Goal: Task Accomplishment & Management: Manage account settings

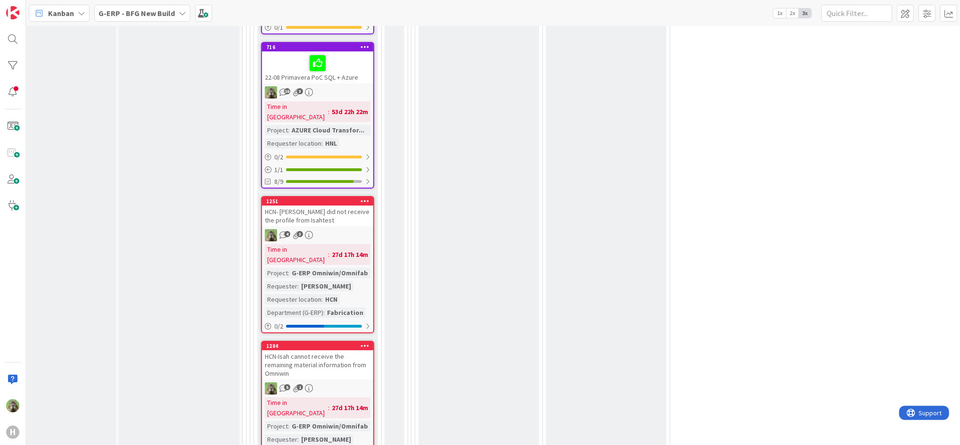
scroll to position [2737, 34]
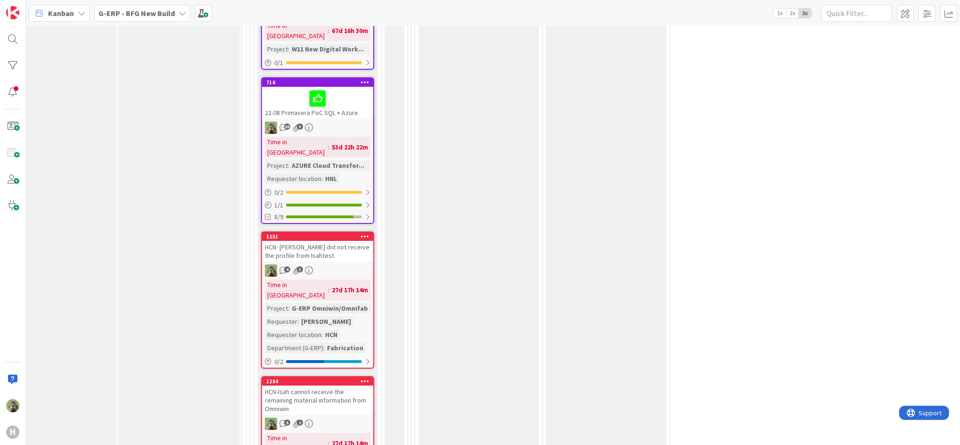
scroll to position [2627, 34]
click at [369, 234] on div at bounding box center [364, 237] width 17 height 7
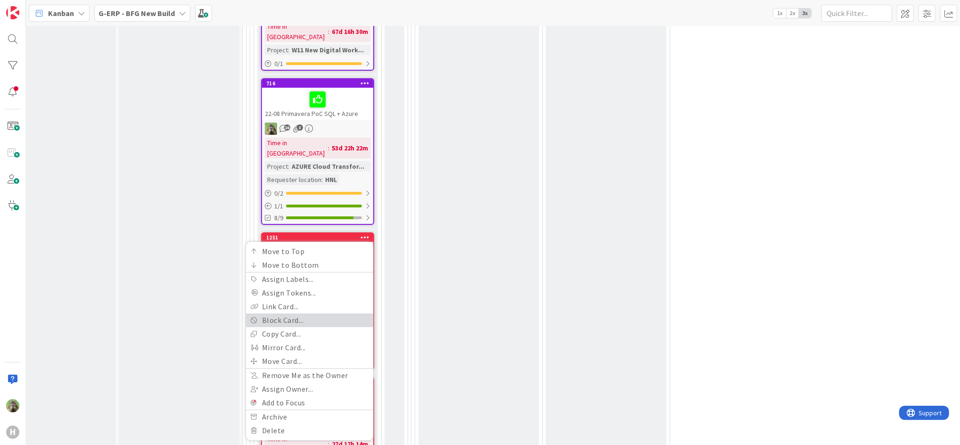
click at [345, 313] on link "Block Card..." at bounding box center [309, 320] width 127 height 14
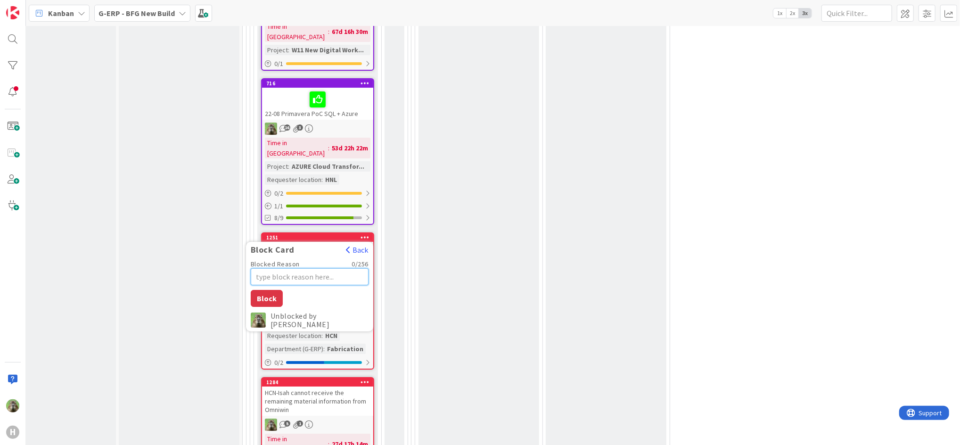
click at [352, 268] on textarea "Blocked Reason" at bounding box center [310, 276] width 118 height 17
type textarea "x"
type textarea "R"
type textarea "x"
type textarea "Re"
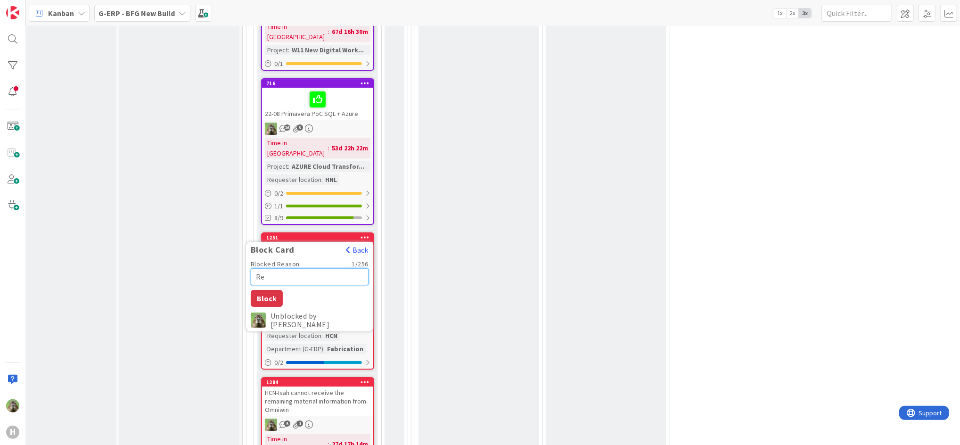
type textarea "x"
type textarea "Rep"
type textarea "x"
type textarea "Repr"
type textarea "x"
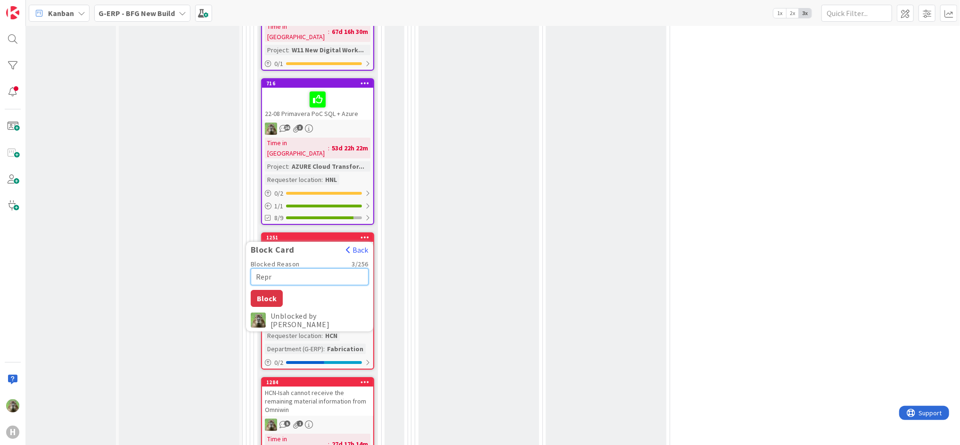
type textarea "Repro"
type textarea "x"
type textarea "Reprod"
type textarea "x"
type textarea "Reproduc"
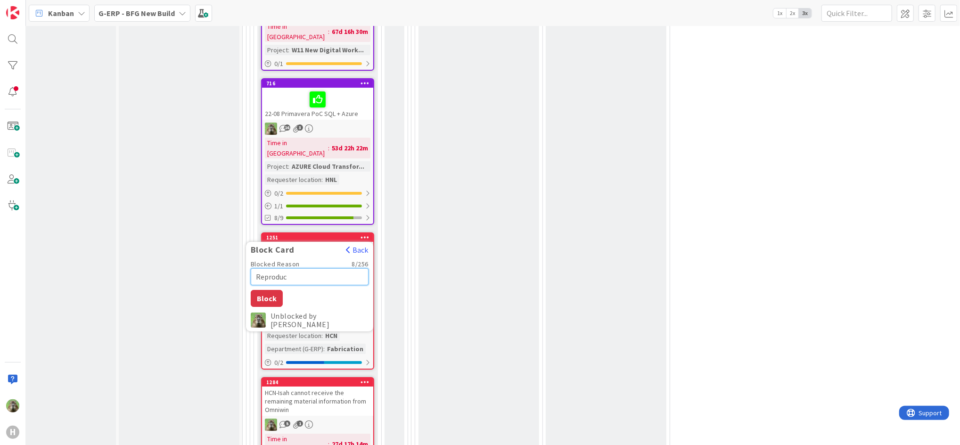
type textarea "x"
type textarea "Reproduce"
type textarea "x"
type textarea "Reproduced"
type textarea "x"
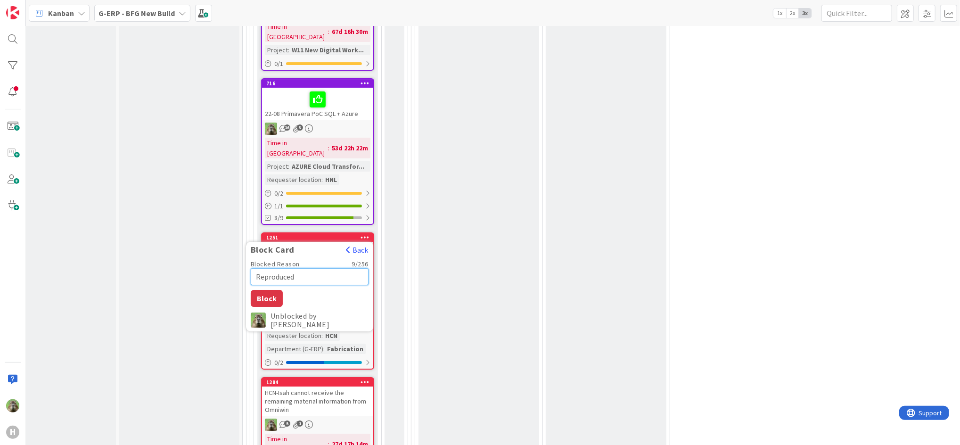
type textarea "Reproduced"
type textarea "x"
type textarea "Reproduced b"
type textarea "x"
type textarea "Reproduced by"
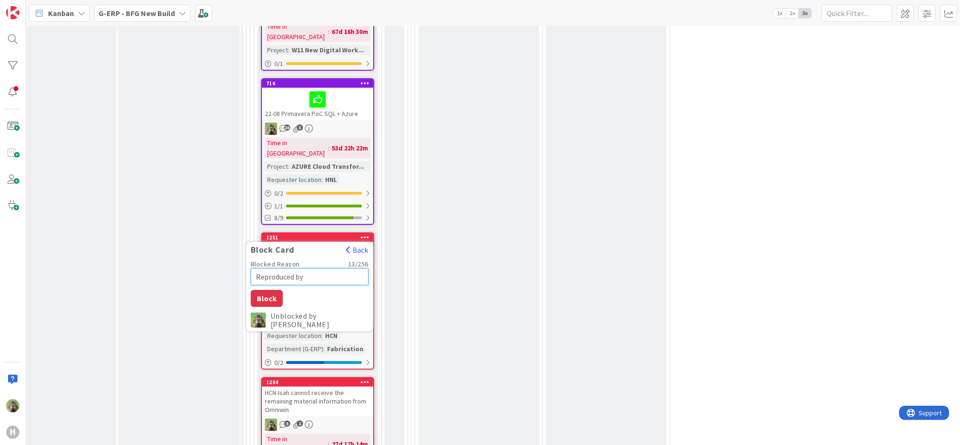
type textarea "x"
type textarea "Reproduced by"
type textarea "x"
type textarea "Reproduced by"
type textarea "x"
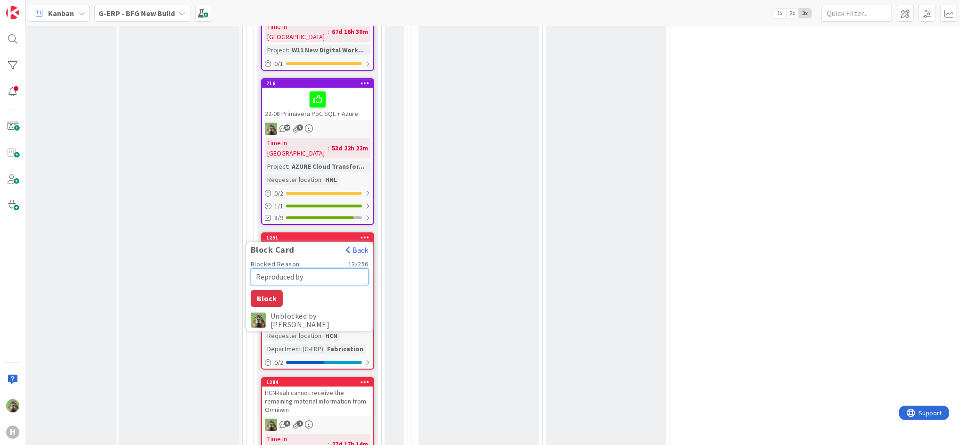
type textarea "Reproduced b"
type textarea "x"
type textarea "Reproduced"
type textarea "x"
type textarea "Reproduced"
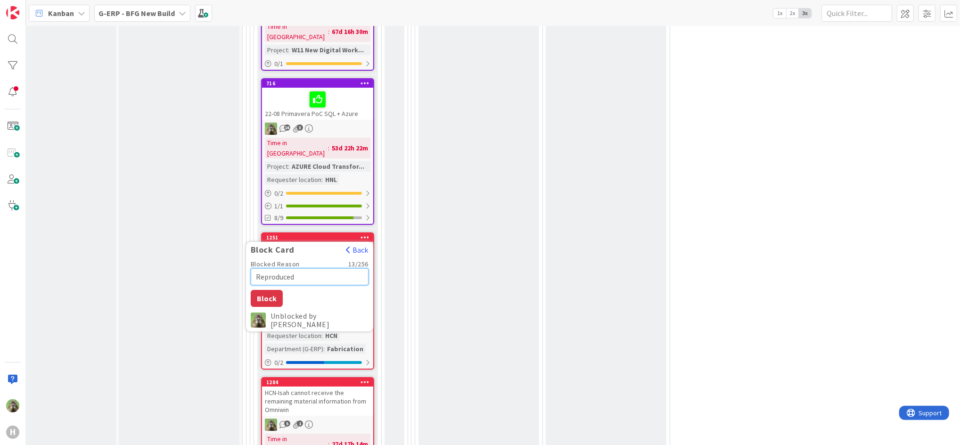
type textarea "x"
type textarea "Reproduce"
type textarea "x"
type textarea "Reproduc"
type textarea "x"
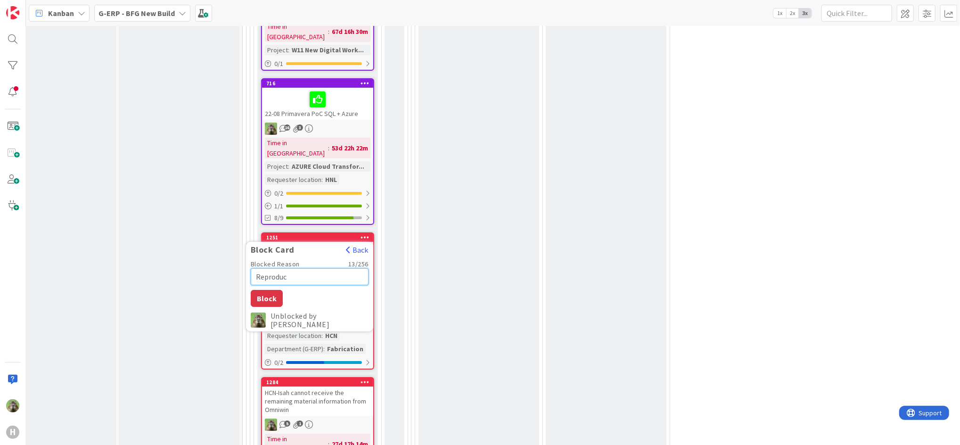
type textarea "Reprodu"
type textarea "x"
type textarea "Reprod"
type textarea "x"
type textarea "Repro"
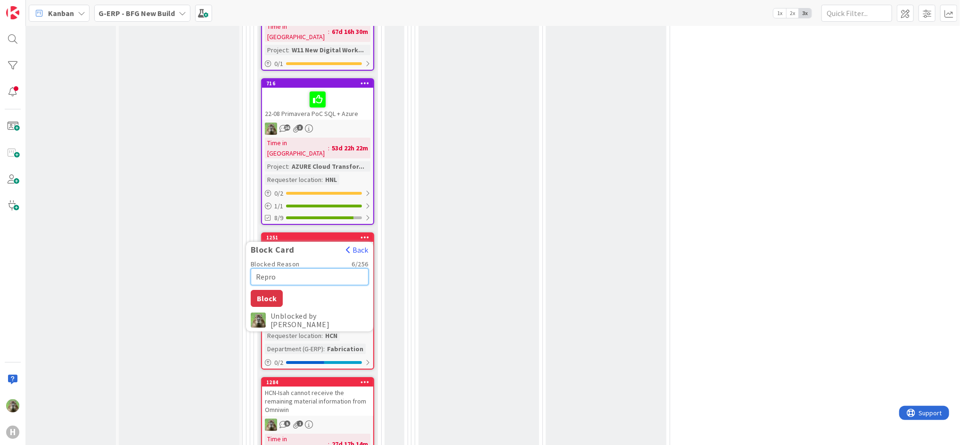
type textarea "x"
type textarea "Repr"
type textarea "x"
type textarea "Rep"
type textarea "x"
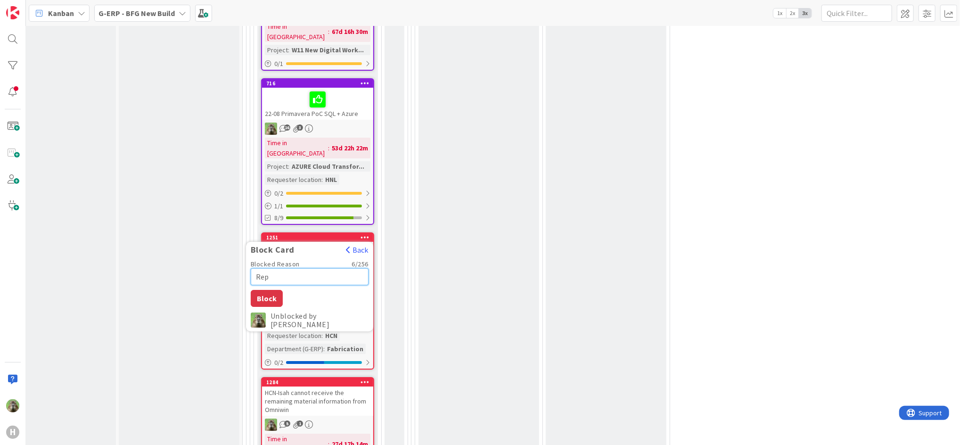
type textarea "Re"
type textarea "x"
type textarea "R"
type textarea "x"
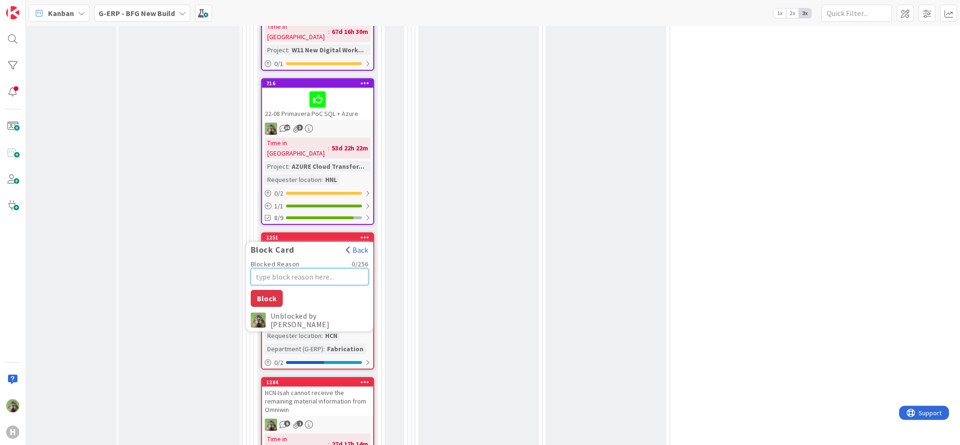
type textarea "I"
type textarea "x"
type textarea "Is"
type textarea "x"
type textarea "Issu"
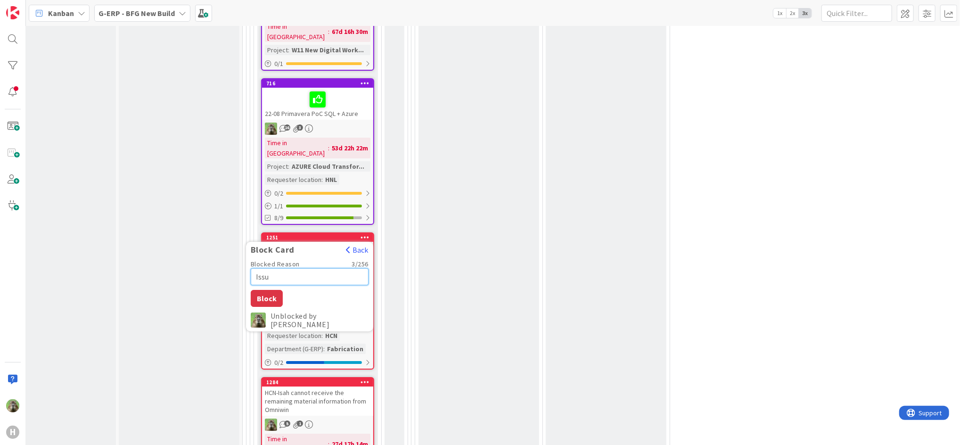
type textarea "x"
type textarea "Issue"
type textarea "x"
type textarea "Issue"
type textarea "x"
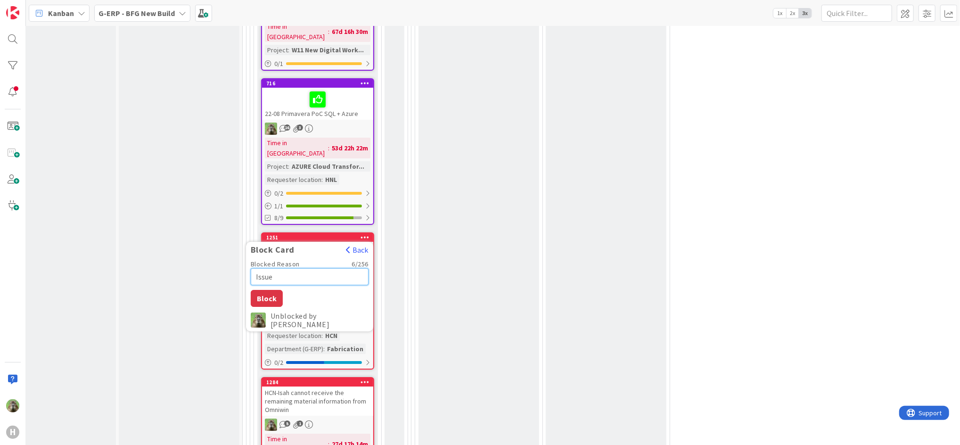
type textarea "Issue i"
type textarea "x"
type textarea "Issue in"
type textarea "x"
type textarea "Issue in"
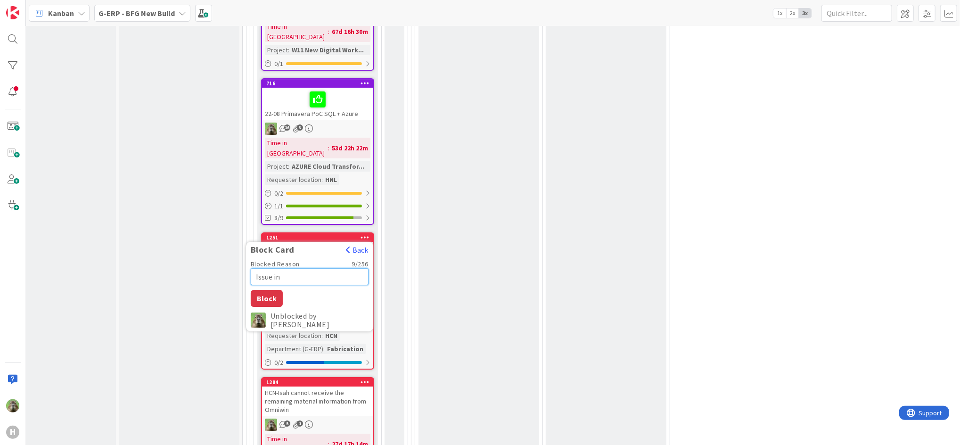
type textarea "x"
type textarea "Issue in l"
type textarea "x"
type textarea "Issue in lt"
type textarea "x"
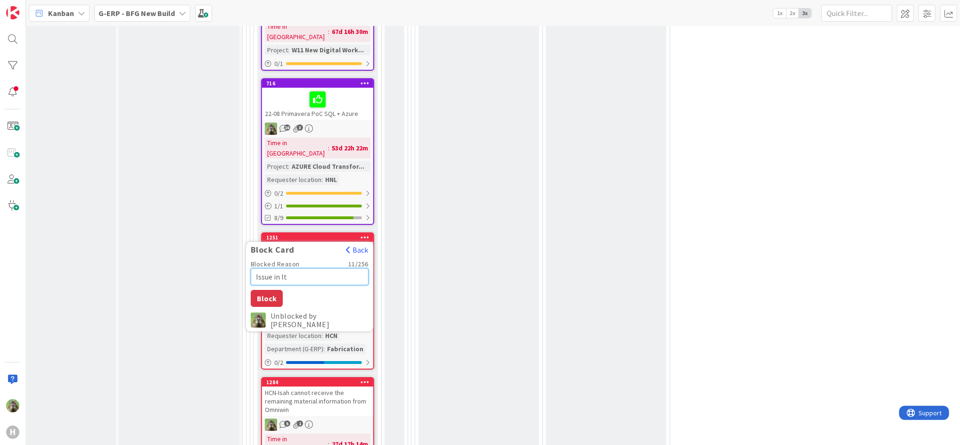
type textarea "Issue in lte"
type textarea "x"
type textarea "Issue in ltes"
type textarea "x"
type textarea "Issue in lte"
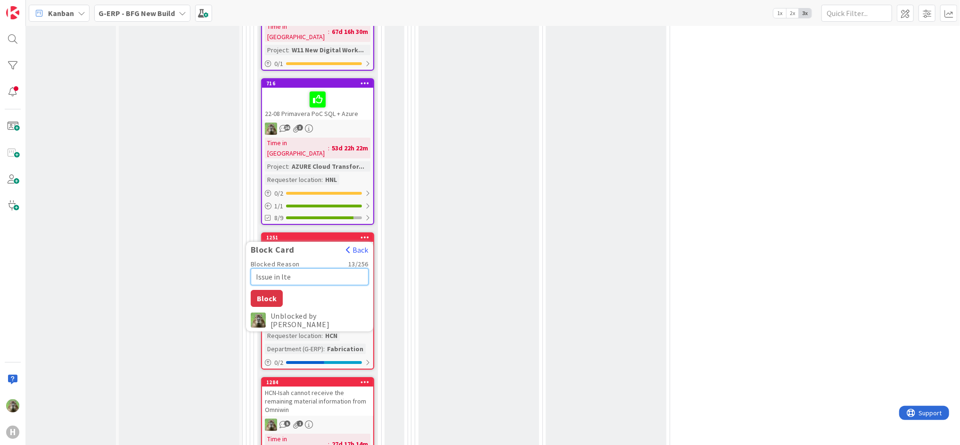
type textarea "x"
type textarea "Issue in lt"
type textarea "x"
type textarea "Issue in l"
type textarea "x"
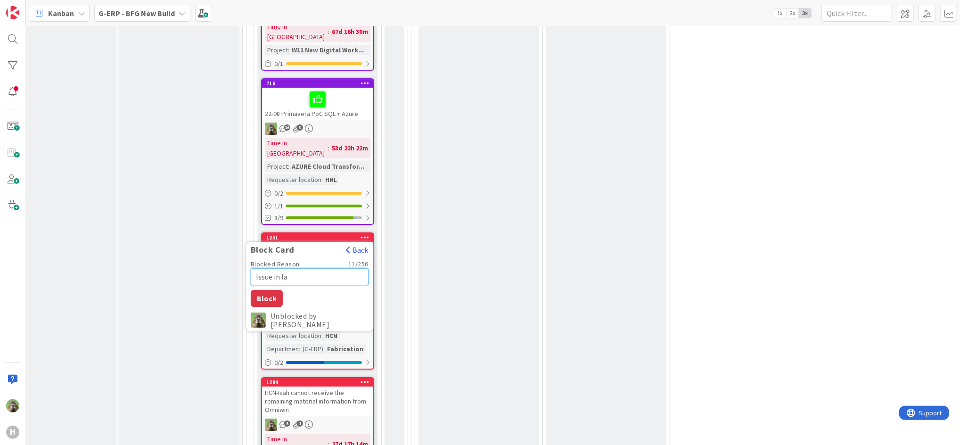
type textarea "Issue in lat"
type textarea "x"
type textarea "Issue in late"
type textarea "x"
type textarea "Issue in lates"
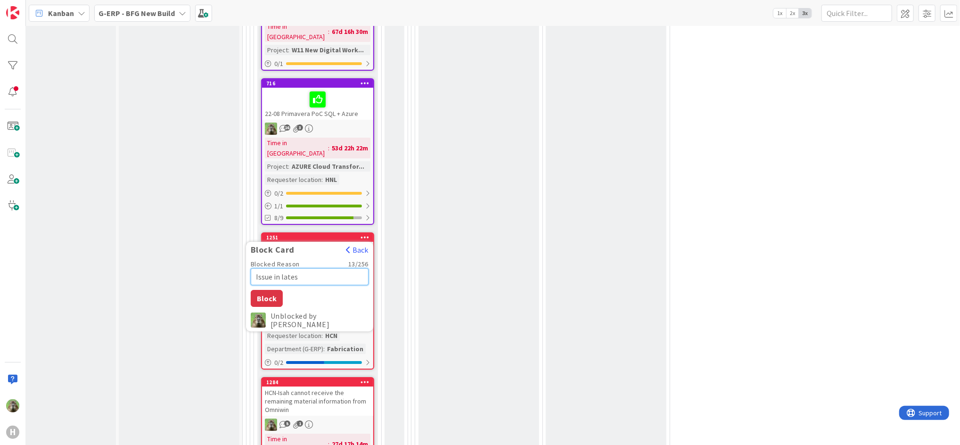
type textarea "x"
type textarea "Issue in latest"
type textarea "x"
type textarea "Issue in latest"
type textarea "x"
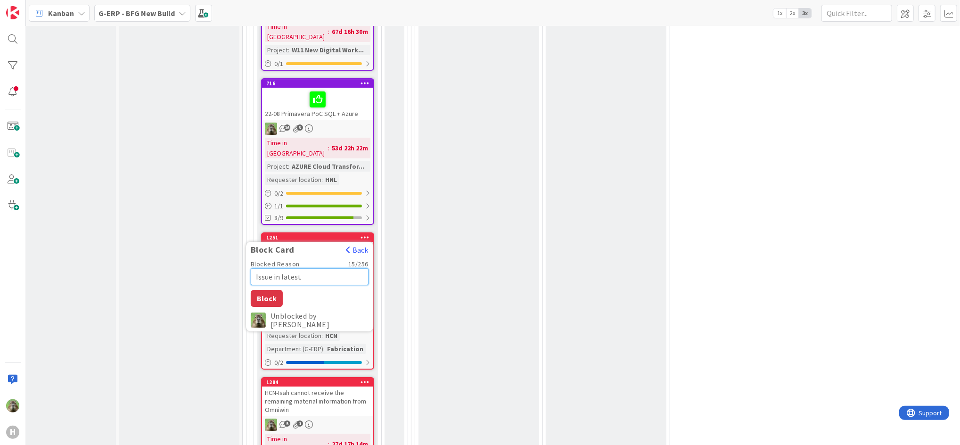
type textarea "Issue in latest v"
type textarea "x"
type textarea "Issue in latest ver"
type textarea "x"
type textarea "Issue in latest versi"
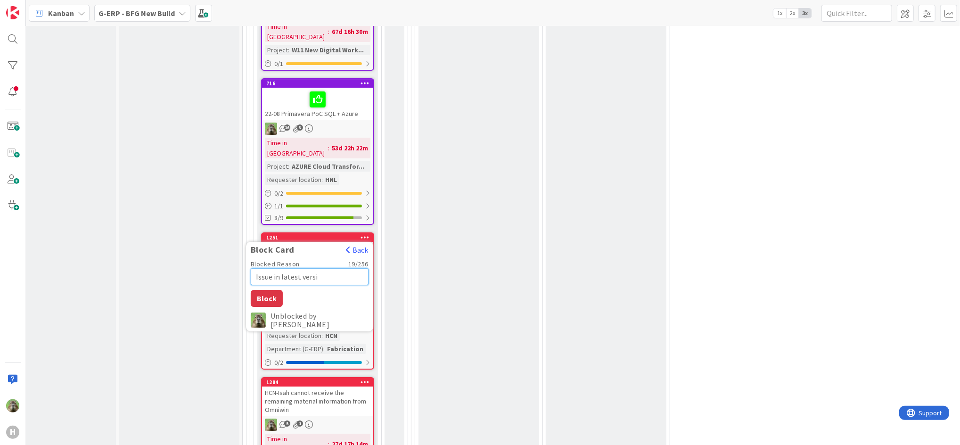
type textarea "x"
type textarea "Issue in latest versio"
type textarea "x"
type textarea "Issue in latest versi"
type textarea "x"
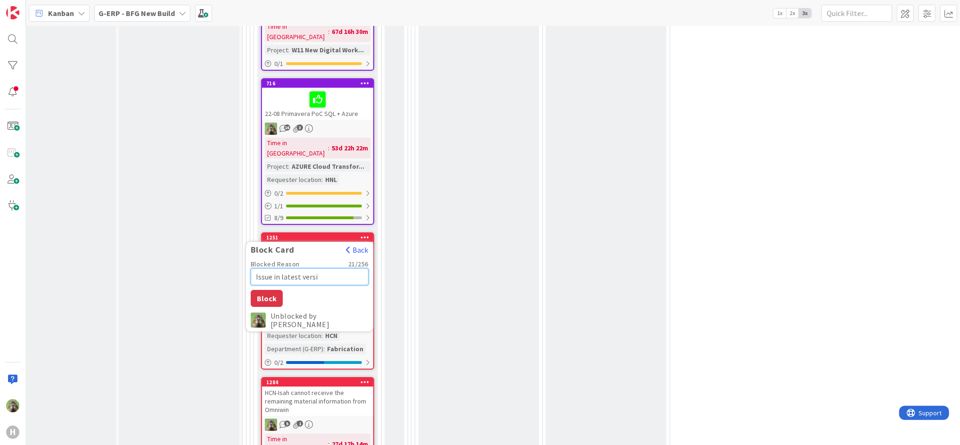
type textarea "Issue in latest vers"
type textarea "x"
type textarea "Issue in latest ver"
type textarea "x"
type textarea "Issue in latest ve"
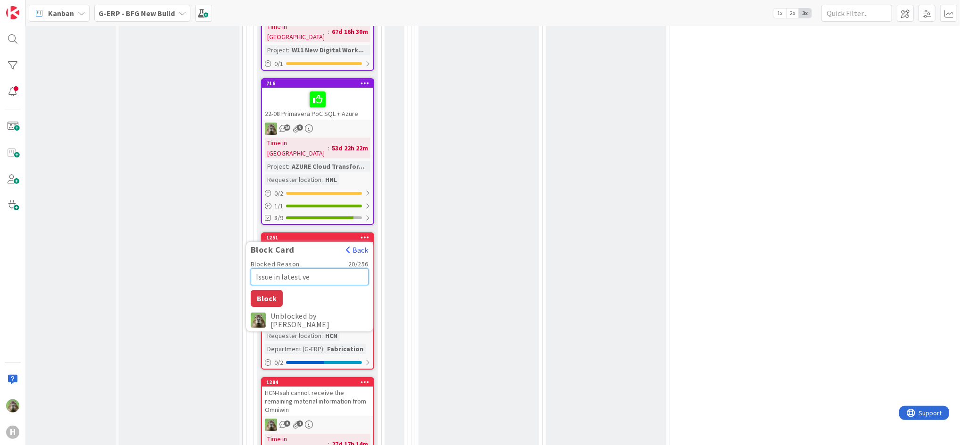
type textarea "x"
type textarea "Issue in latest v"
type textarea "x"
type textarea "Issue in latest"
type textarea "x"
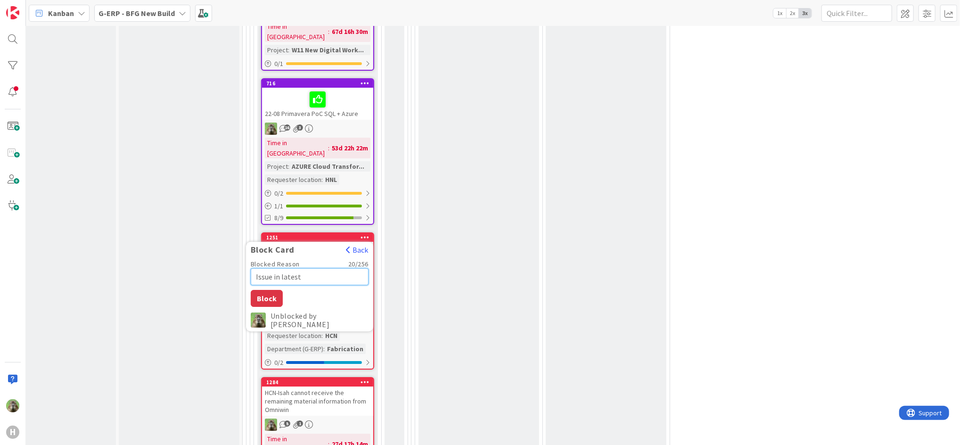
type textarea "Issue in latest"
type textarea "x"
type textarea "Issue in lates"
type textarea "x"
type textarea "Issue in late"
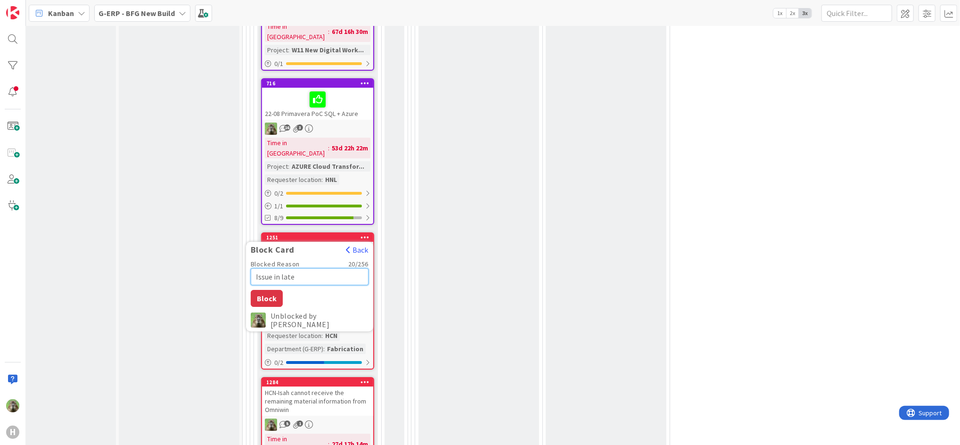
type textarea "x"
type textarea "Issue in lat"
type textarea "x"
type textarea "Issue in la"
type textarea "x"
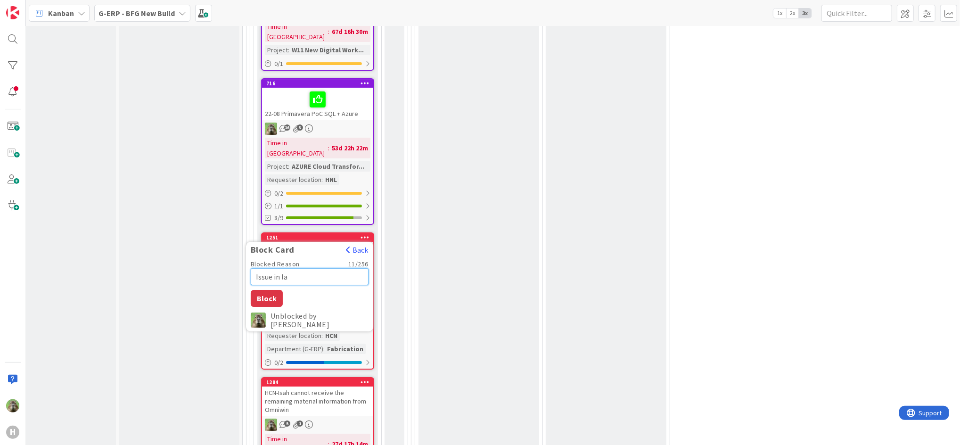
type textarea "Issue in l"
type textarea "x"
type textarea "Issue in"
type textarea "x"
type textarea "Issue in O"
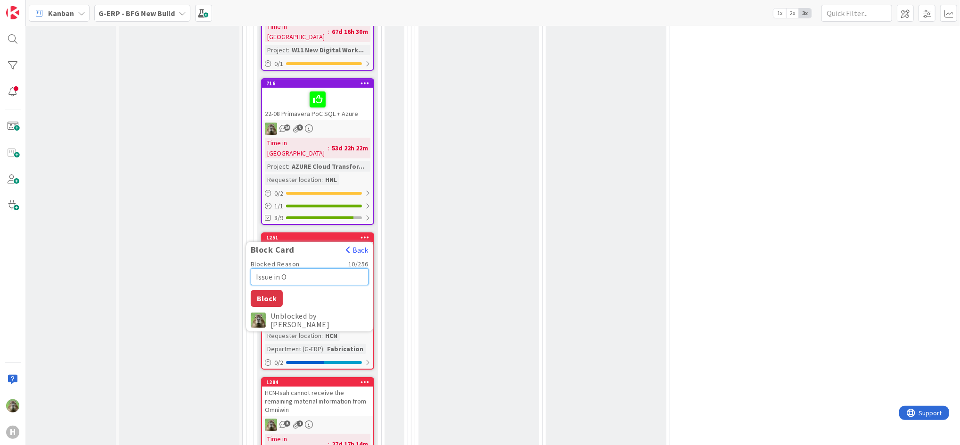
type textarea "x"
type textarea "Issue in Om"
type textarea "x"
type textarea "Issue in Omn"
type textarea "x"
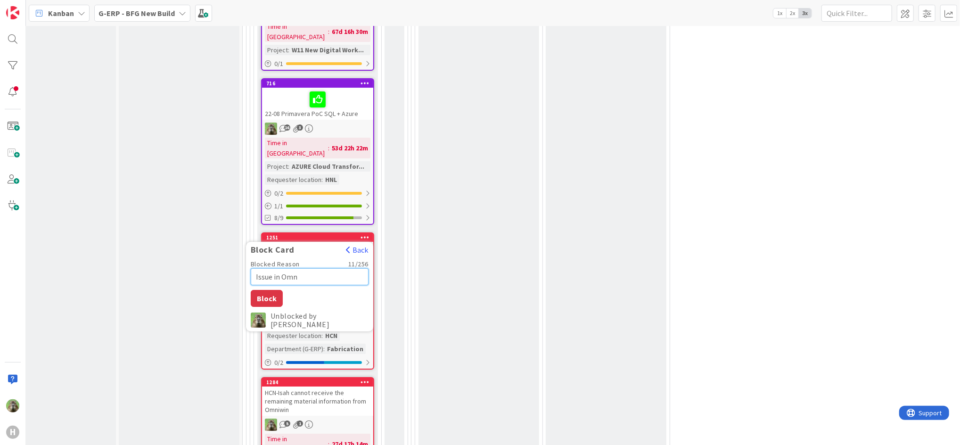
type textarea "Issue in Omni"
type textarea "x"
type textarea "Issue in Omniw"
type textarea "x"
type textarea "Issue in Omniwi"
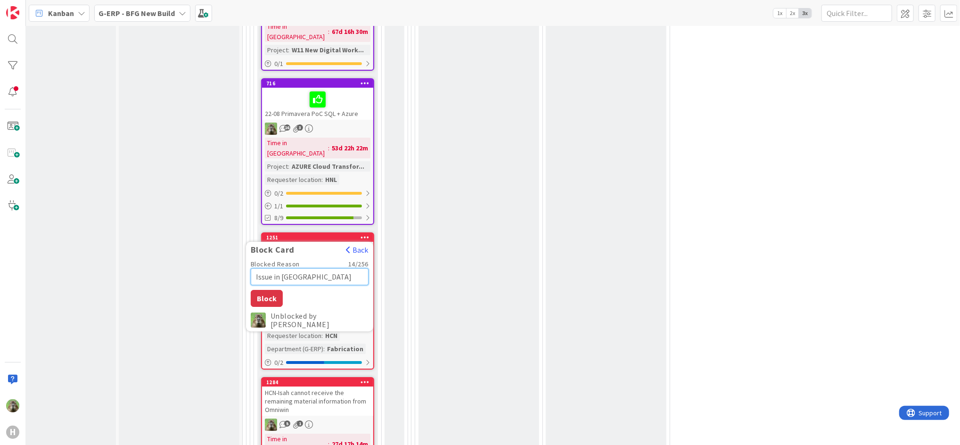
type textarea "x"
type textarea "Issue in Omniwin"
type textarea "x"
type textarea "Issue in Omniwin,"
type textarea "x"
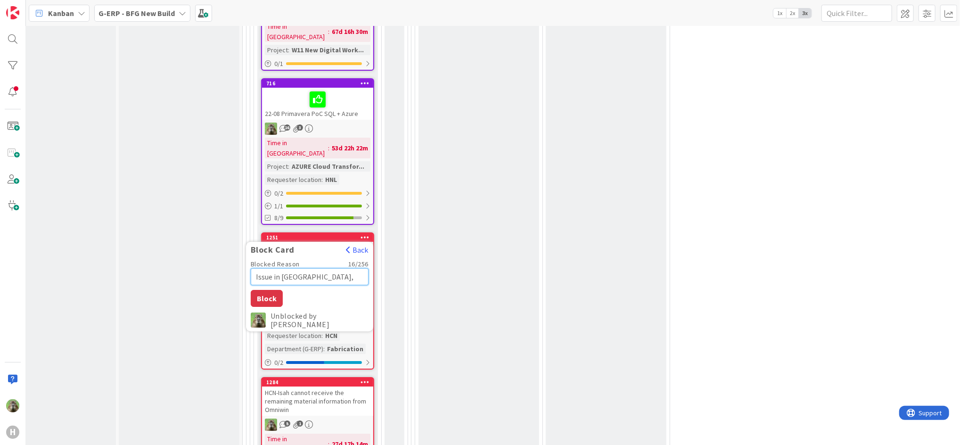
type textarea "Issue in Omniwin,"
type textarea "x"
type textarea "Issue in Omniwin, i"
type textarea "x"
type textarea "Issue in Omniwin, in"
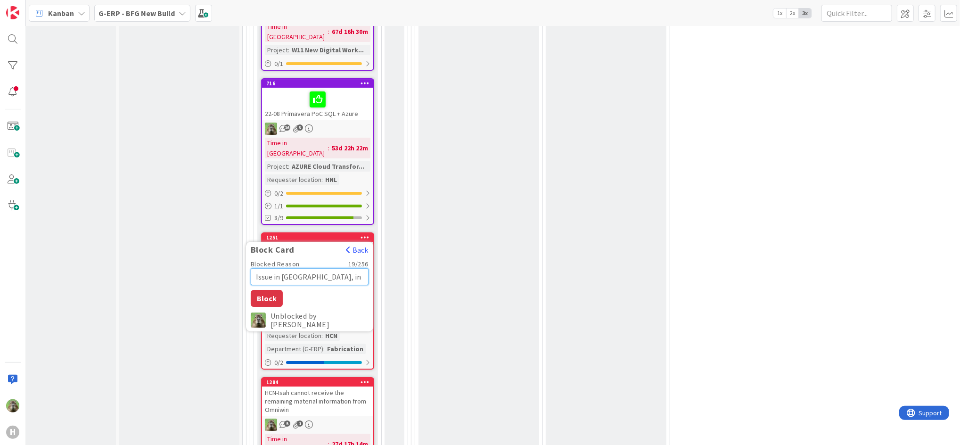
type textarea "x"
type textarea "Issue in Omniwin, inv"
type textarea "x"
type textarea "Issue in Omniwin, inve"
type textarea "x"
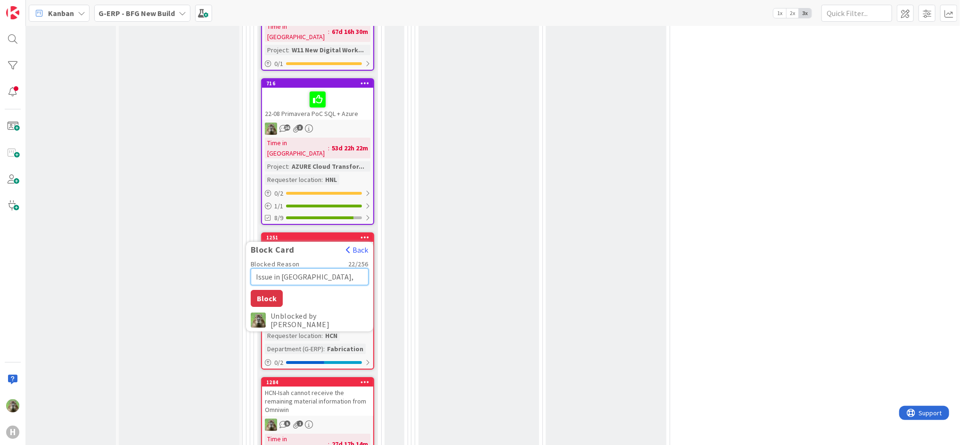
type textarea "Issue in Omniwin, inves"
type textarea "x"
type textarea "Issue in Omniwin, invest"
type textarea "x"
type textarea "Issue in Omniwin, investi"
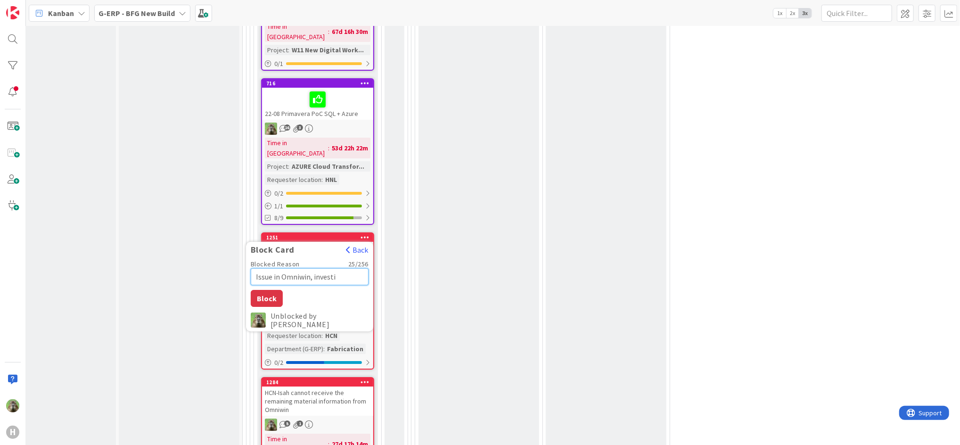
type textarea "x"
type textarea "Issue in Omniwin, investig"
type textarea "x"
type textarea "Issue in Omniwin, investiga"
type textarea "x"
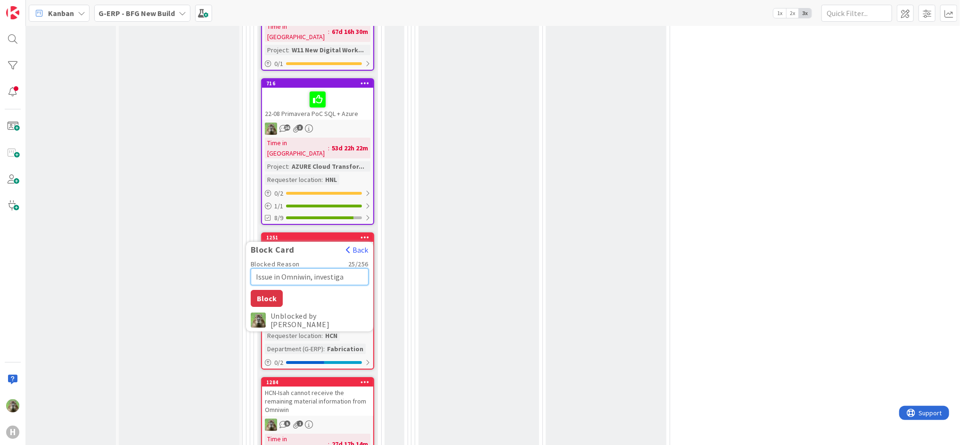
type textarea "Issue in Omniwin, investigat"
type textarea "x"
type textarea "Issue in Omniwin, investigati"
type textarea "x"
type textarea "Issue in Omniwin, investigatio"
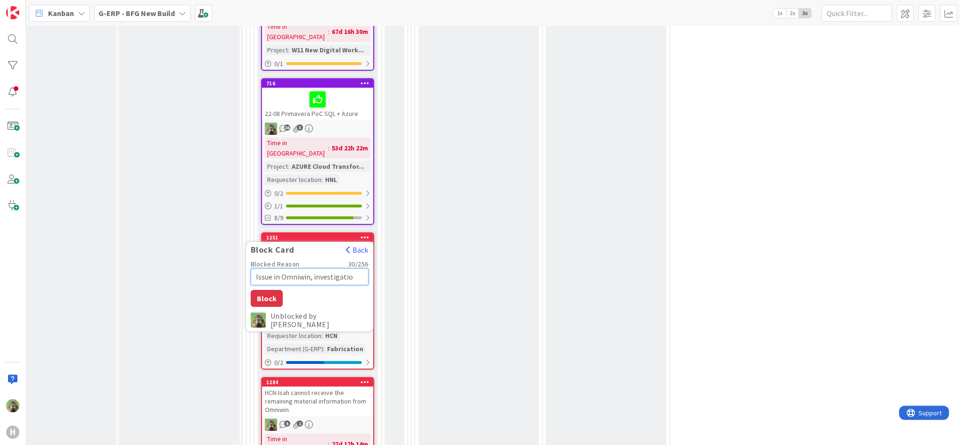
type textarea "x"
type textarea "Issue in Omniwin, investigation"
type textarea "x"
type textarea "Issue in Omniwin, investigation w"
type textarea "x"
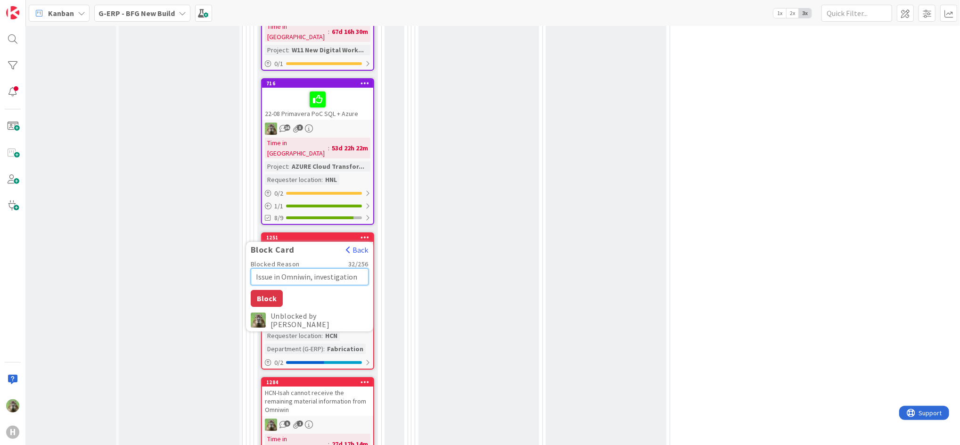
type textarea "Issue in Omniwin, investigation wi"
type textarea "x"
type textarea "Issue in Omniwin, investigation wit"
type textarea "x"
type textarea "Issue in Omniwin, investigation with"
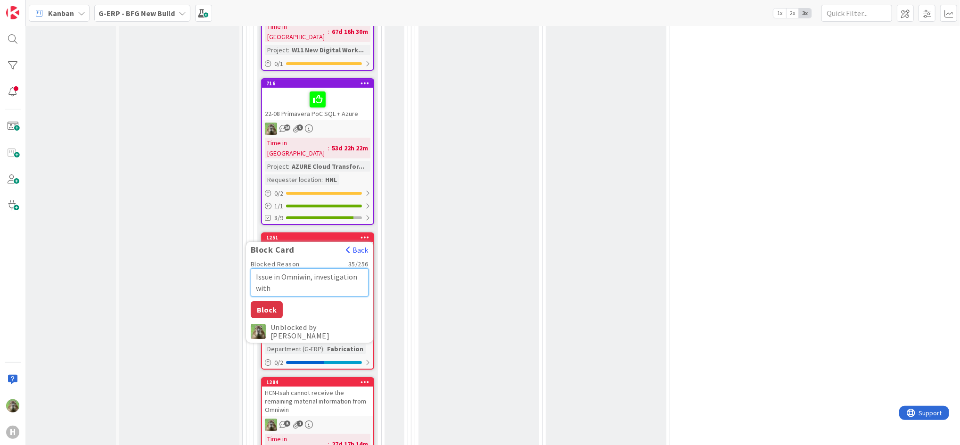
type textarea "x"
type textarea "Issue in Omniwin, investigation with"
type textarea "x"
type textarea "Issue in Omniwin, investigation with O"
type textarea "x"
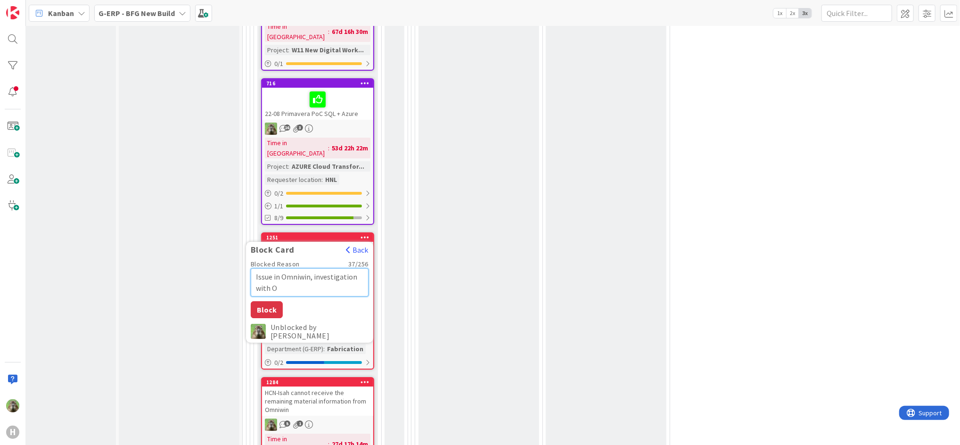
type textarea "Issue in Omniwin, investigation with Om"
type textarea "x"
type textarea "Issue in Omniwin, investigation with Omw"
type textarea "x"
type textarea "Issue in Omniwin, investigation with Om"
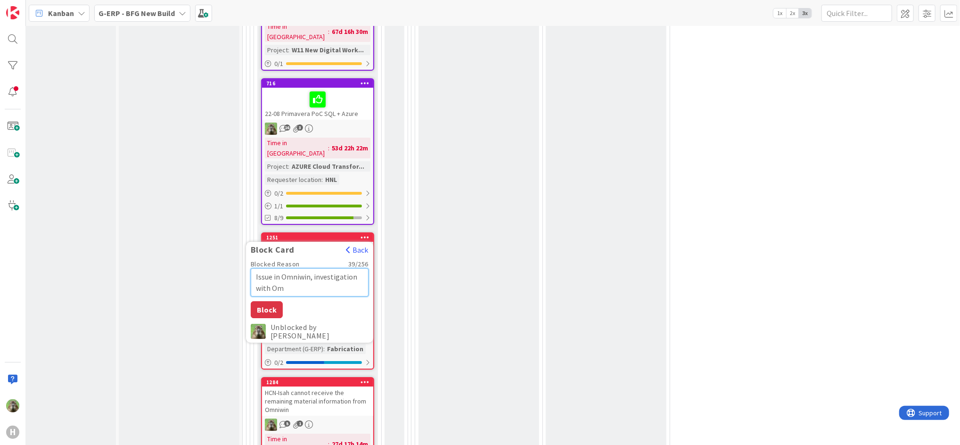
type textarea "x"
type textarea "Issue in Omniwin, investigation with Omn"
type textarea "x"
type textarea "Issue in Omniwin, investigation with Omni"
type textarea "x"
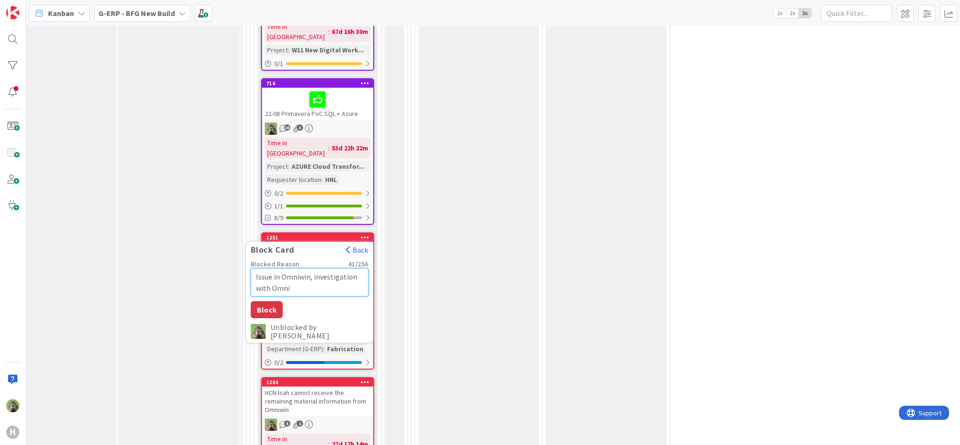
type textarea "Issue in Omniwin, investigation with Omniw"
type textarea "x"
type textarea "Issue in Omniwin, investigation with Omniwi"
type textarea "x"
type textarea "Issue in Omniwin, investigation with Omniwin"
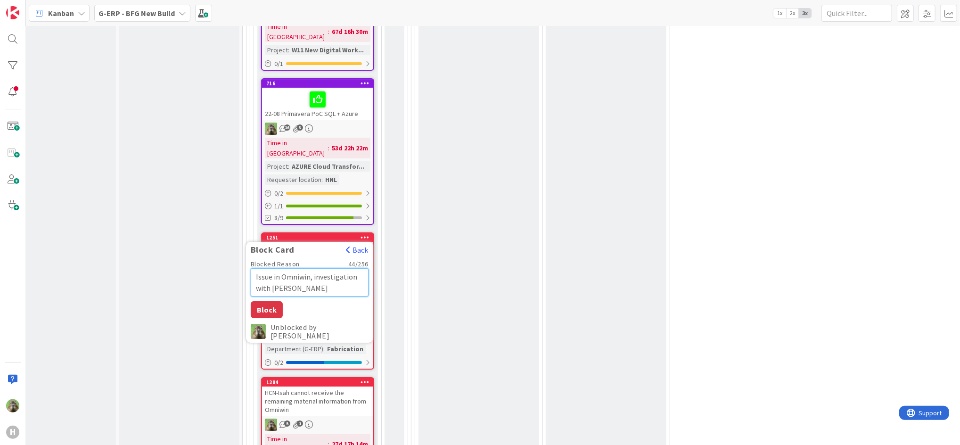
click at [279, 268] on textarea "Issue in Omniwin, investigation with Omniwin" at bounding box center [310, 282] width 118 height 28
click at [321, 268] on textarea "Issue in Omniwin, investigation with Omniwin" at bounding box center [310, 282] width 118 height 28
click at [276, 255] on div "Blocked Reason 57 / 256 Issue in Omniwin, investigation with Omniwin product te…" at bounding box center [309, 300] width 127 height 90
click at [271, 301] on button "Block" at bounding box center [267, 309] width 32 height 17
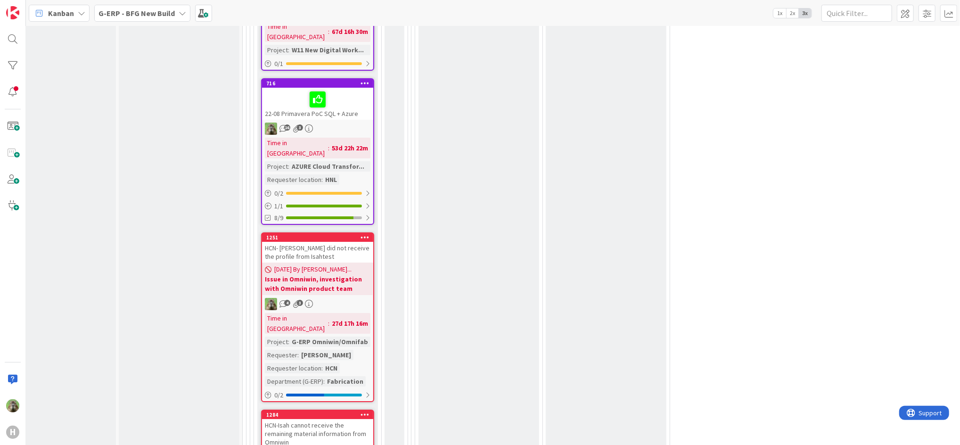
scroll to position [2754, 34]
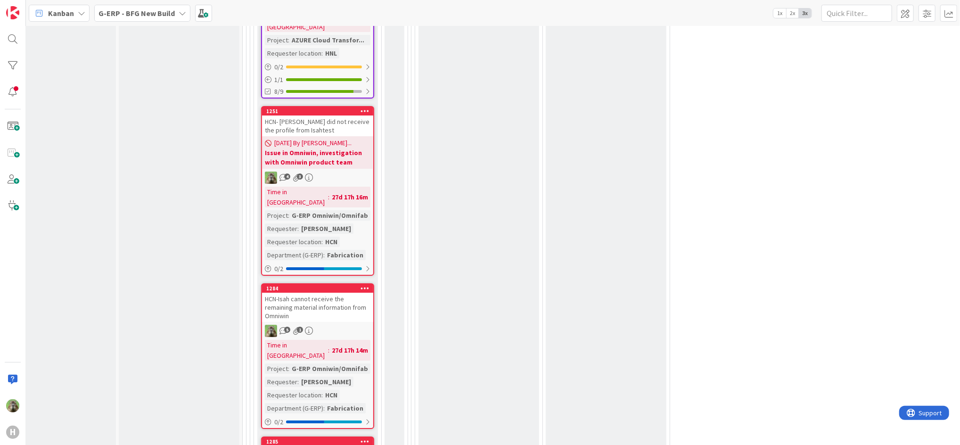
click at [367, 285] on icon at bounding box center [364, 288] width 9 height 7
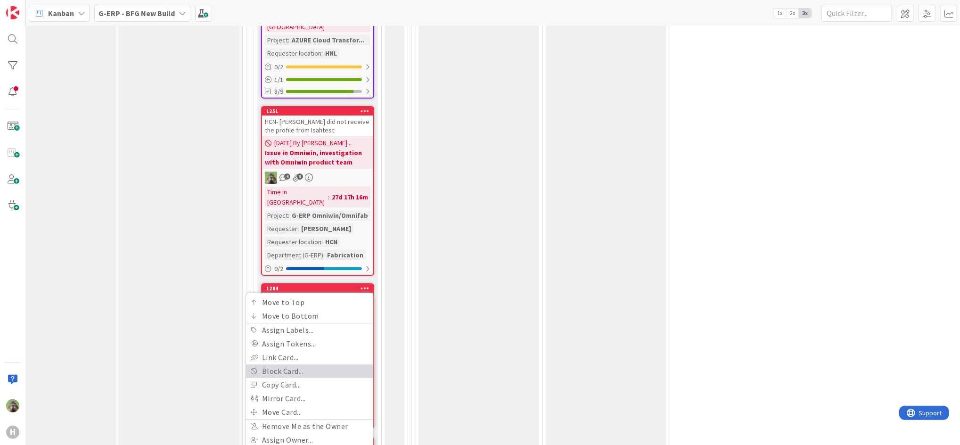
click at [318, 364] on link "Block Card..." at bounding box center [309, 371] width 127 height 14
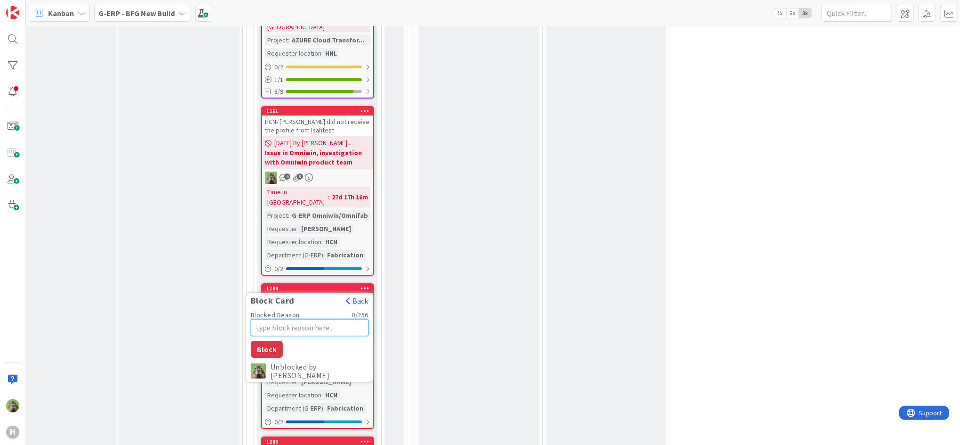
click at [332, 319] on textarea "Blocked Reason" at bounding box center [310, 327] width 118 height 17
paste textarea "Issue in Omniwin, investigation with Omniwin product team"
click at [270, 352] on button "Block" at bounding box center [267, 360] width 32 height 17
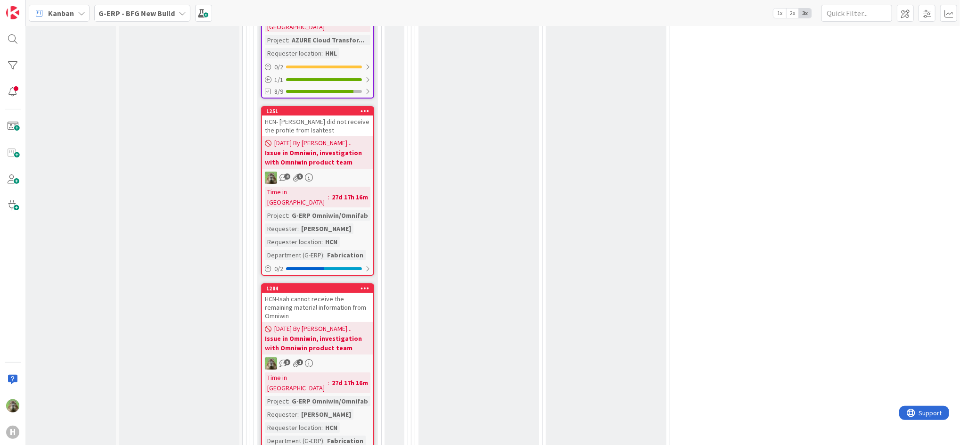
scroll to position [2815, 34]
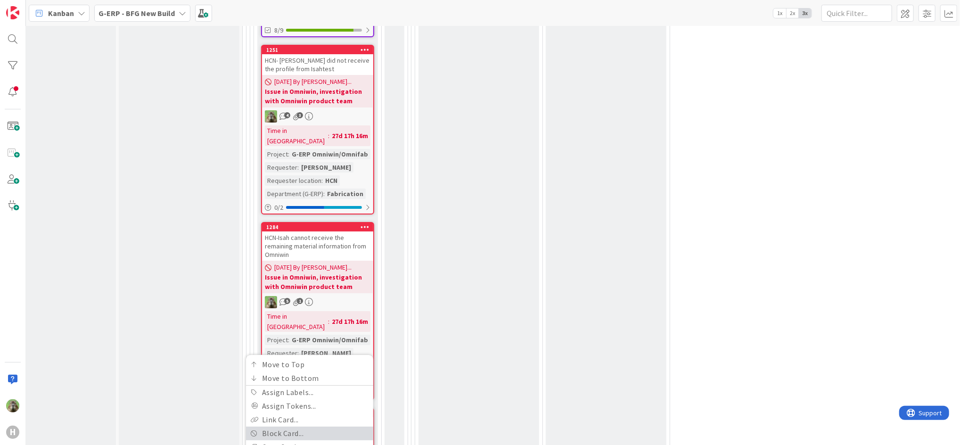
click at [344, 426] on link "Block Card..." at bounding box center [309, 433] width 127 height 14
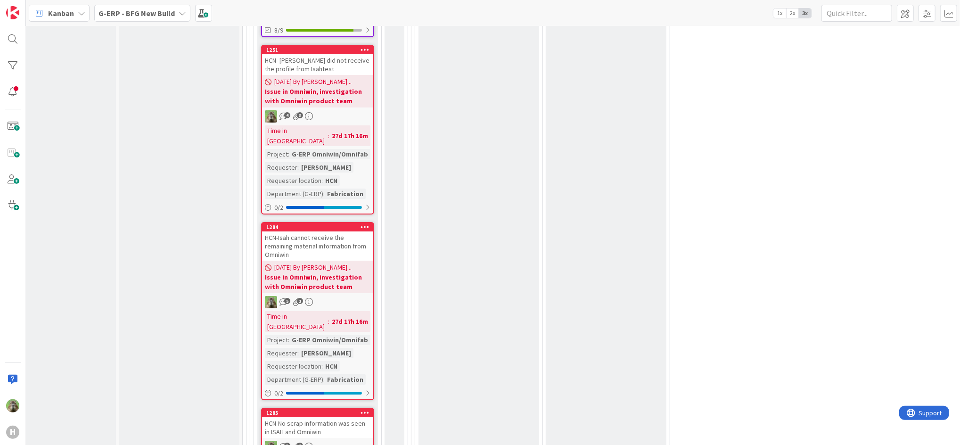
paste textarea "Issue in Omniwin, investigation with Omniwin product team"
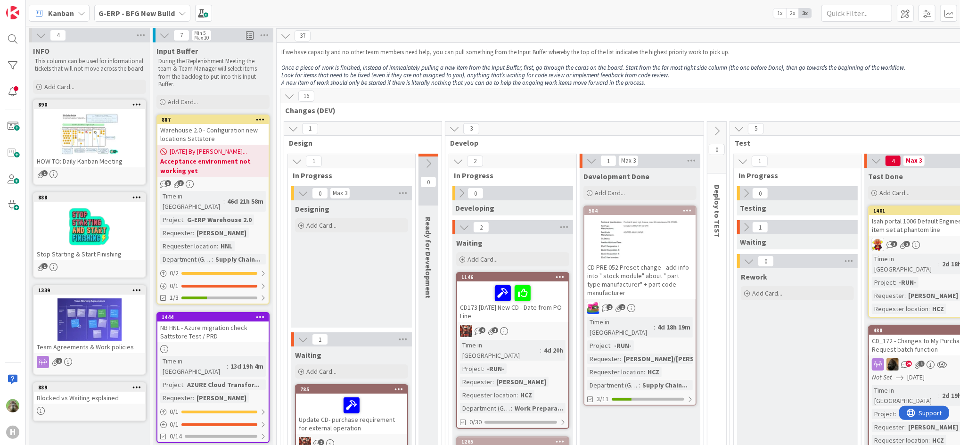
scroll to position [8, 0]
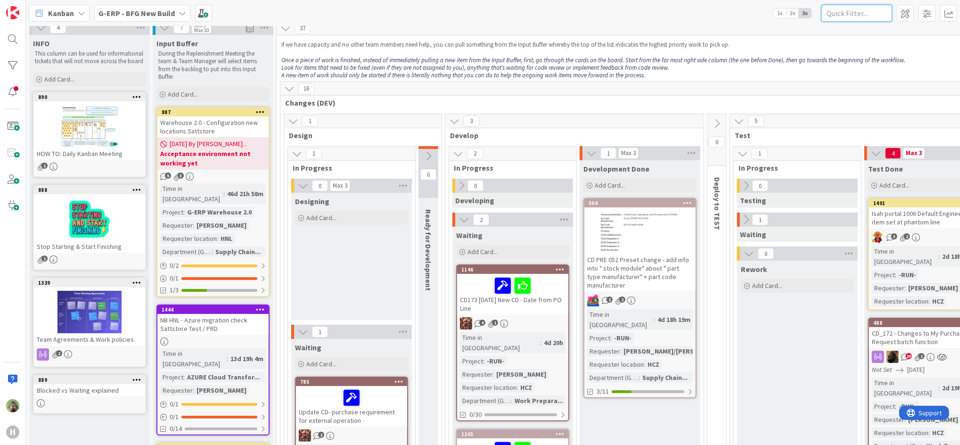
click at [852, 5] on input "text" at bounding box center [856, 13] width 71 height 17
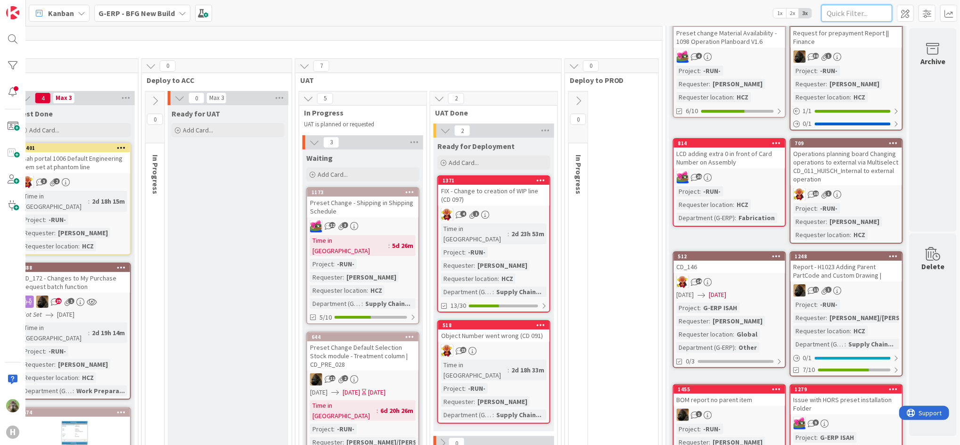
scroll to position [80, 860]
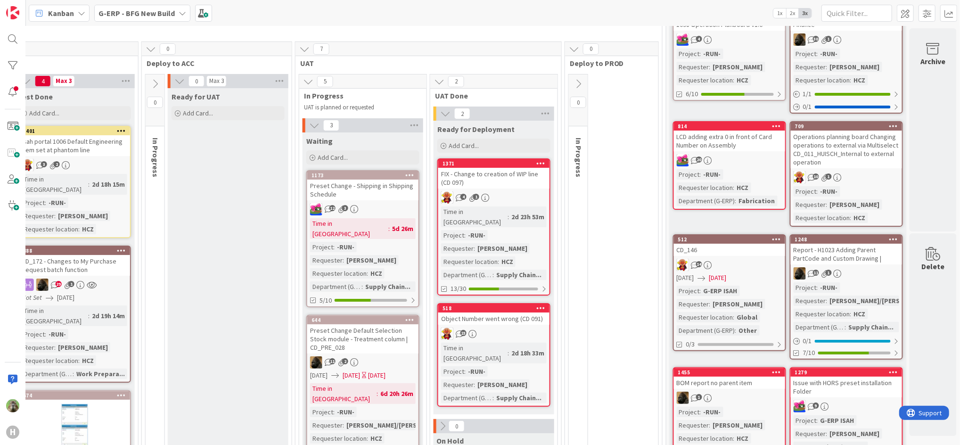
click at [573, 89] on icon at bounding box center [578, 84] width 10 height 10
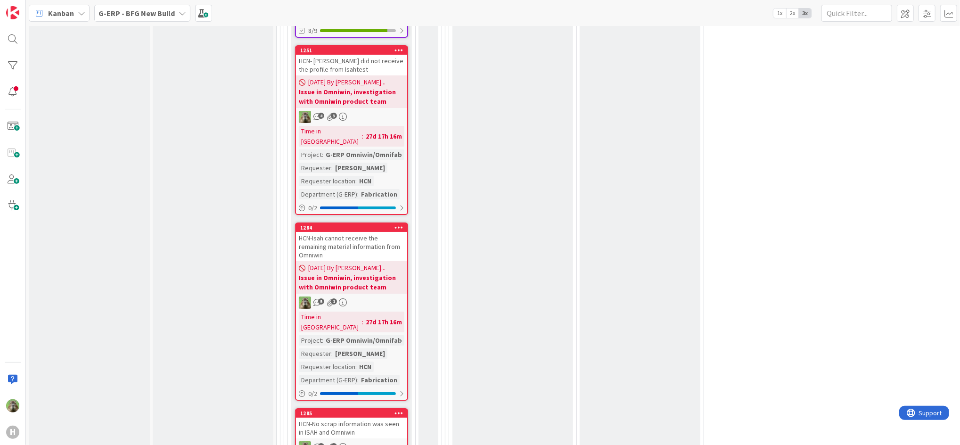
scroll to position [2815, 0]
click at [311, 416] on div "HCN-No scrap information was seen in ISAH and Omniwin" at bounding box center [351, 426] width 111 height 21
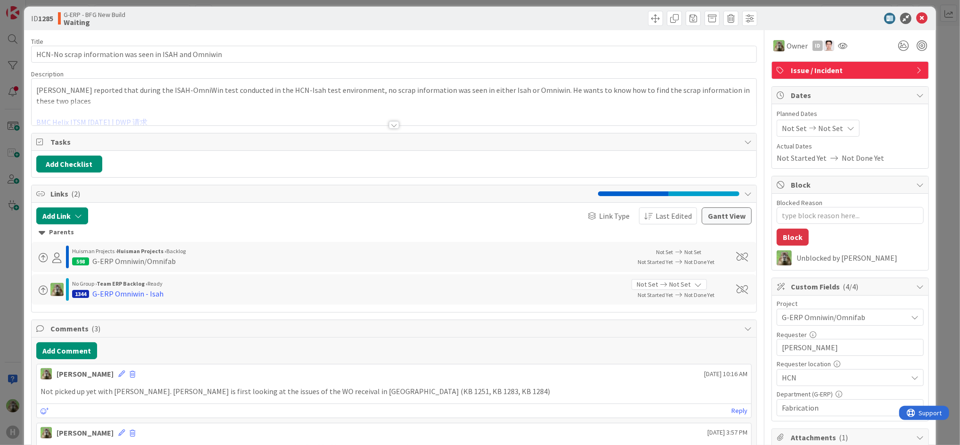
scroll to position [10, 0]
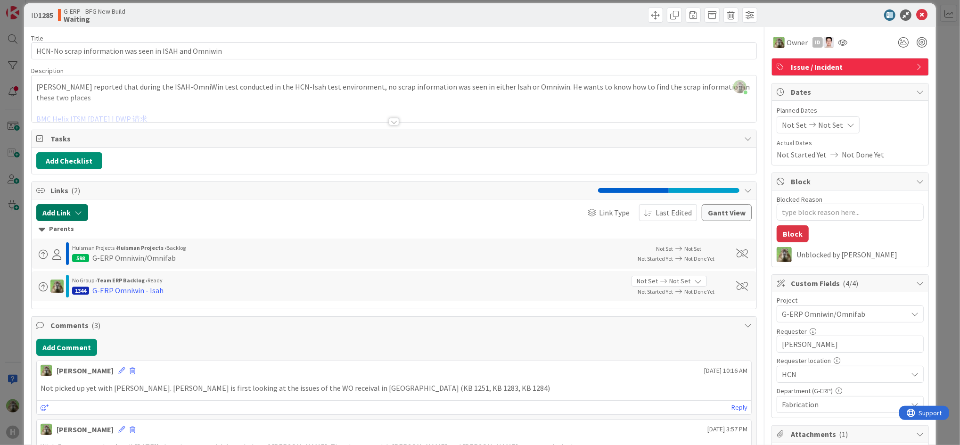
click at [80, 215] on icon "button" at bounding box center [78, 213] width 8 height 8
click at [93, 279] on div "Current Board" at bounding box center [107, 270] width 132 height 17
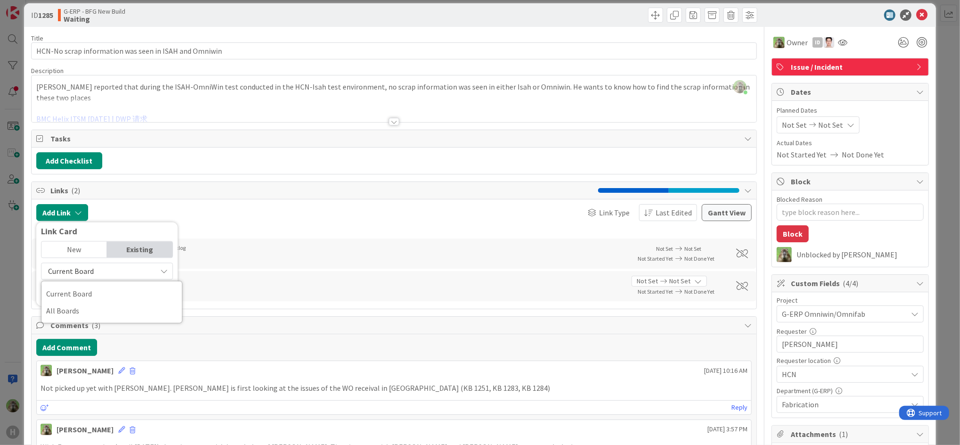
click at [93, 279] on div "Current Board" at bounding box center [107, 270] width 132 height 17
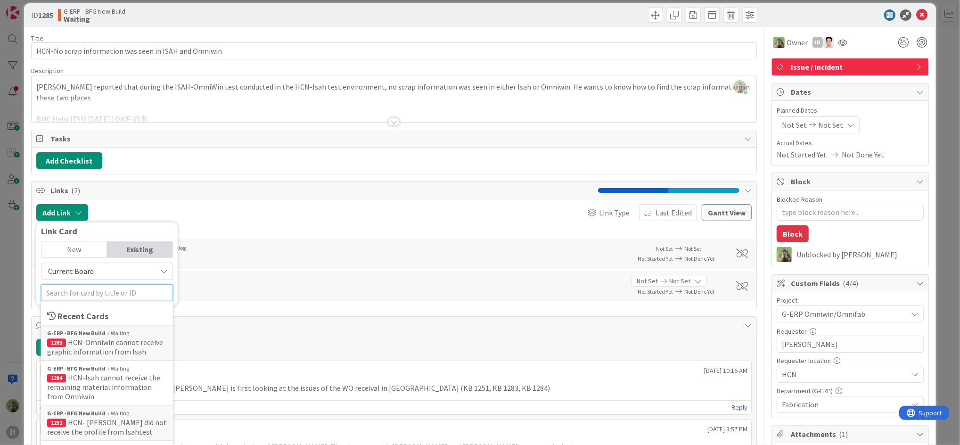
click at [111, 292] on input "text" at bounding box center [107, 292] width 132 height 17
click at [120, 339] on span "HCN-Omniwin cannot receive graphic information from Isah" at bounding box center [105, 346] width 116 height 19
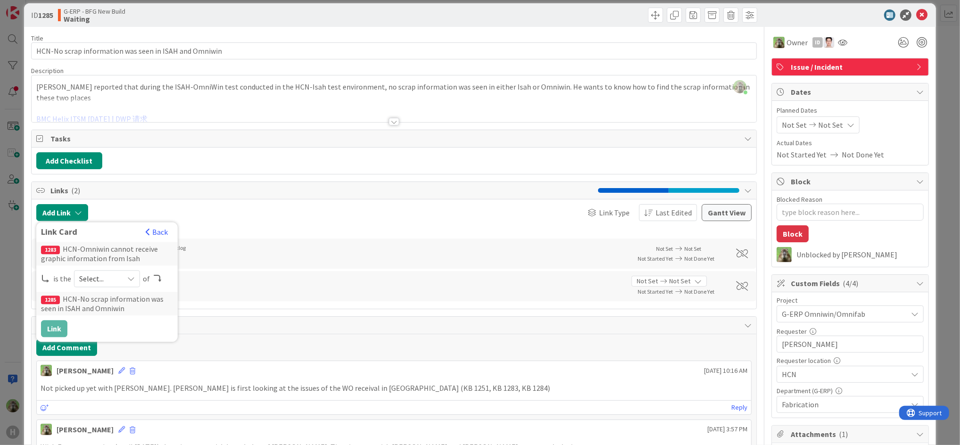
click at [110, 272] on span "Select..." at bounding box center [99, 278] width 40 height 13
click at [141, 330] on span "predecessor" at bounding box center [157, 335] width 106 height 14
click at [51, 328] on button "Link" at bounding box center [54, 328] width 26 height 17
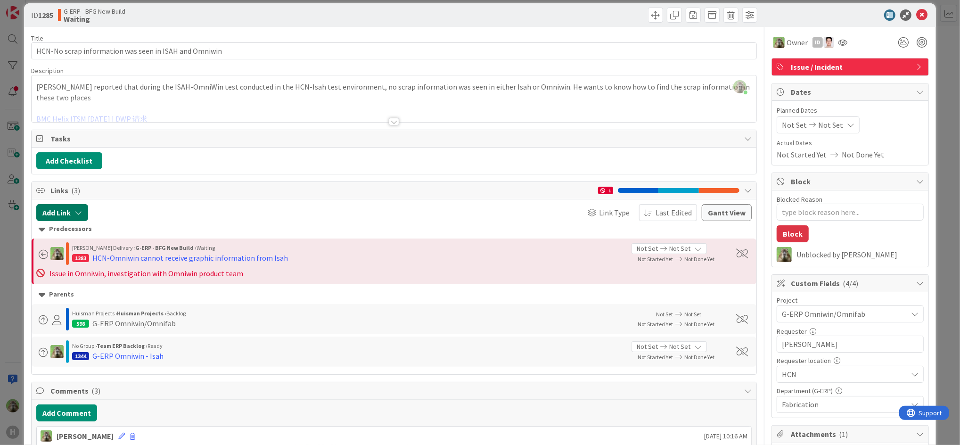
click at [76, 214] on icon "button" at bounding box center [78, 213] width 8 height 8
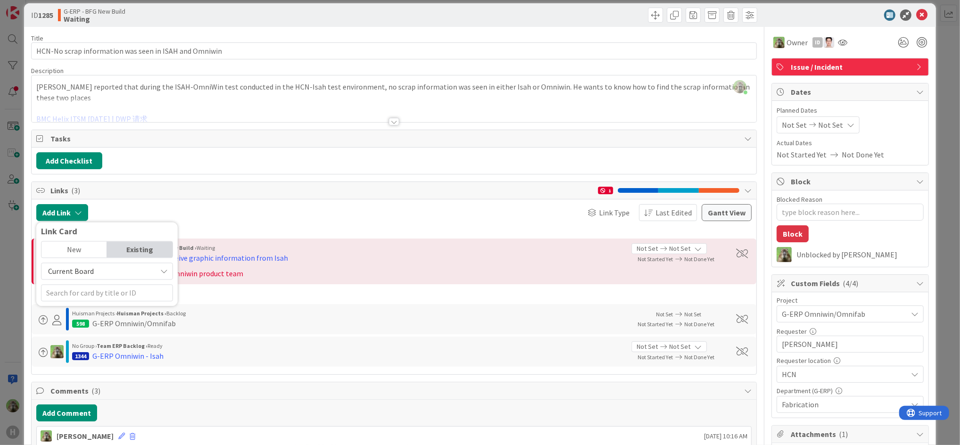
click at [11, 322] on div "ID 1285 G-ERP - BFG New Build Waiting Title 53 / 128 HCN-No scrap information w…" at bounding box center [480, 222] width 960 height 445
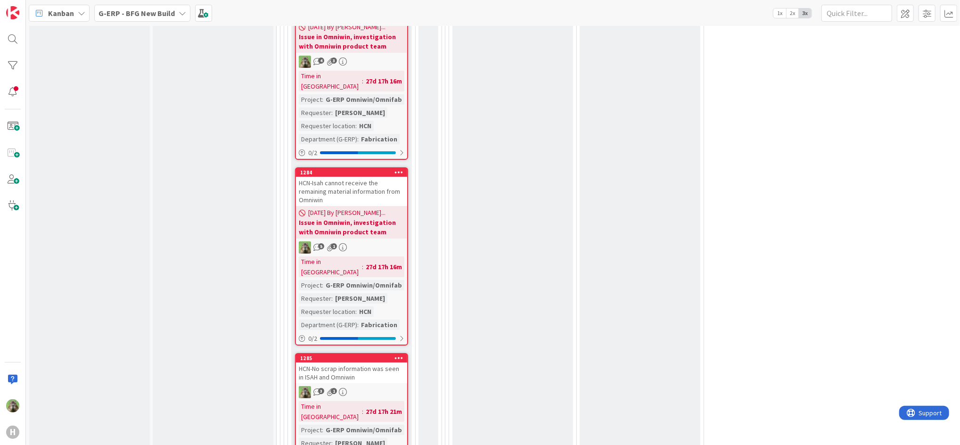
scroll to position [2891, 0]
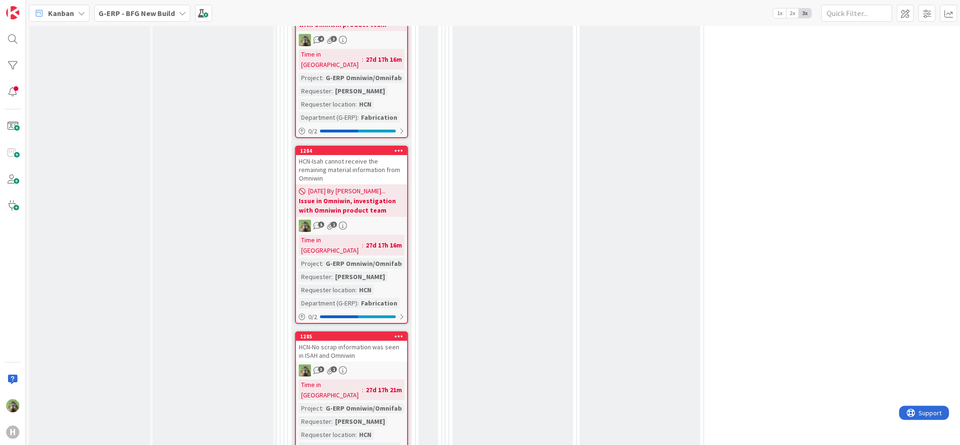
click at [368, 341] on div "HCN-No scrap information was seen in ISAH and Omniwin" at bounding box center [351, 351] width 111 height 21
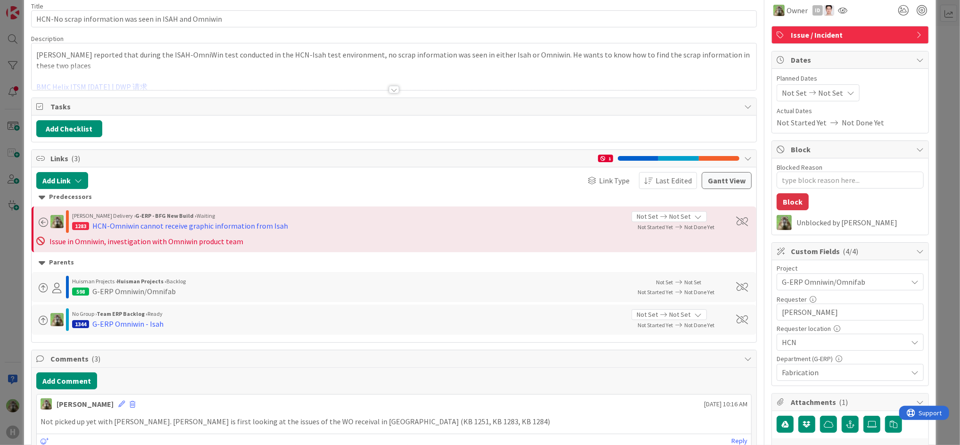
scroll to position [44, 0]
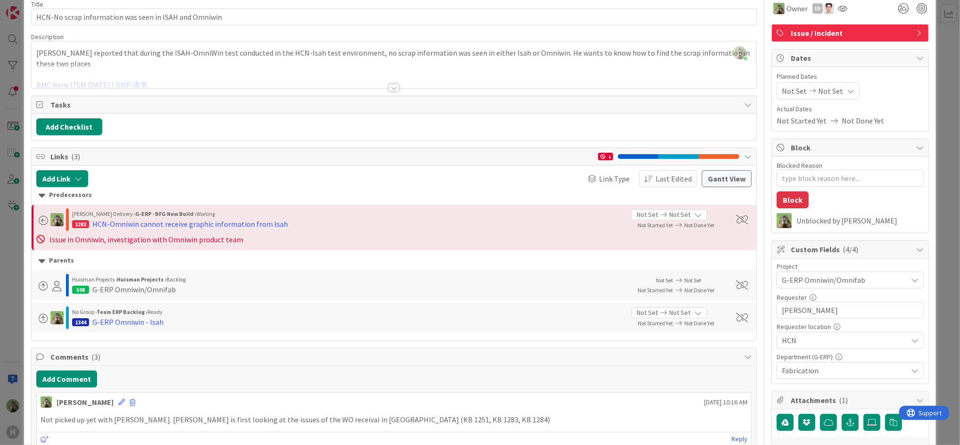
click at [18, 300] on div "ID 1285 G-ERP - BFG New Build Waiting Title 53 / 128 HCN-No scrap information w…" at bounding box center [480, 222] width 960 height 445
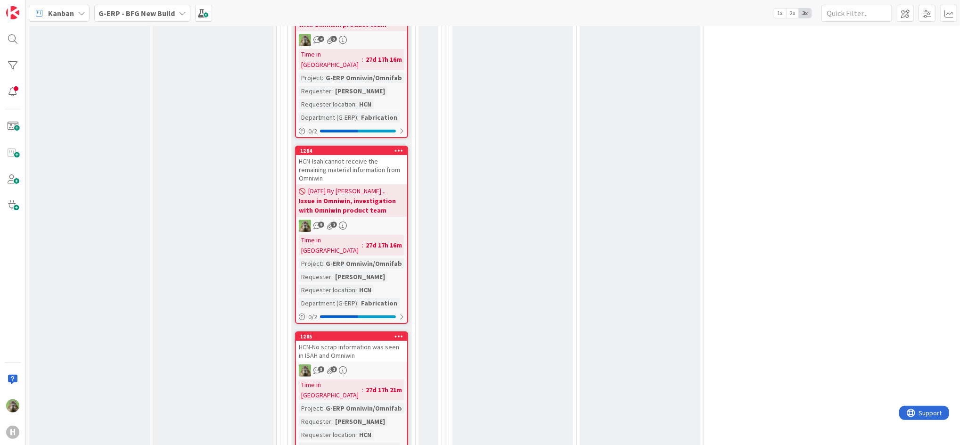
scroll to position [2797, 0]
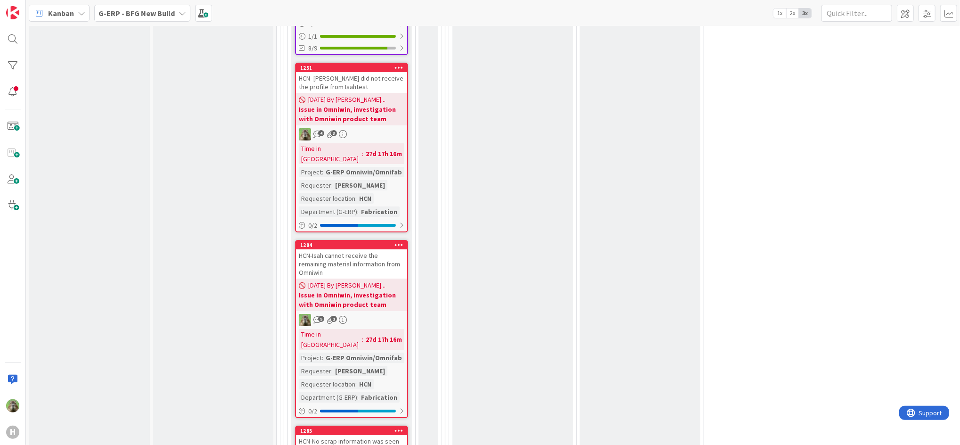
click at [364, 249] on div "HCN-Isah cannot receive the remaining material information from Omniwin" at bounding box center [351, 263] width 111 height 29
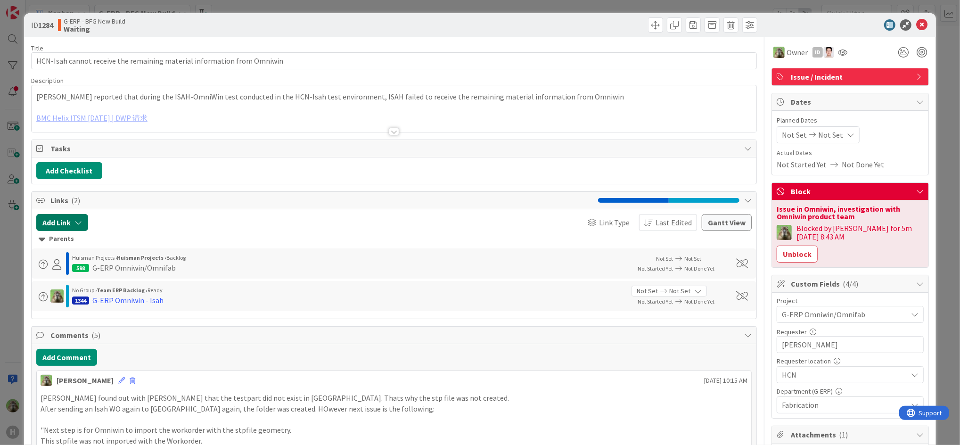
click at [73, 224] on button "Add Link" at bounding box center [62, 222] width 52 height 17
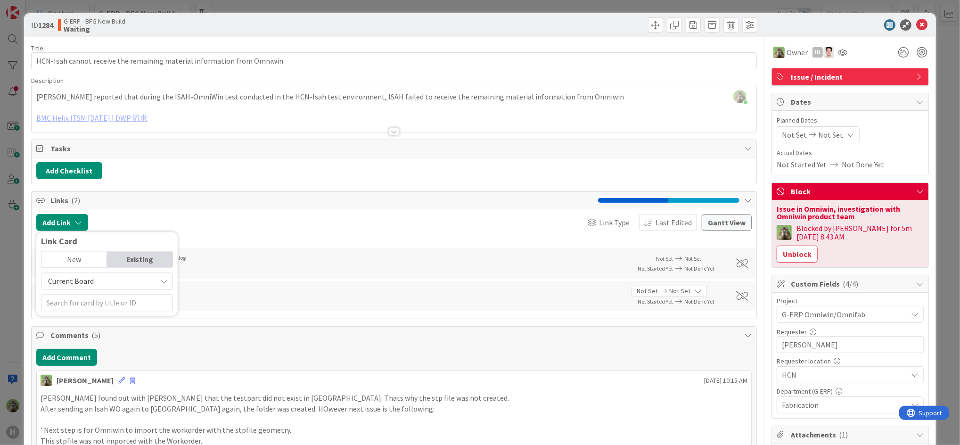
drag, startPoint x: 115, startPoint y: 290, endPoint x: 131, endPoint y: 279, distance: 20.0
click at [131, 279] on div "Current Board" at bounding box center [107, 291] width 132 height 39
click at [131, 279] on span "Current Board" at bounding box center [99, 280] width 106 height 13
click at [119, 282] on span "Current Board" at bounding box center [99, 280] width 106 height 13
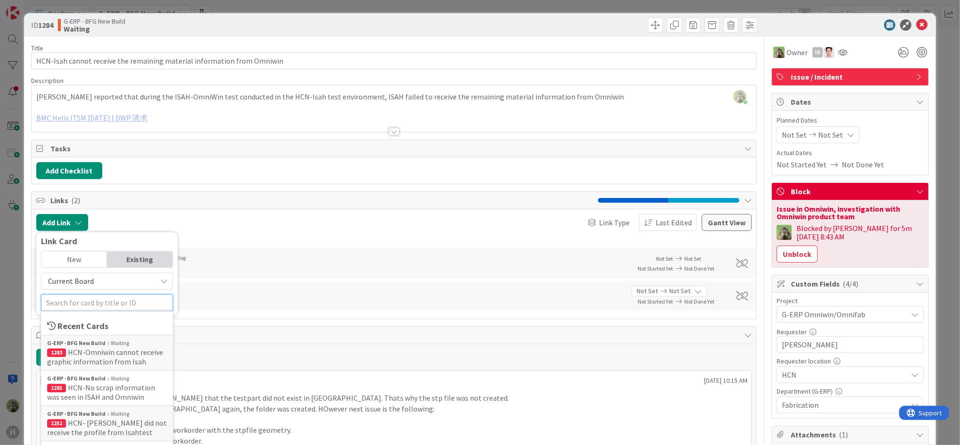
click at [109, 295] on input "text" at bounding box center [107, 302] width 132 height 17
click at [106, 387] on span "HCN-No scrap information was seen in ISAH and Omniwin" at bounding box center [101, 392] width 108 height 19
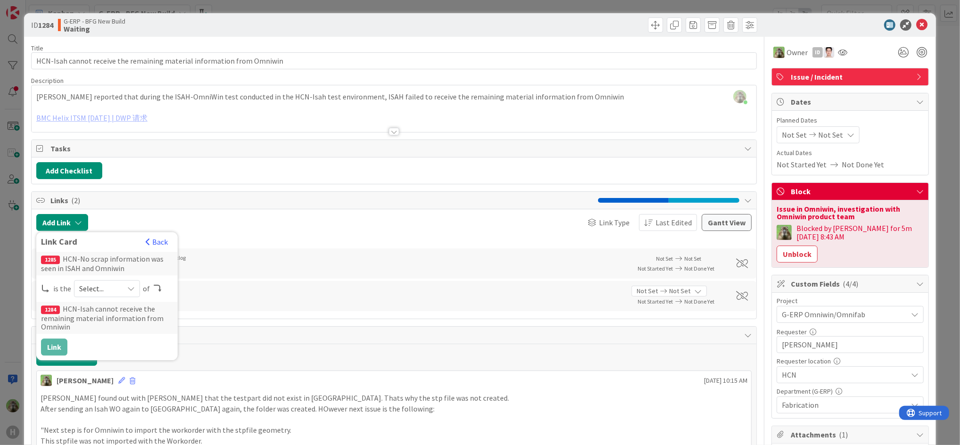
click at [16, 328] on div "ID 1284 G-ERP - BFG New Build Waiting Title 71 / 128 HCN-Isah cannot receive th…" at bounding box center [480, 222] width 960 height 445
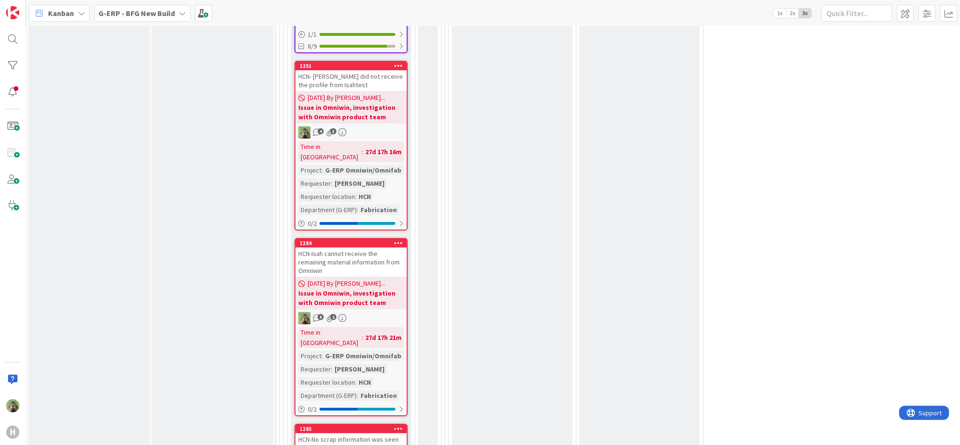
scroll to position [2803, 0]
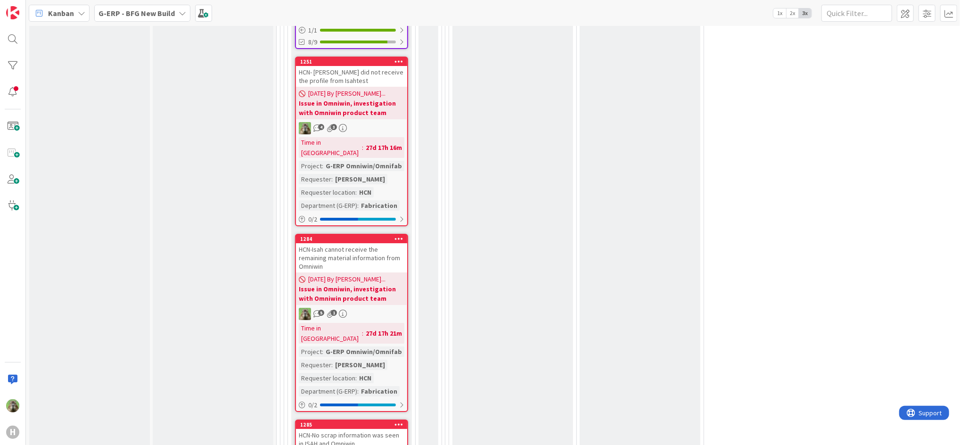
click at [364, 429] on div "HCN-No scrap information was seen in ISAH and Omniwin" at bounding box center [351, 439] width 111 height 21
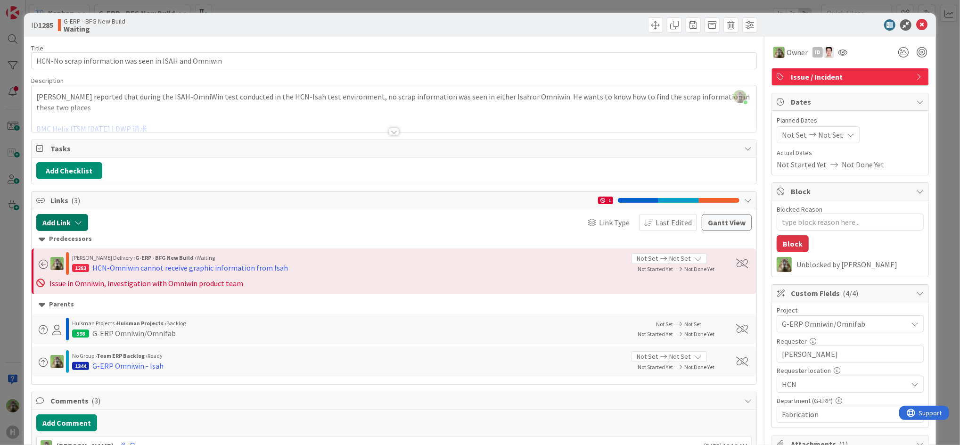
click at [68, 217] on button "Add Link" at bounding box center [62, 222] width 52 height 17
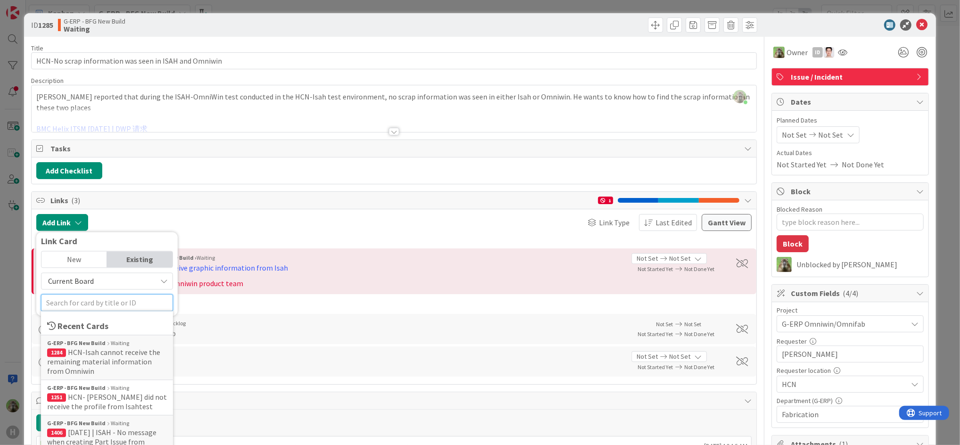
click at [75, 300] on input "text" at bounding box center [107, 302] width 132 height 17
click at [103, 358] on span "HCN-Isah cannot receive the remaining material information from Omniwin" at bounding box center [103, 361] width 113 height 28
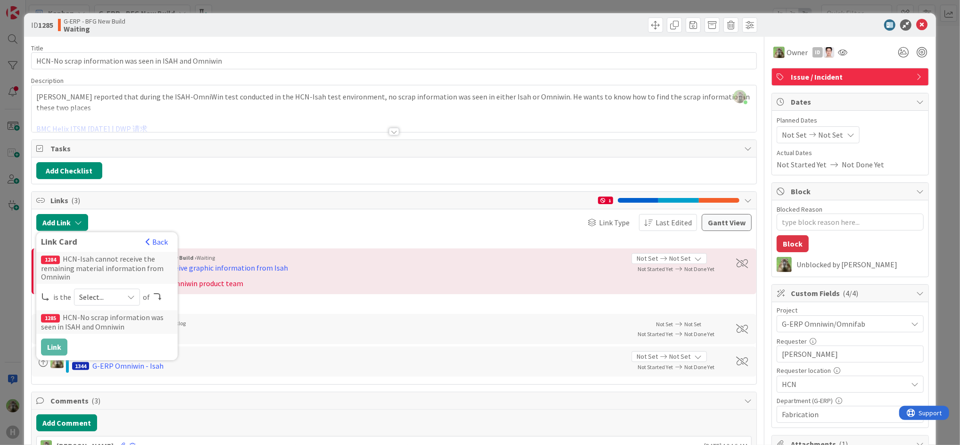
click at [104, 297] on span "Select..." at bounding box center [99, 296] width 40 height 13
click at [115, 351] on span "predecessor" at bounding box center [157, 353] width 106 height 14
click at [49, 347] on button "Link" at bounding box center [54, 346] width 26 height 17
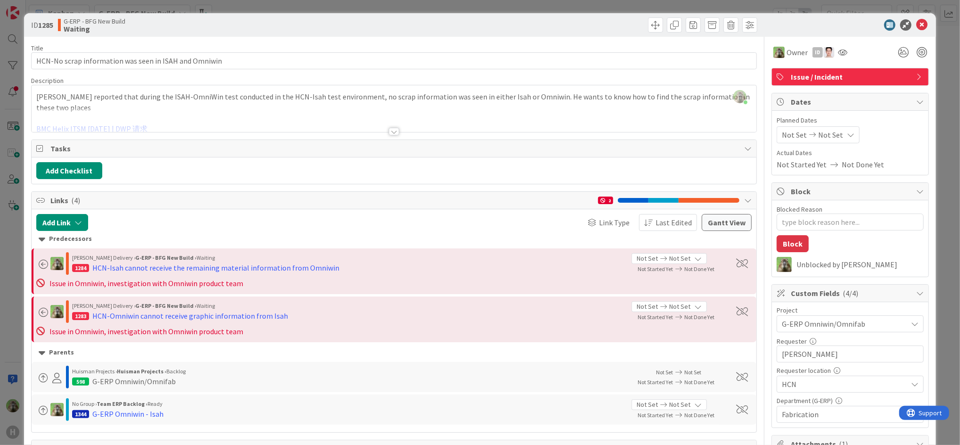
click at [8, 330] on div "ID 1285 G-ERP - BFG New Build Waiting Title 53 / 128 HCN-No scrap information w…" at bounding box center [480, 222] width 960 height 445
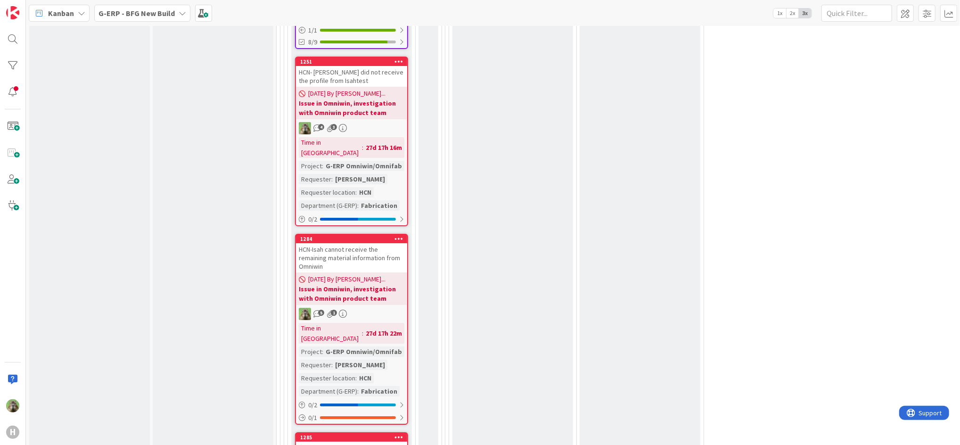
click at [11, 319] on div "H" at bounding box center [13, 222] width 26 height 445
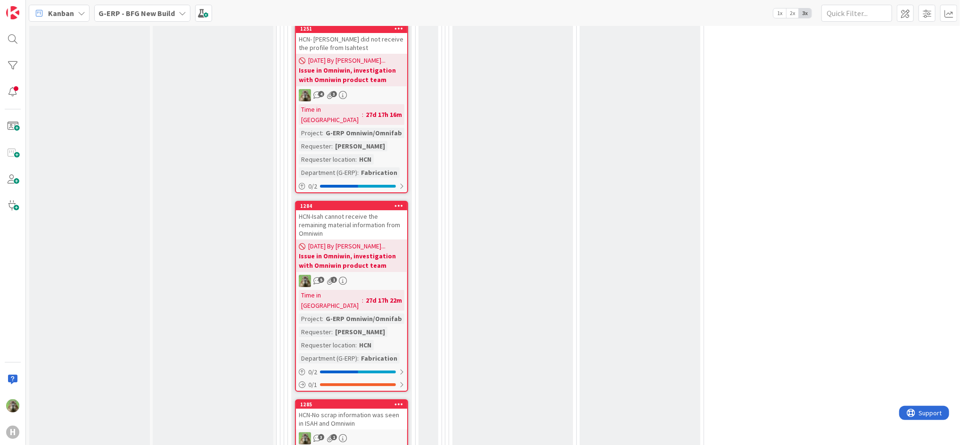
scroll to position [2789, 0]
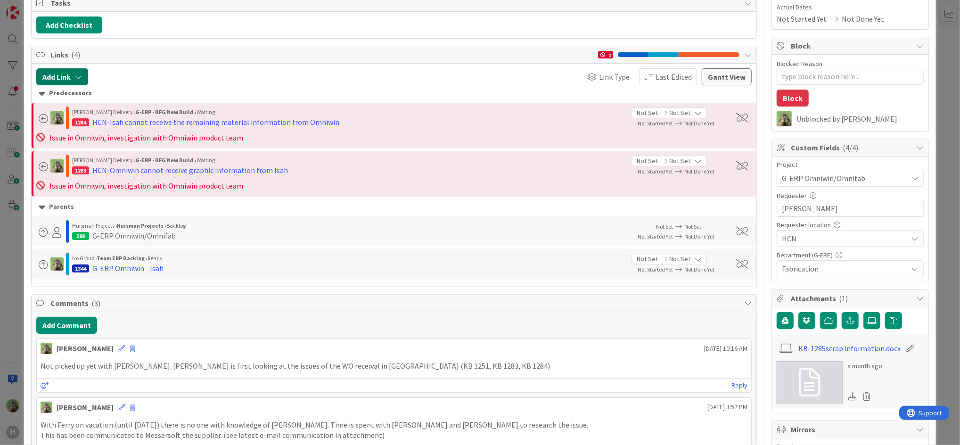
click at [78, 82] on button "Add Link" at bounding box center [62, 76] width 52 height 17
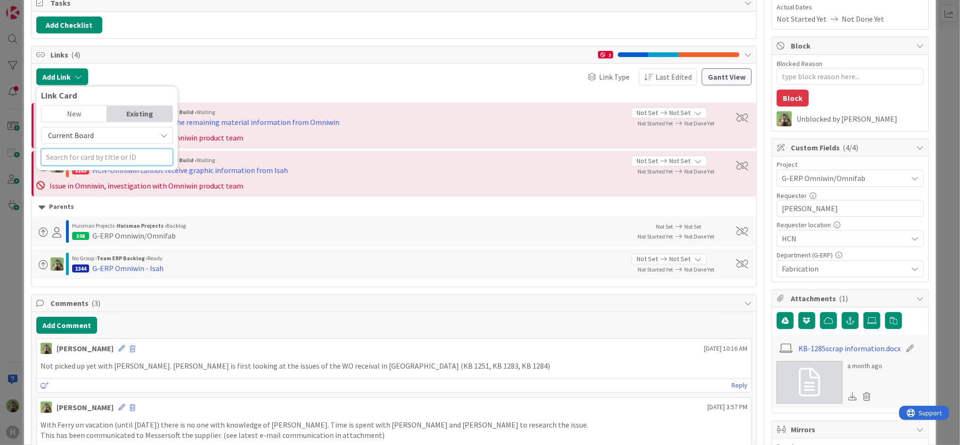
click at [91, 163] on input "text" at bounding box center [107, 156] width 132 height 17
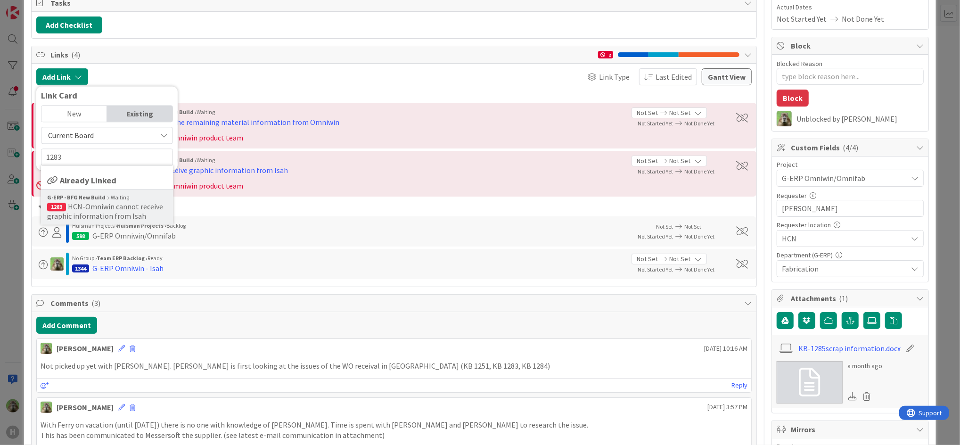
click at [119, 198] on div "G-ERP - BFG New Build Waiting" at bounding box center [107, 197] width 120 height 8
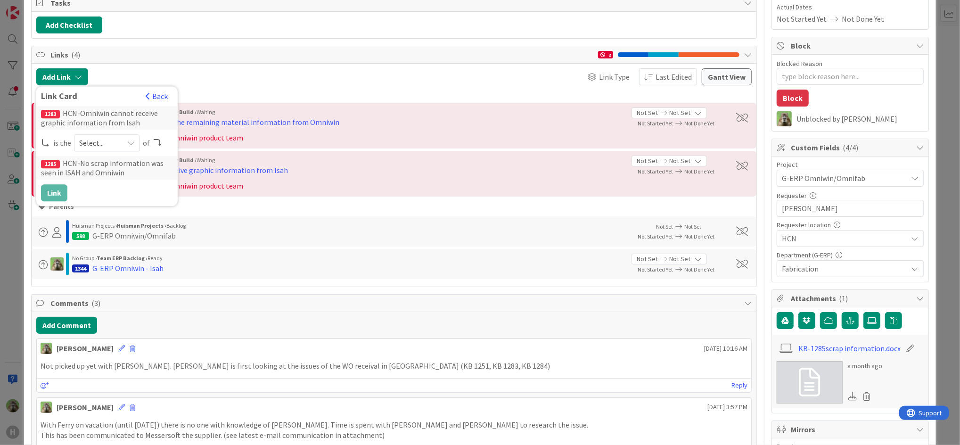
click at [105, 135] on div "Select..." at bounding box center [107, 142] width 66 height 17
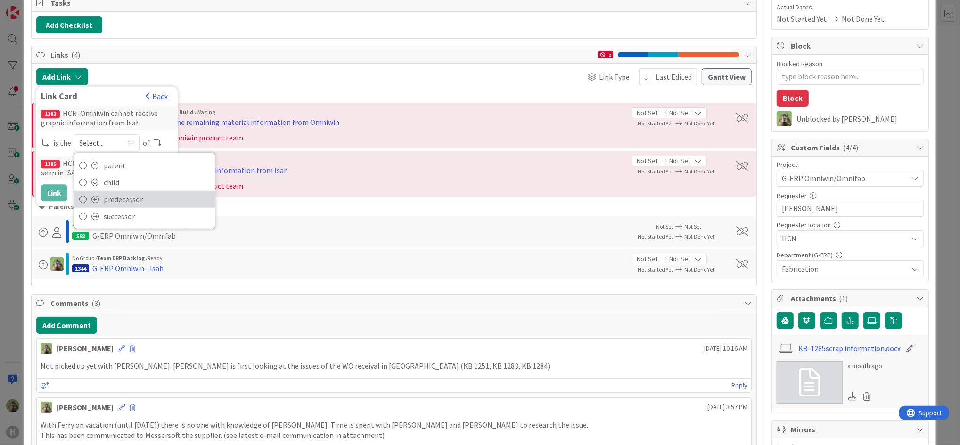
click at [122, 201] on span "predecessor" at bounding box center [157, 199] width 106 height 14
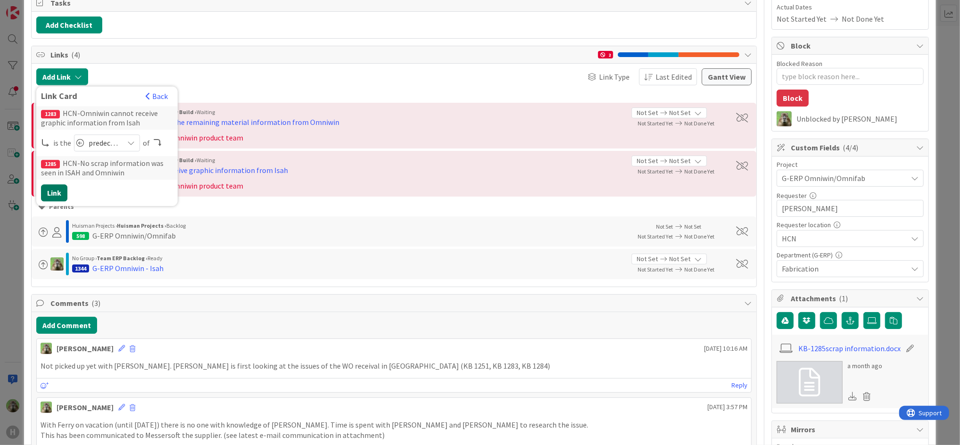
click at [50, 197] on button "Link" at bounding box center [54, 192] width 26 height 17
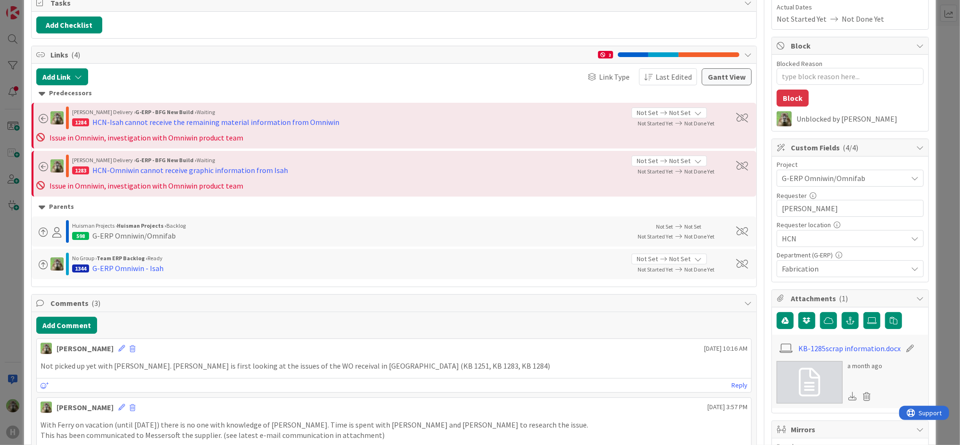
click at [3, 237] on div "ID 1285 G-ERP - BFG New Build Waiting Title 53 / 128 HCN-No scrap information w…" at bounding box center [480, 222] width 960 height 445
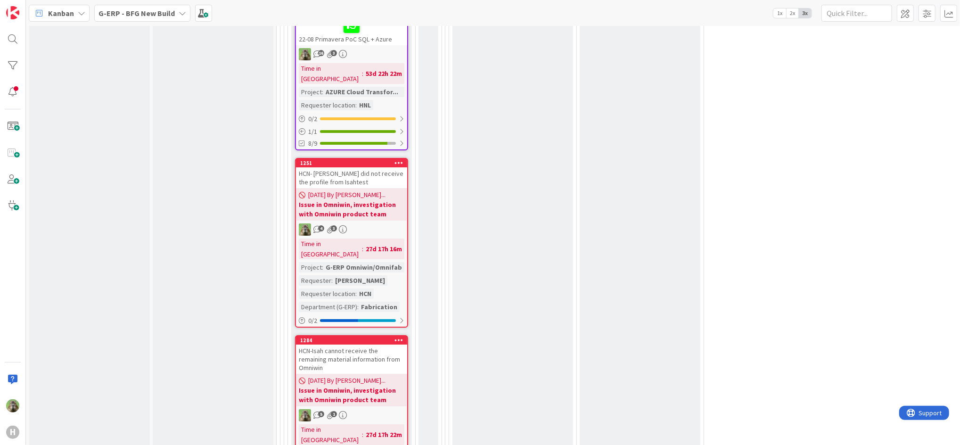
scroll to position [2704, 0]
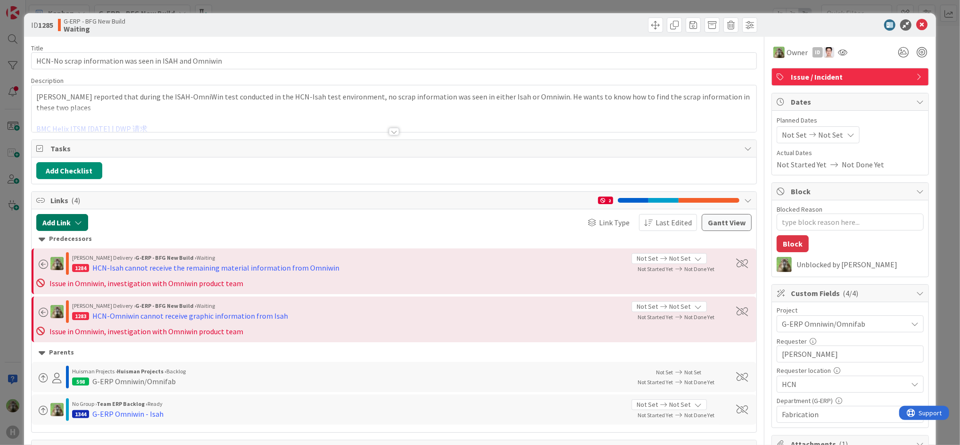
click at [69, 216] on button "Add Link" at bounding box center [62, 222] width 52 height 17
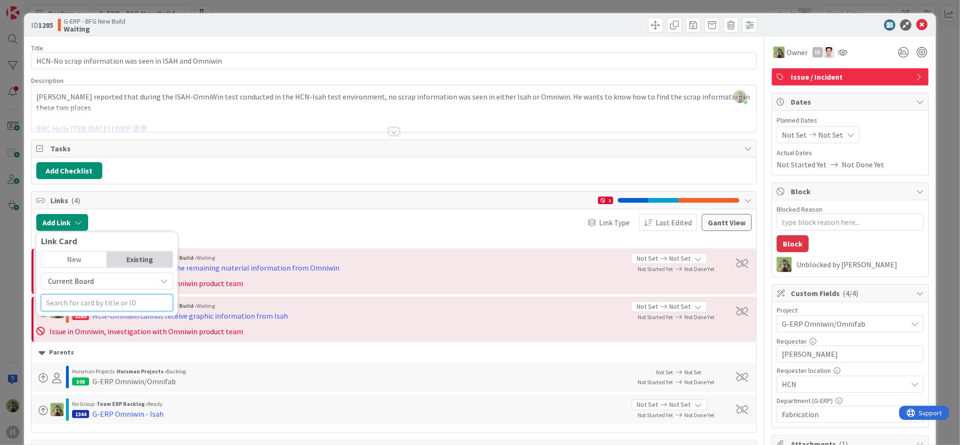
click at [91, 307] on input "text" at bounding box center [107, 302] width 132 height 17
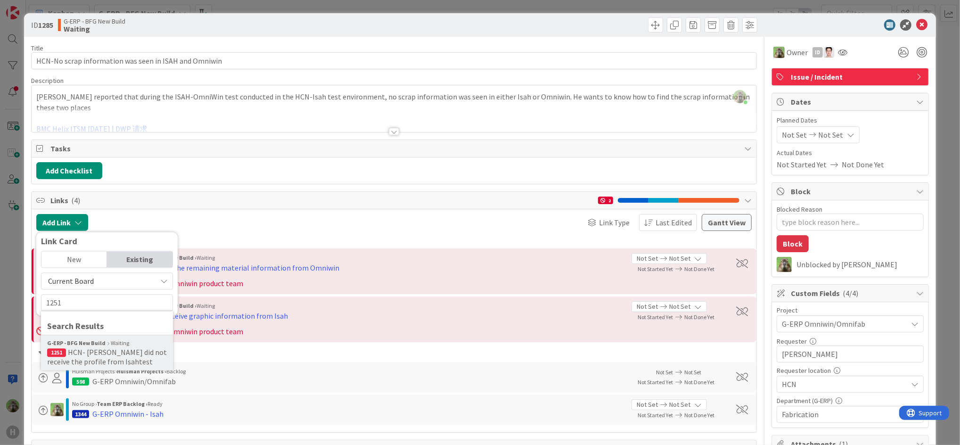
click at [105, 349] on span "HCN- Omniwin did not receive the profile from Isahtest" at bounding box center [107, 356] width 120 height 19
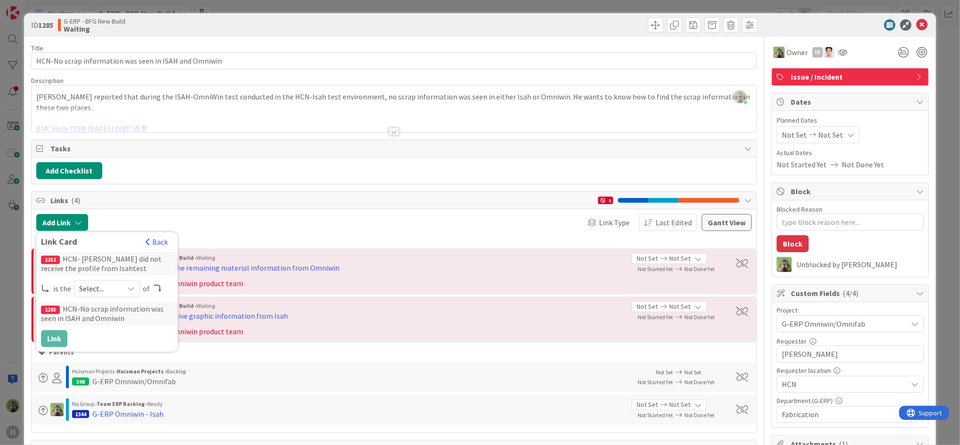
click at [110, 287] on span "Select..." at bounding box center [99, 288] width 40 height 13
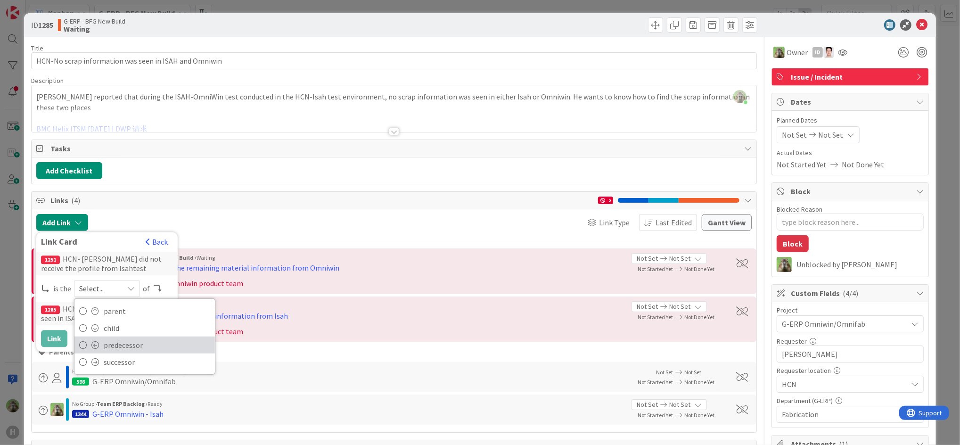
click at [117, 346] on span "predecessor" at bounding box center [157, 345] width 106 height 14
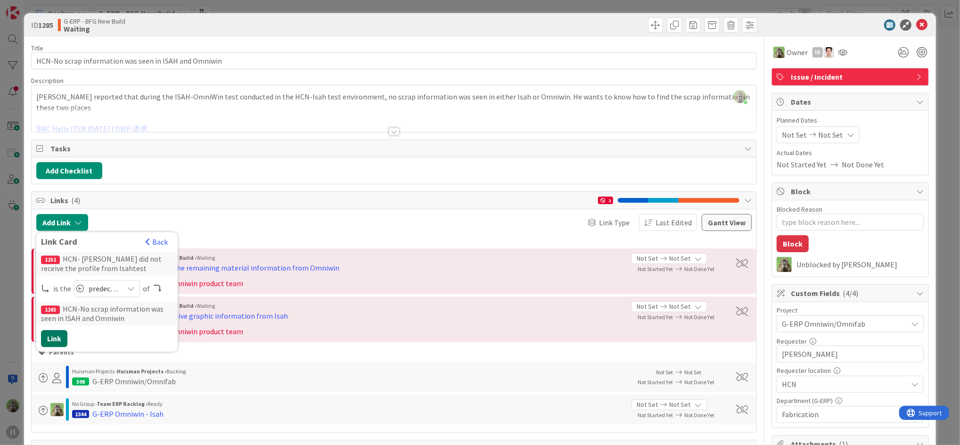
click at [58, 340] on button "Link" at bounding box center [54, 338] width 26 height 17
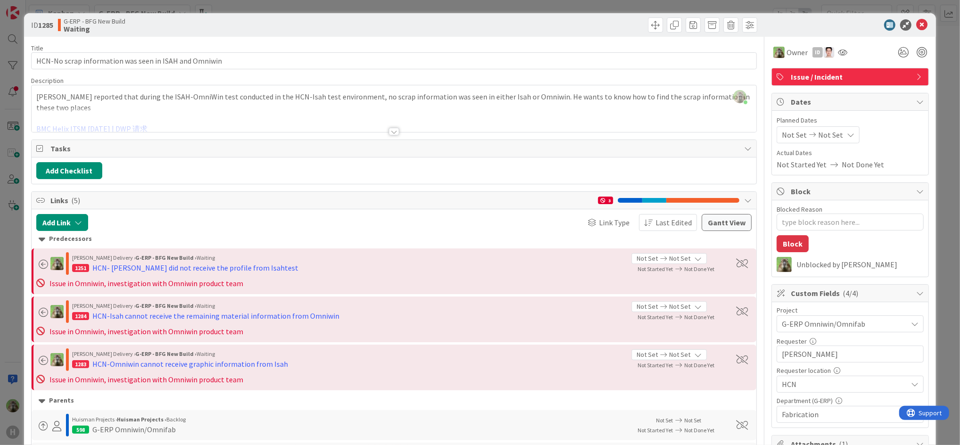
click at [10, 343] on div "ID 1285 G-ERP - BFG New Build Waiting Title 53 / 128 HCN-No scrap information w…" at bounding box center [480, 222] width 960 height 445
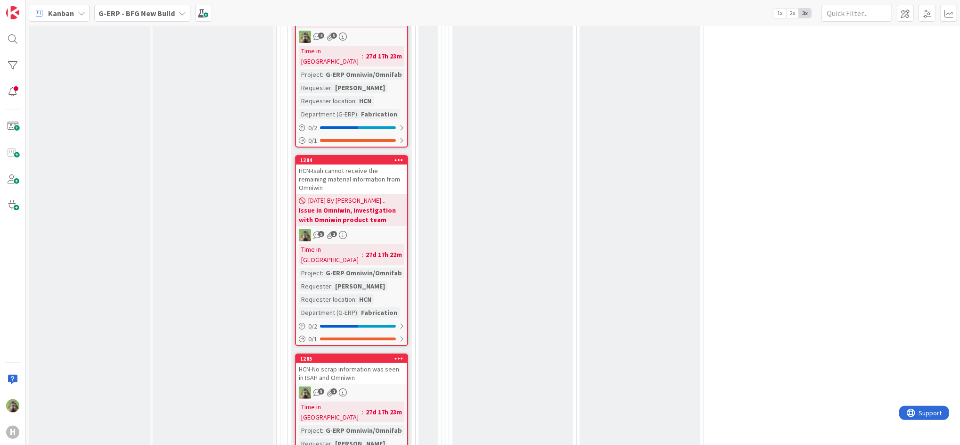
scroll to position [2895, 0]
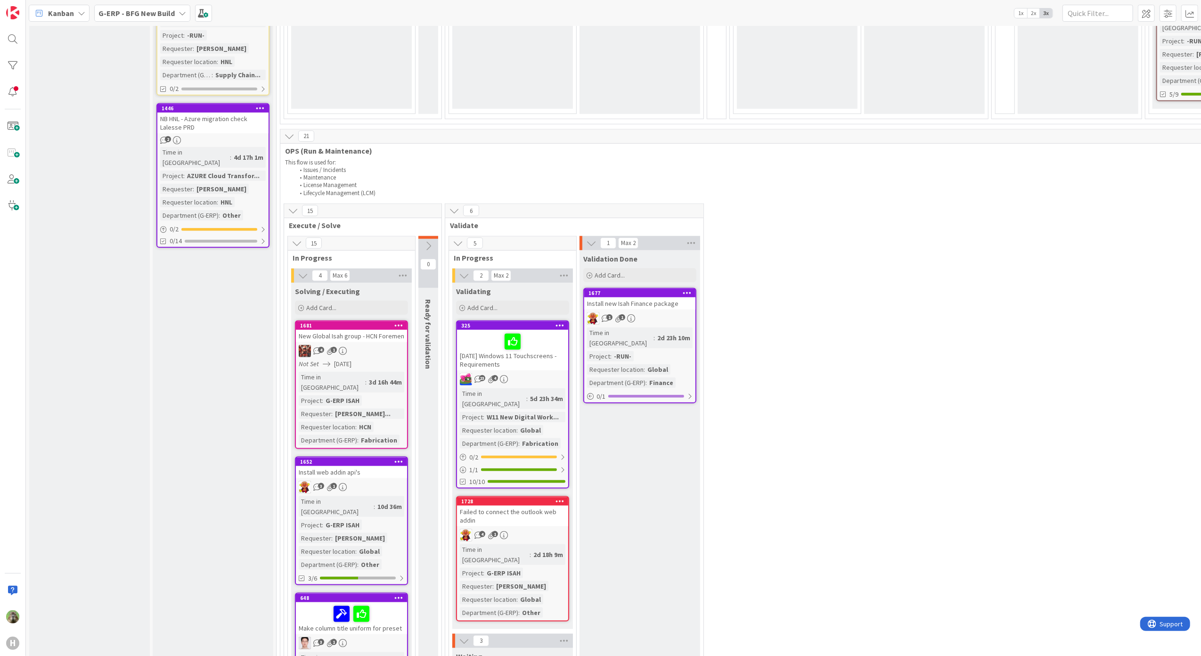
scroll to position [832, 0]
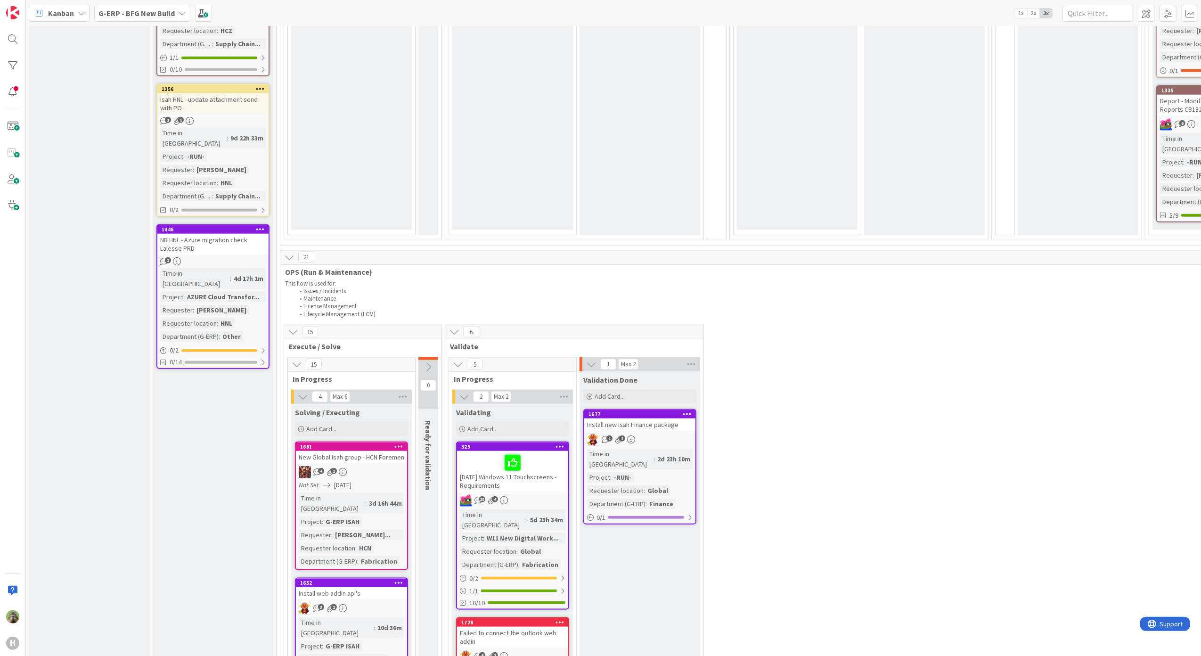
click at [365, 444] on div "New Global Isah group - HCN Foremen" at bounding box center [351, 457] width 111 height 12
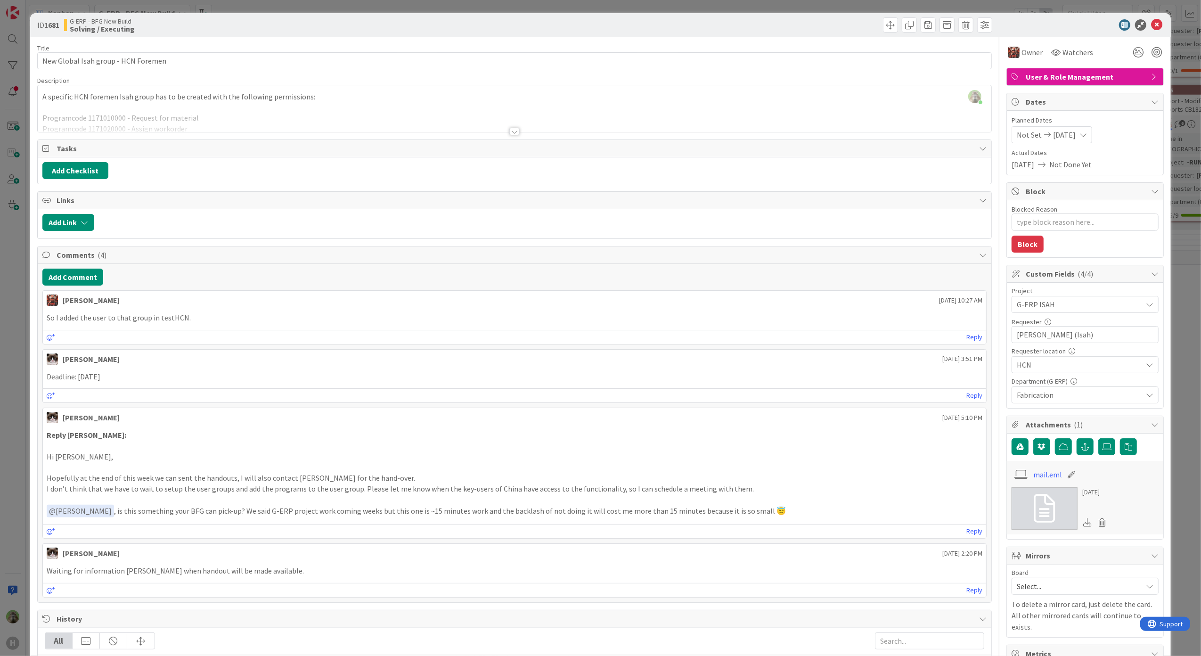
click at [481, 118] on div at bounding box center [515, 120] width 954 height 24
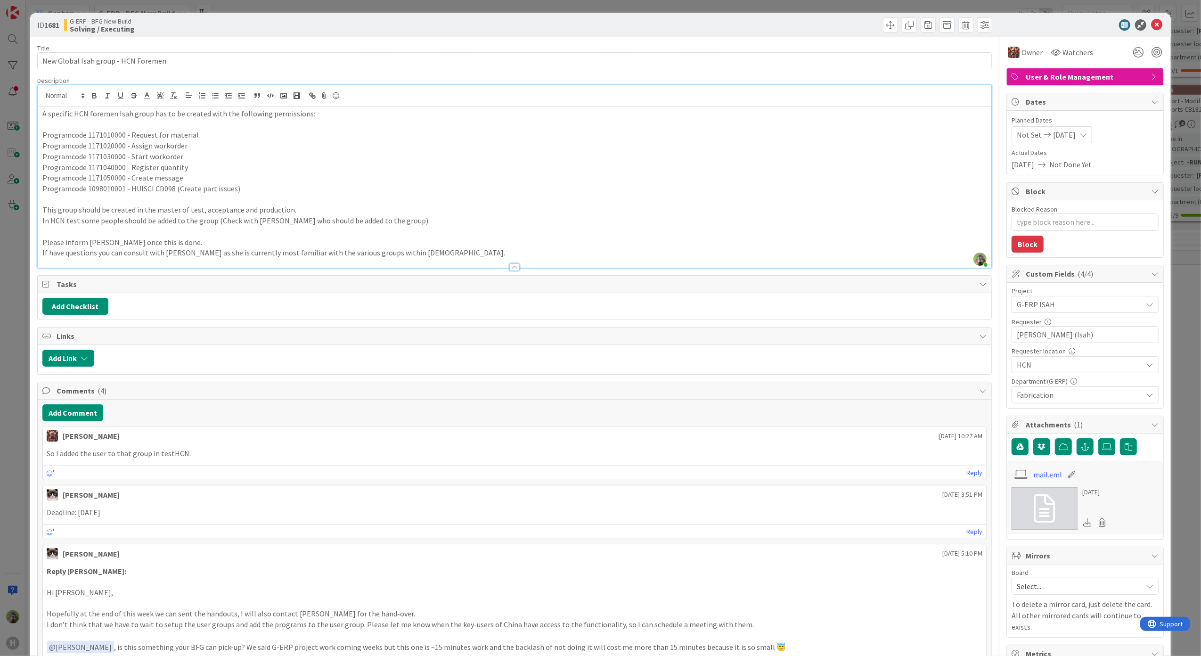
click at [12, 274] on div "ID 1681 G-ERP - BFG New Build Solving / Executing Title 35 / 128 New Global Isa…" at bounding box center [600, 328] width 1201 height 656
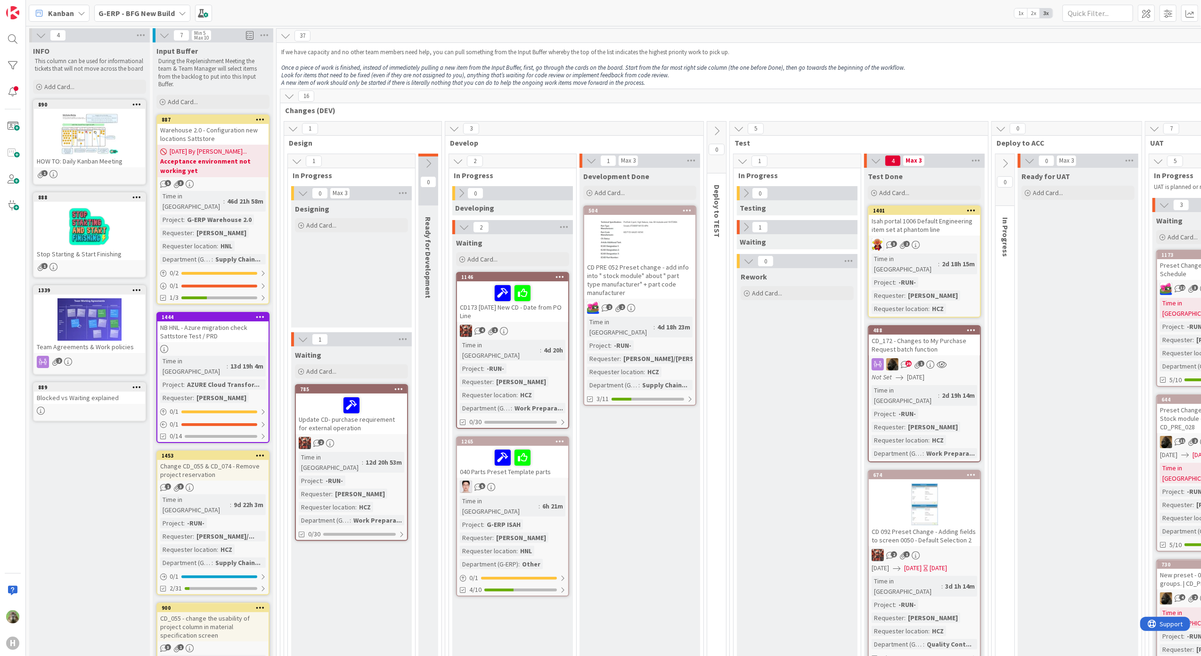
click at [144, 10] on b "G-ERP - BFG New Build" at bounding box center [136, 12] width 76 height 9
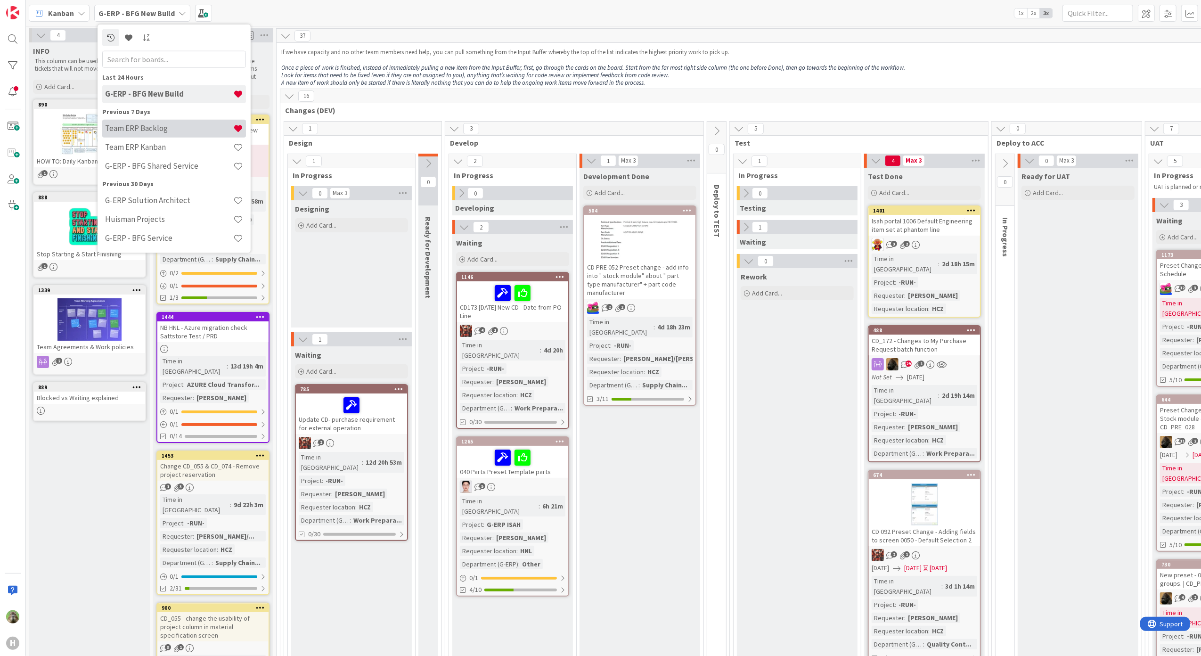
click at [141, 129] on h4 "Team ERP Backlog" at bounding box center [169, 127] width 128 height 9
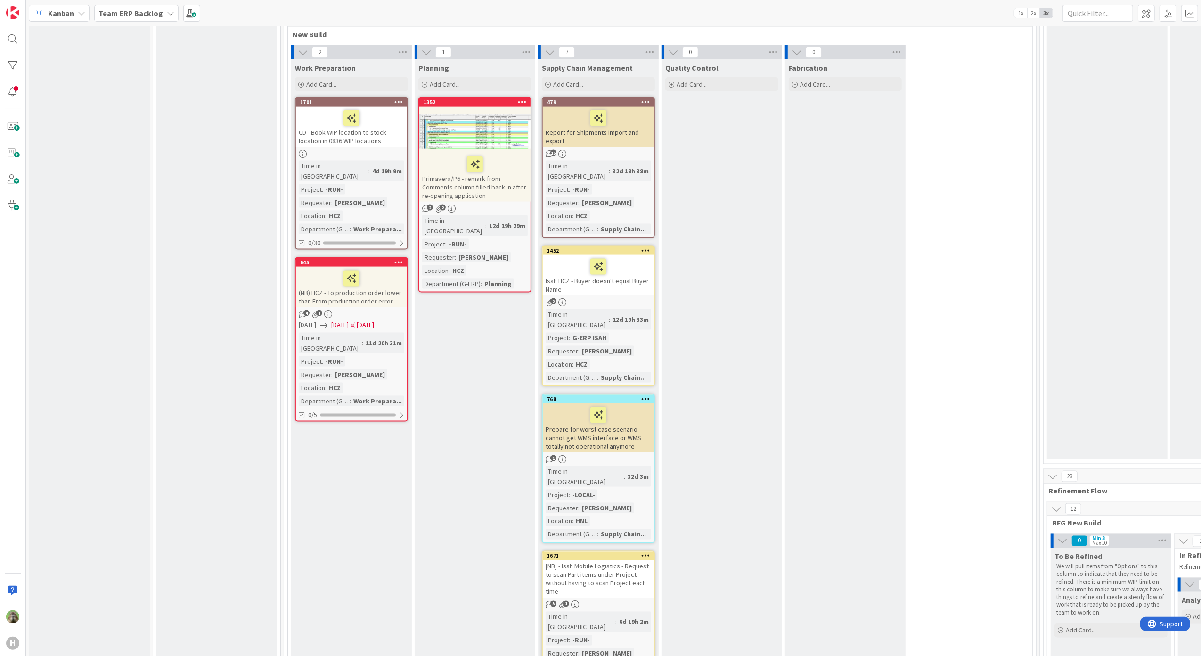
scroll to position [1319, 0]
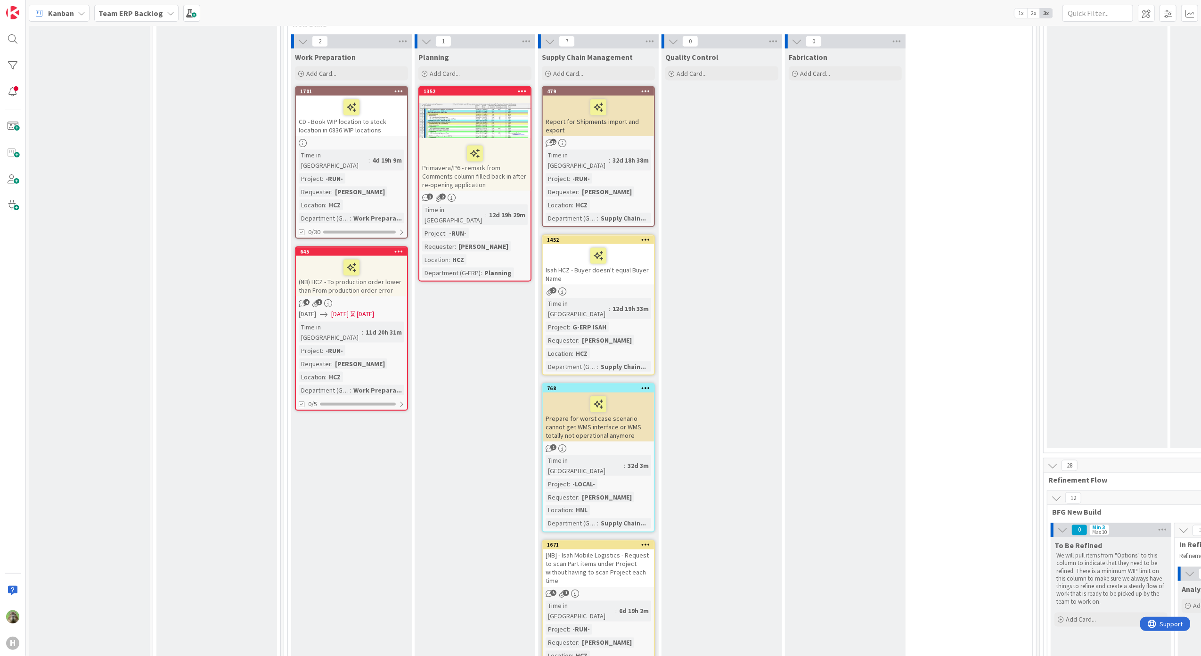
click at [628, 549] on div "[NB] - Isah Mobile Logistics - Request to scan Part items under Project without…" at bounding box center [598, 568] width 111 height 38
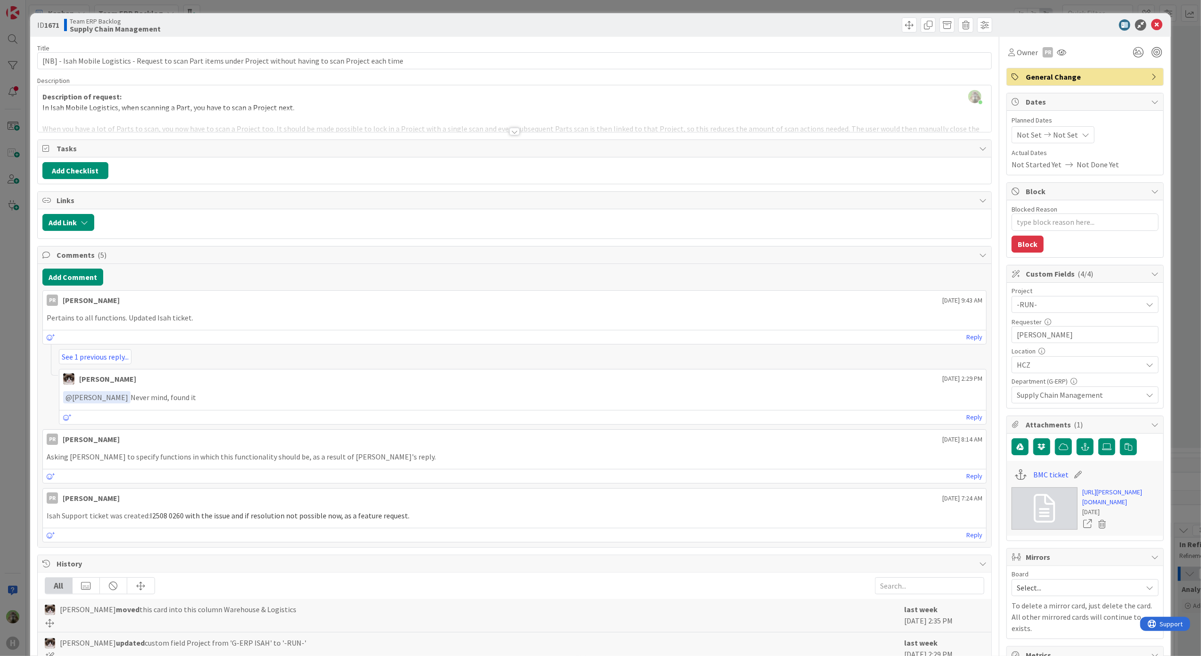
click at [22, 388] on div "ID 1671 Team ERP Backlog Supply Chain Management Title 112 / 128 [NB] - Isah Mo…" at bounding box center [600, 328] width 1201 height 656
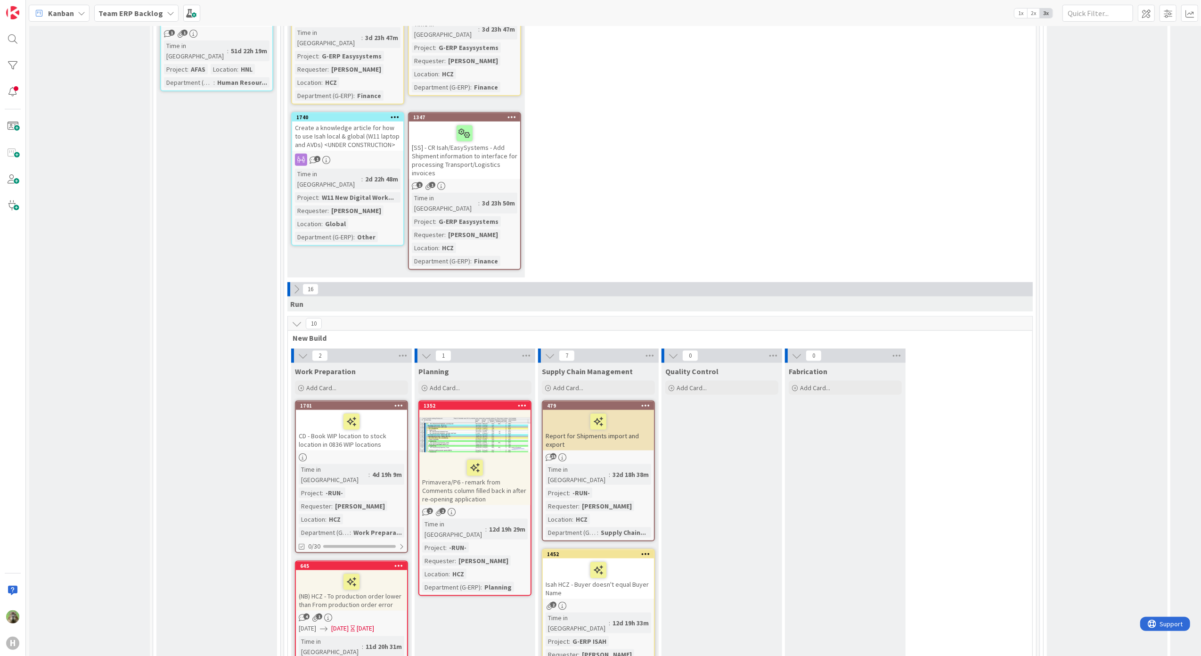
click at [403, 349] on icon at bounding box center [403, 356] width 12 height 14
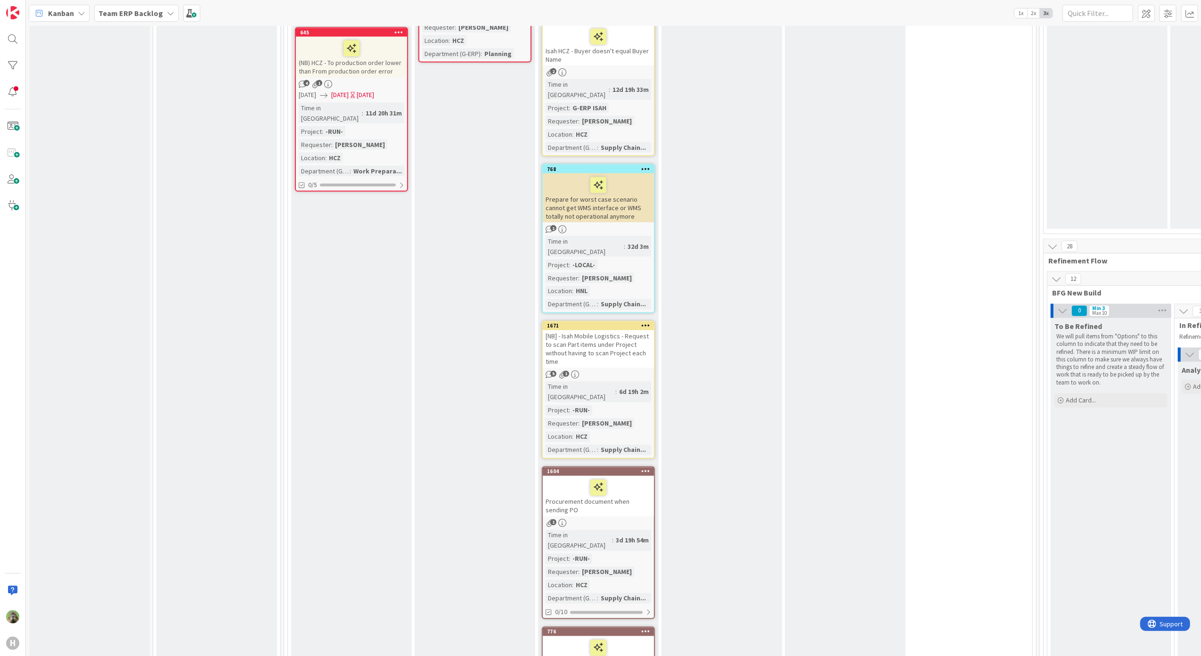
scroll to position [1633, 0]
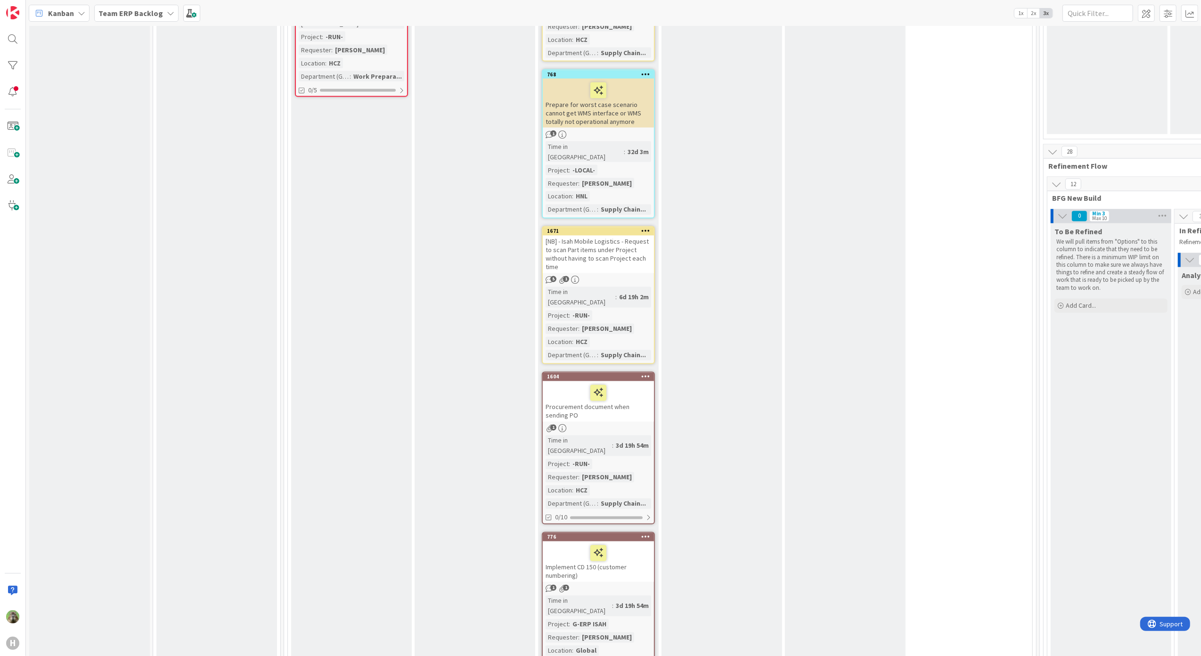
drag, startPoint x: 242, startPoint y: 327, endPoint x: 254, endPoint y: 319, distance: 15.0
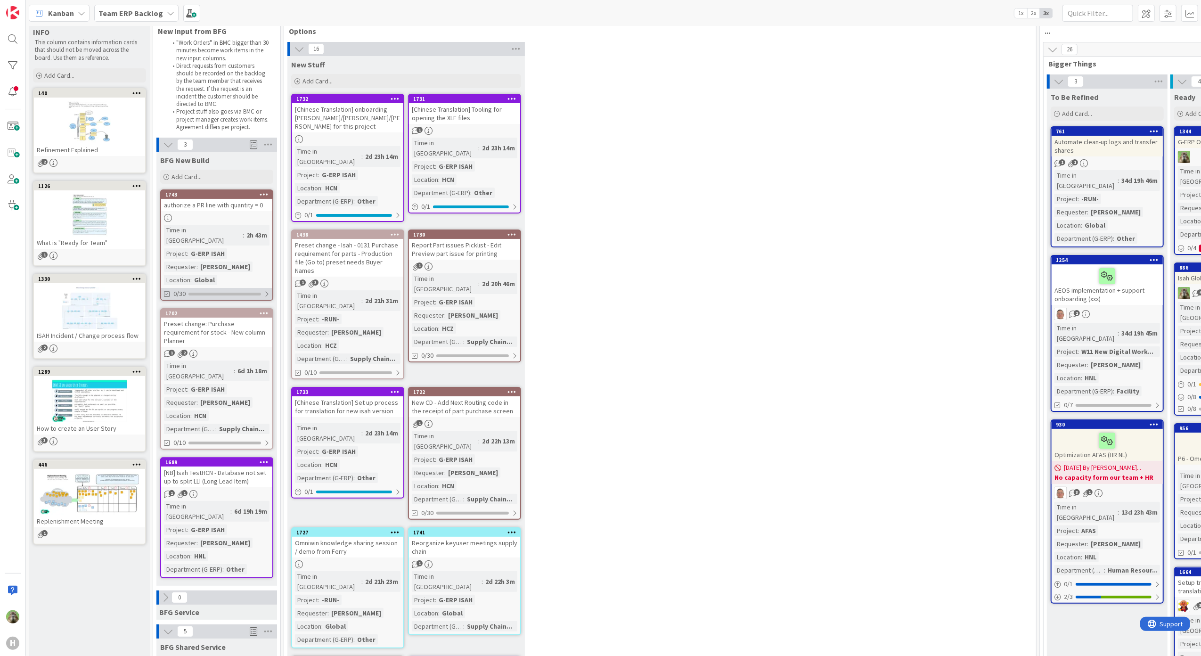
scroll to position [0, 0]
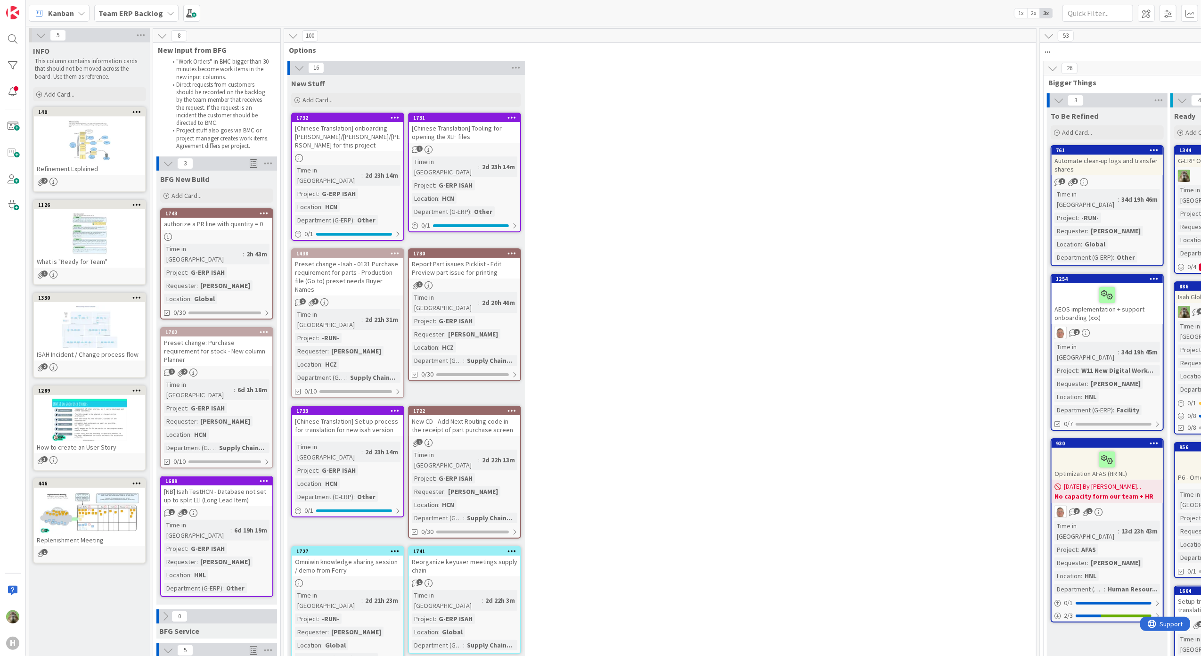
click at [264, 210] on icon at bounding box center [264, 213] width 9 height 7
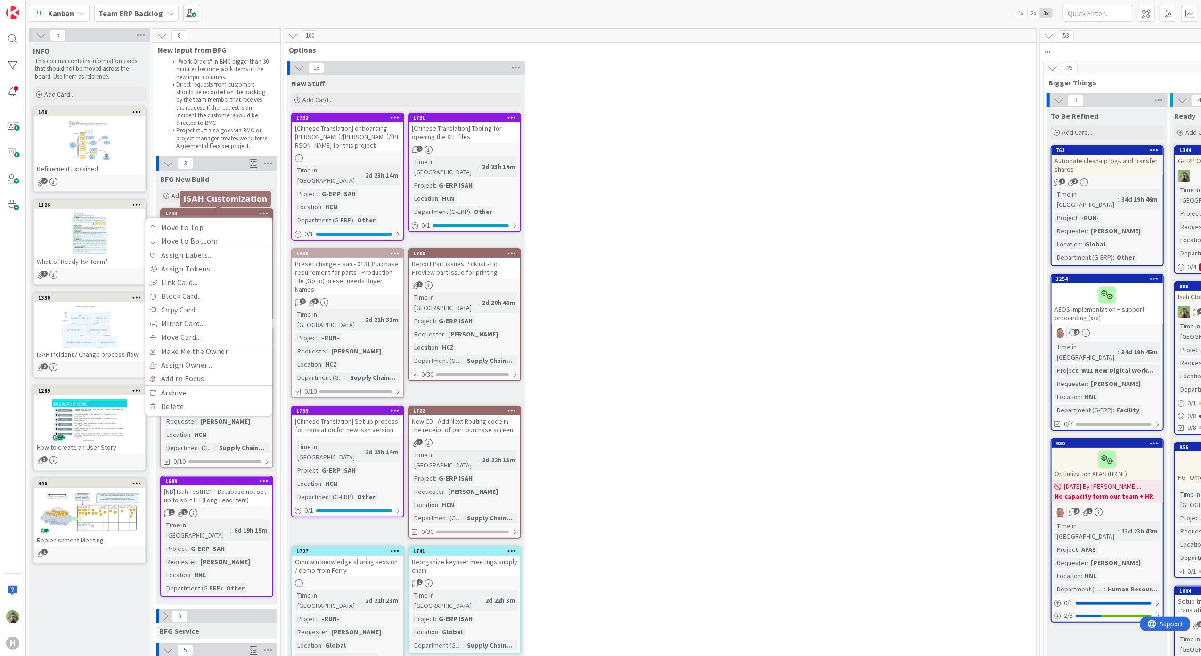
click at [217, 212] on div "1743" at bounding box center [218, 213] width 107 height 7
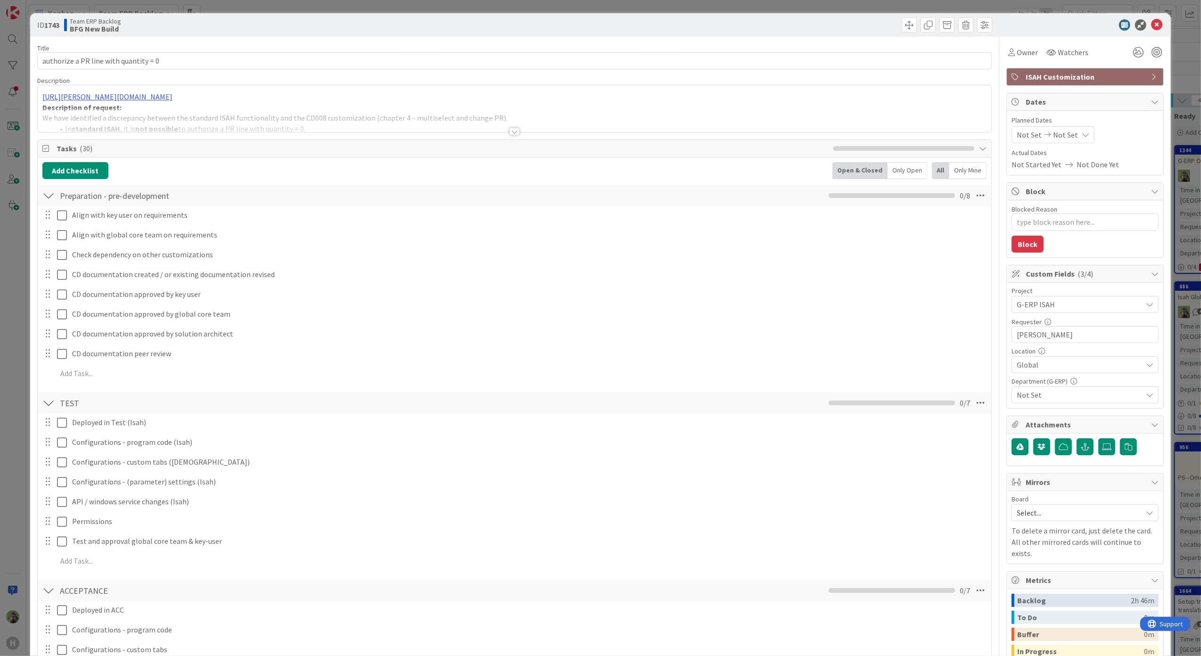
click at [29, 298] on div "ID 1743 Team ERP Backlog BFG New Build Title 37 / 128 authorize a PR line with …" at bounding box center [600, 328] width 1201 height 656
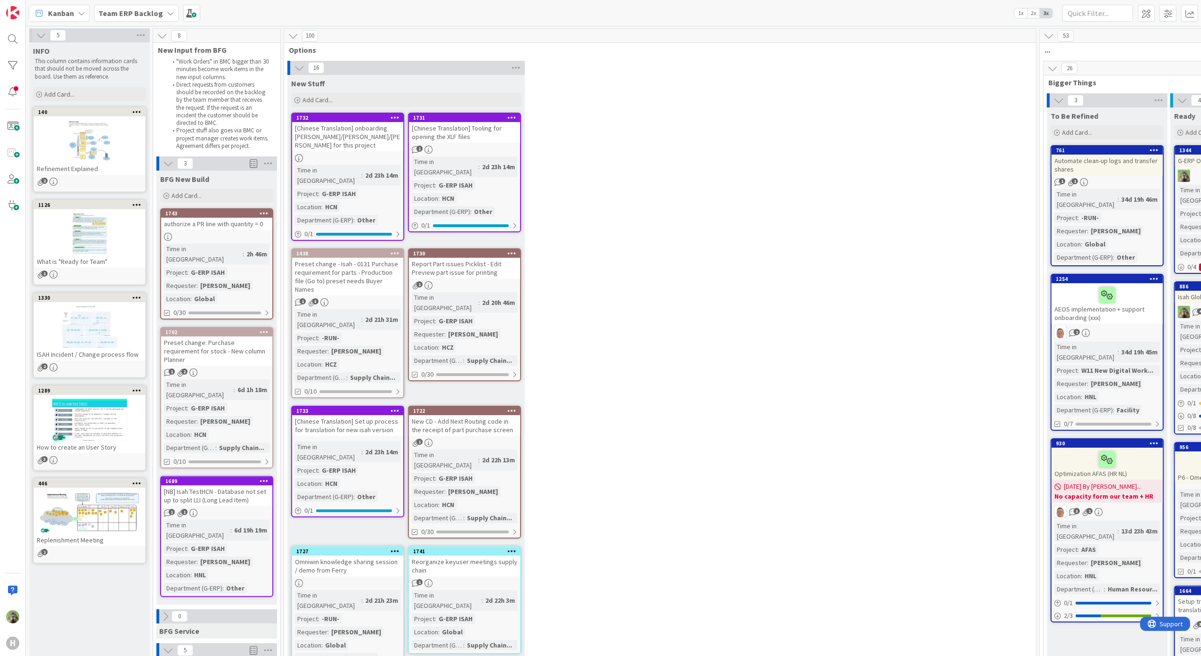
click at [157, 12] on b "Team ERP Backlog" at bounding box center [130, 12] width 65 height 9
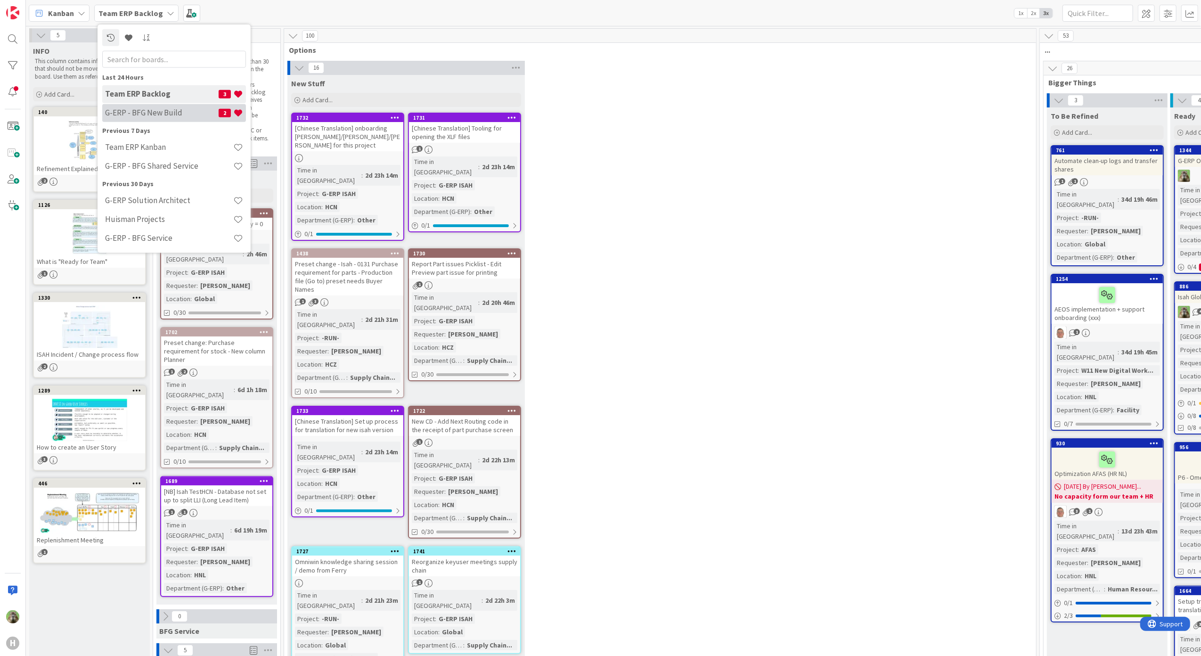
click at [159, 117] on h4 "G-ERP - BFG New Build" at bounding box center [162, 112] width 114 height 9
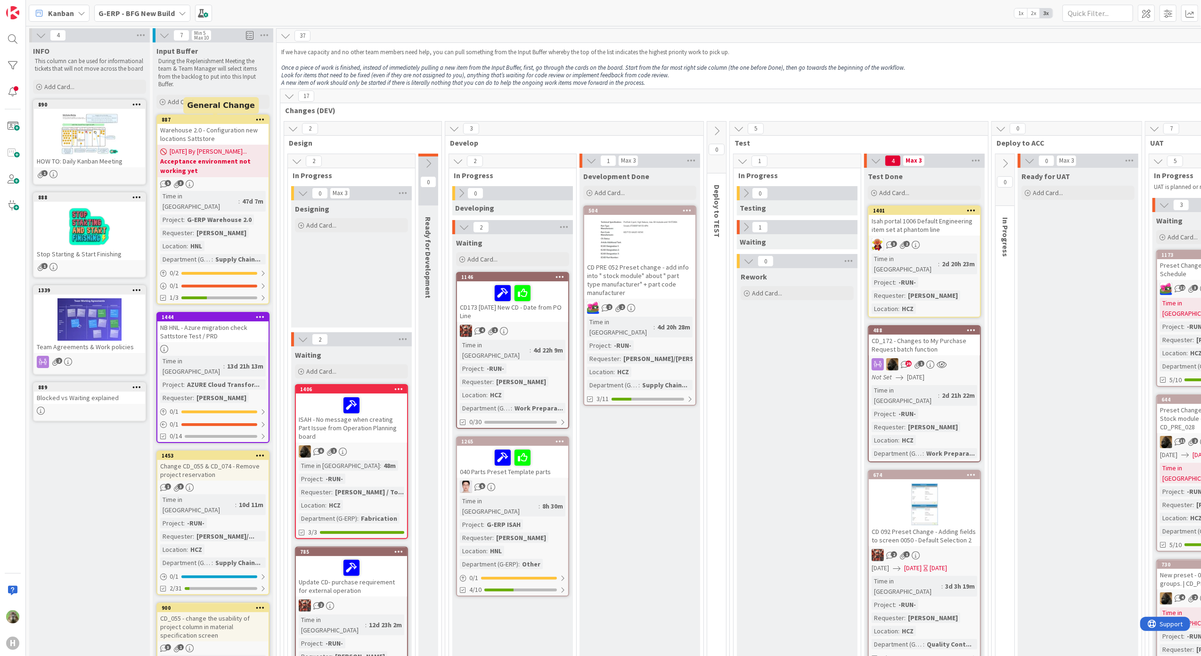
click at [228, 119] on div "887" at bounding box center [215, 119] width 107 height 7
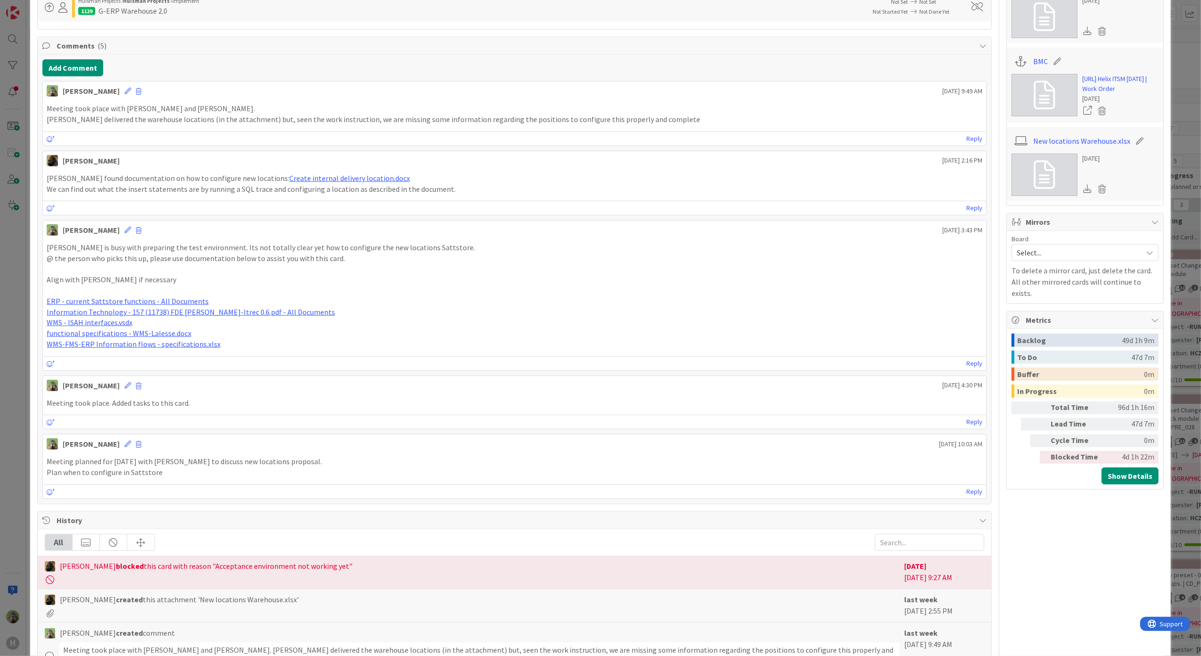
scroll to position [762, 0]
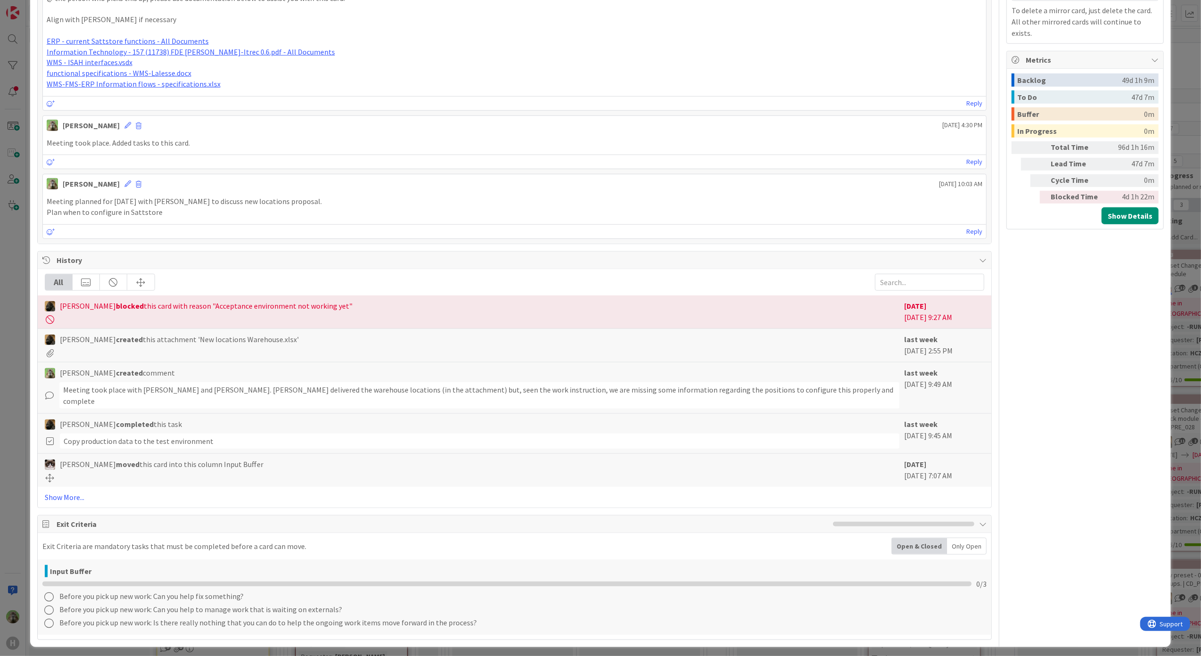
click at [17, 481] on div "ID 887 G-ERP - BFG New Build Input Buffer Title 53 / 128 Warehouse 2.0 - Config…" at bounding box center [600, 328] width 1201 height 656
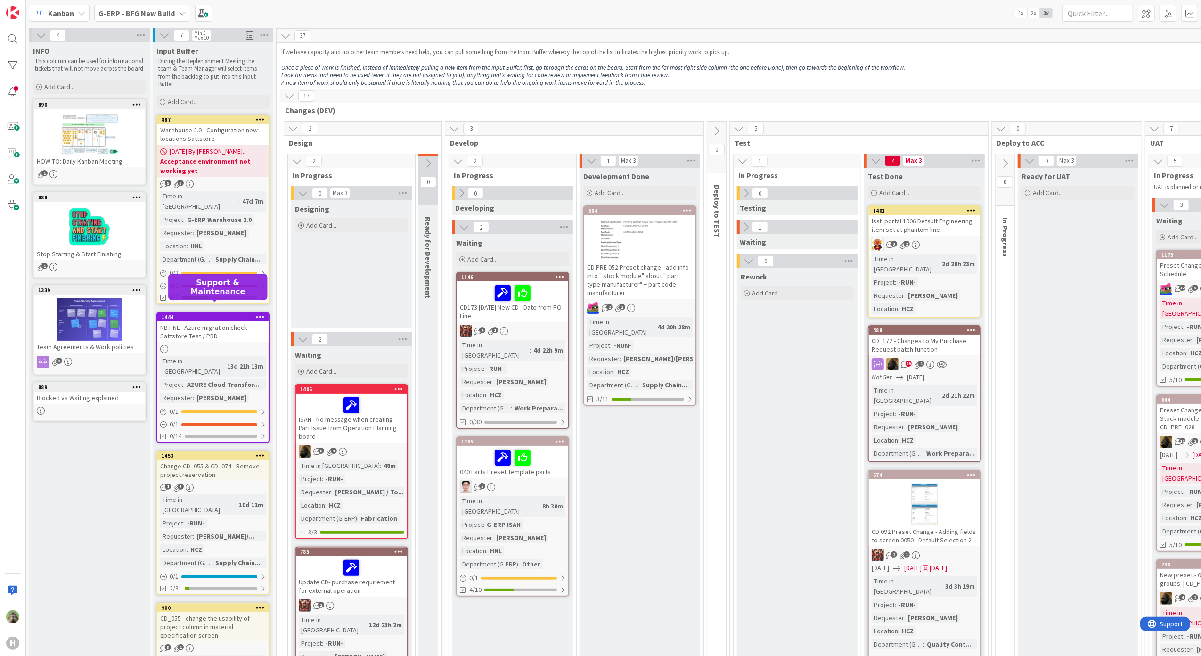
click at [212, 314] on div "1444" at bounding box center [215, 317] width 107 height 7
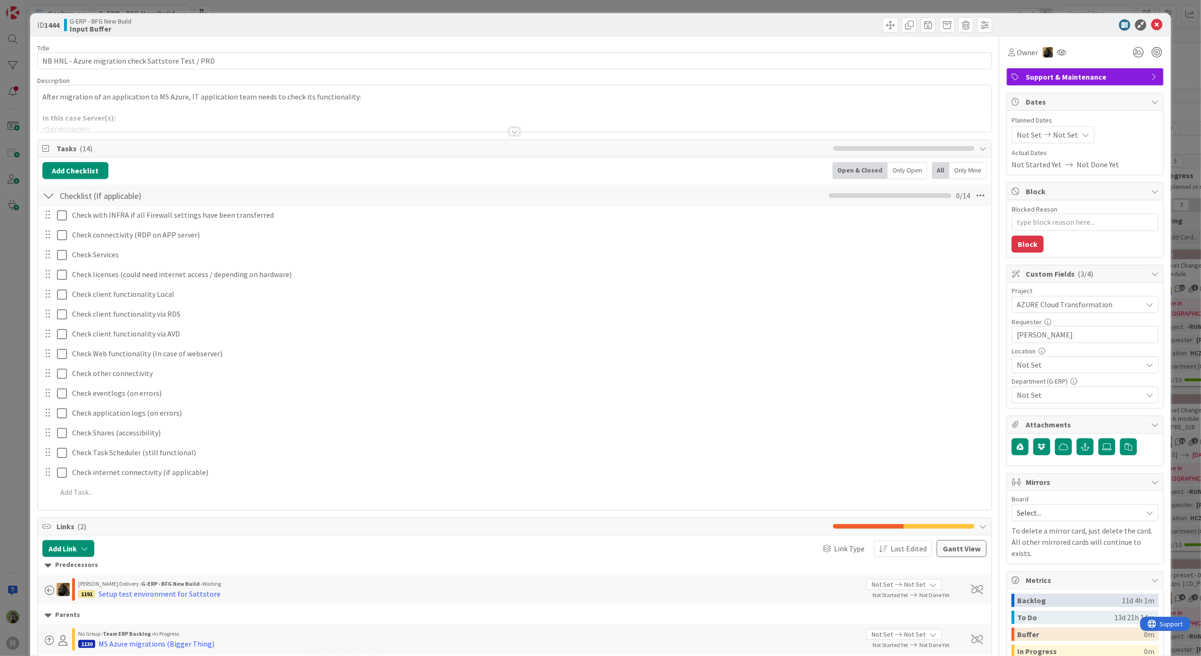
click at [14, 364] on div "ID 1444 G-ERP - BFG New Build Input Buffer Title 51 / 128 NB HNL - Azure migrat…" at bounding box center [600, 328] width 1201 height 656
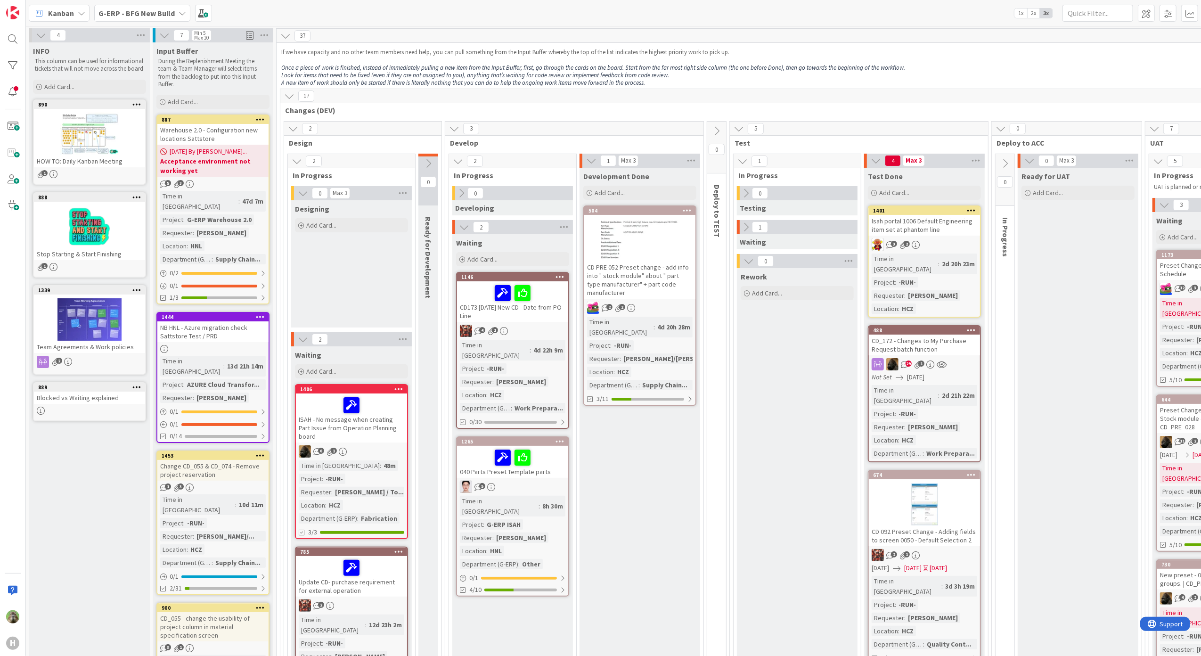
click at [190, 321] on div "NB HNL - Azure migration check Sattstore Test / PRD" at bounding box center [212, 331] width 111 height 21
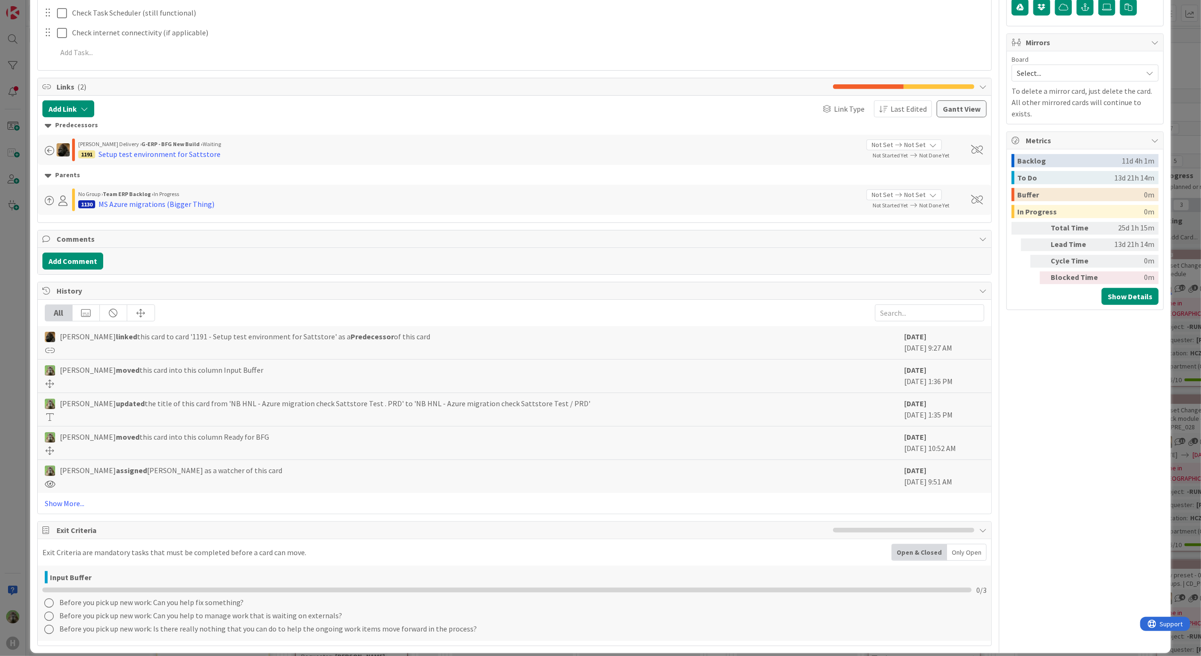
click at [12, 515] on div "ID 1444 G-ERP - BFG New Build Input Buffer Title 51 / 128 NB HNL - Azure migrat…" at bounding box center [600, 328] width 1201 height 656
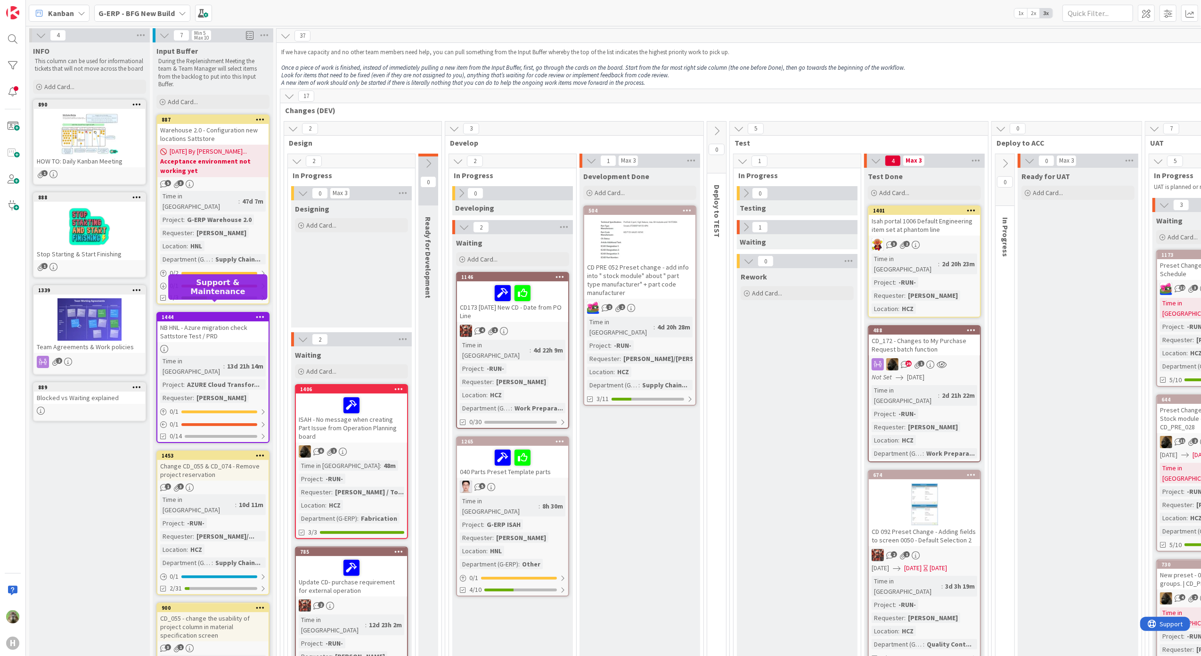
click at [242, 314] on div "1444" at bounding box center [215, 317] width 107 height 7
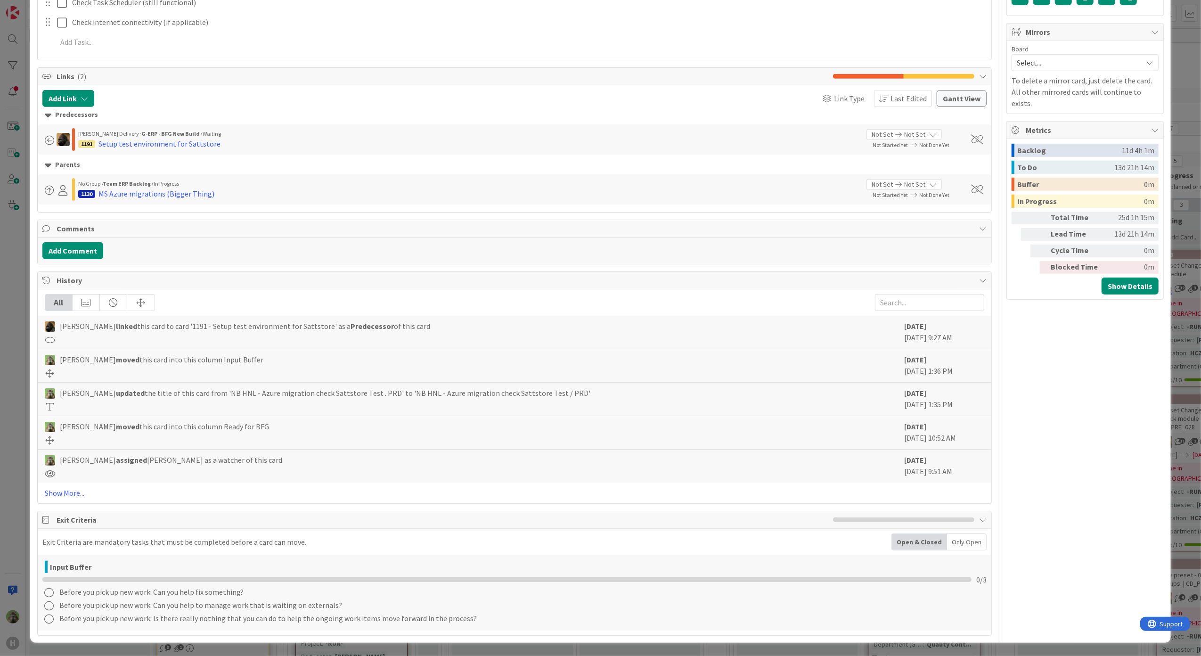
scroll to position [455, 0]
click at [9, 507] on div "ID 1444 G-ERP - BFG New Build Input Buffer Title 51 / 128 NB HNL - Azure migrat…" at bounding box center [600, 328] width 1201 height 656
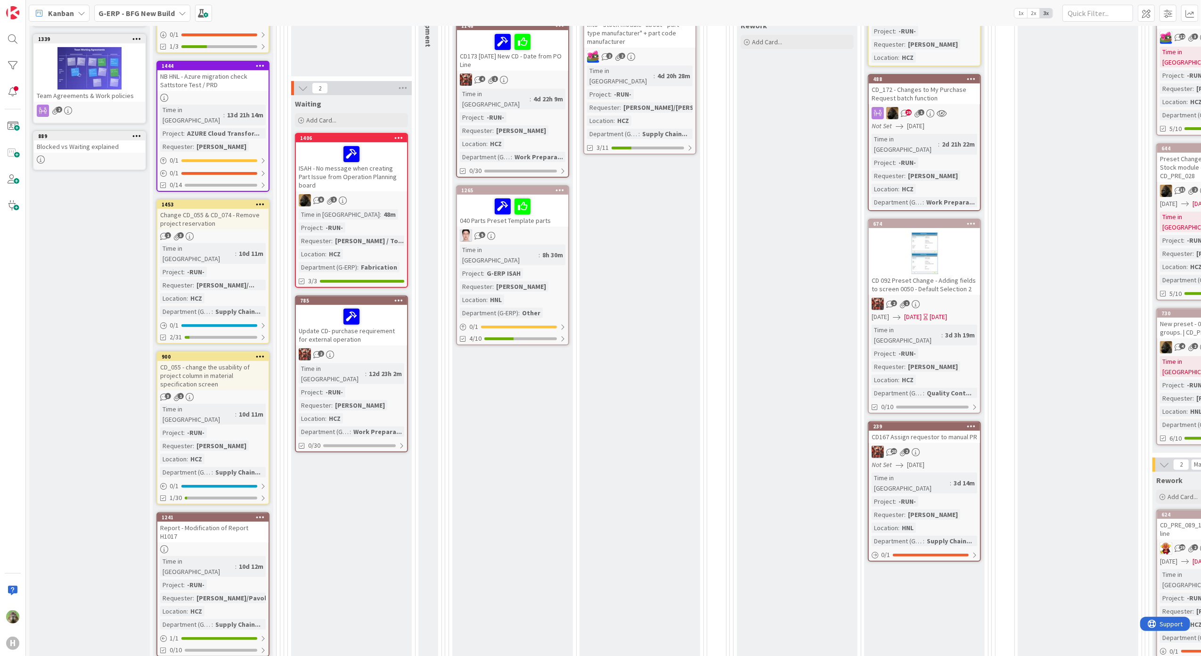
scroll to position [565, 0]
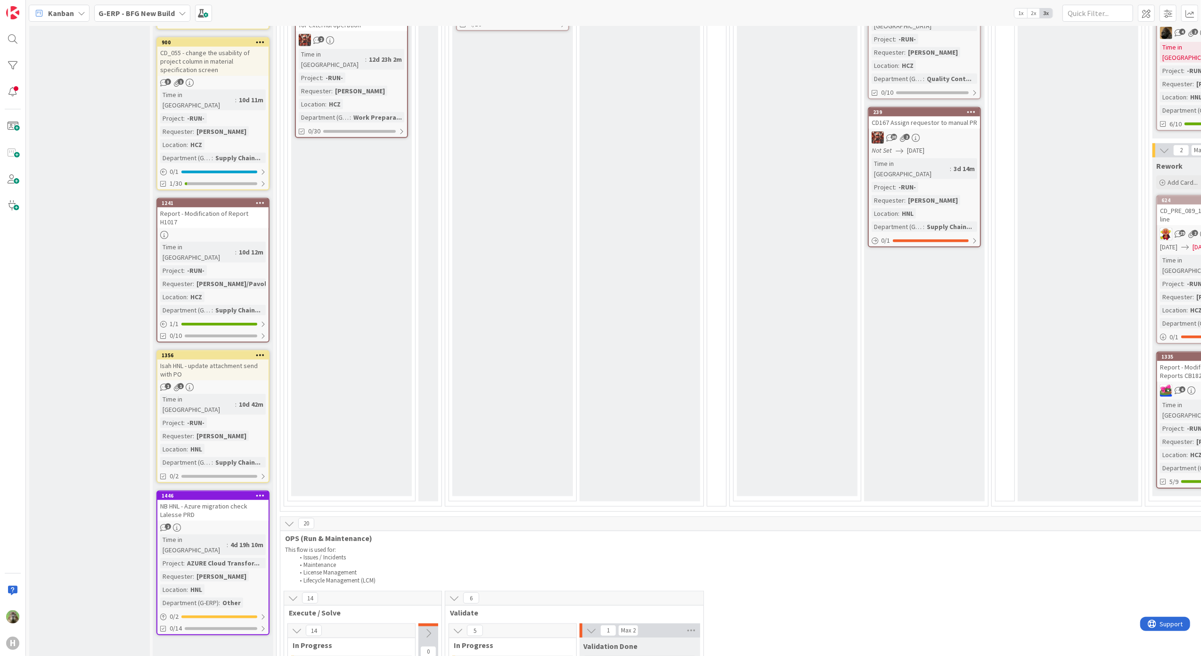
click at [146, 5] on div "G-ERP - BFG New Build" at bounding box center [142, 13] width 96 height 17
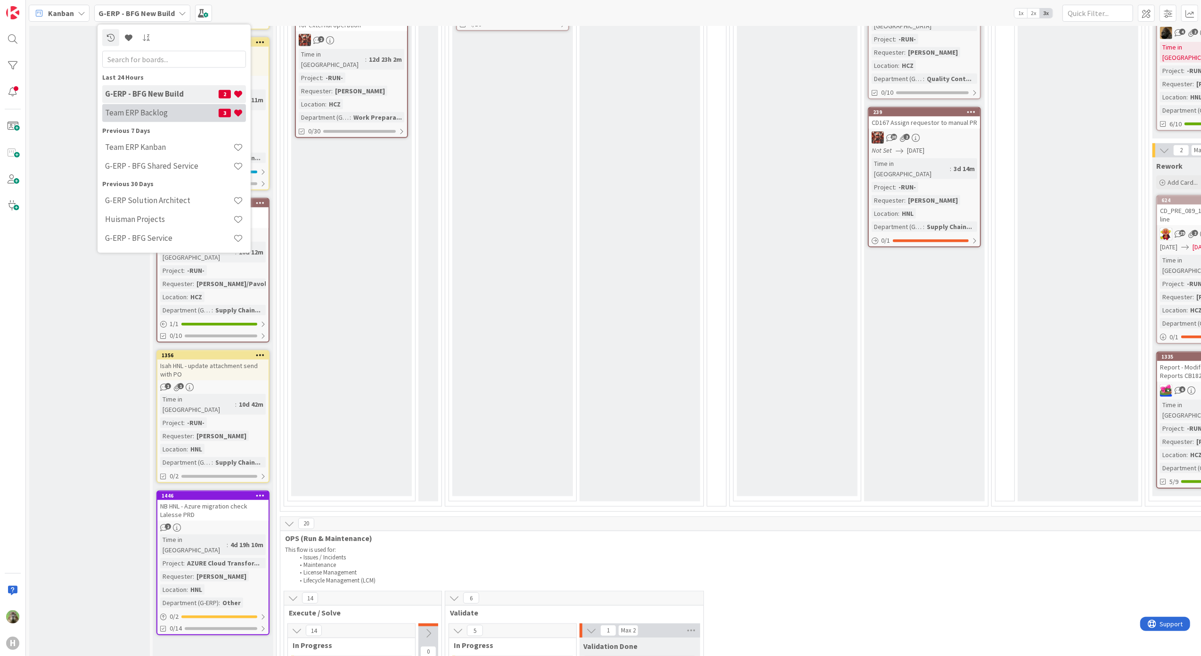
click at [147, 117] on h4 "Team ERP Backlog" at bounding box center [162, 112] width 114 height 9
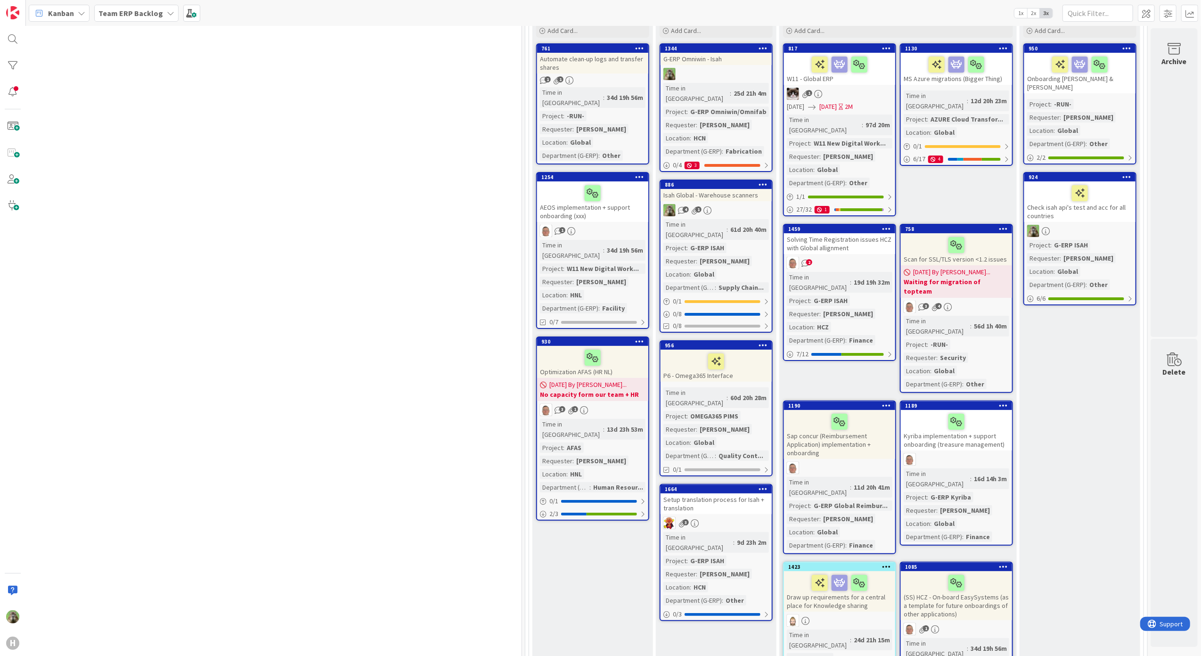
scroll to position [0, 525]
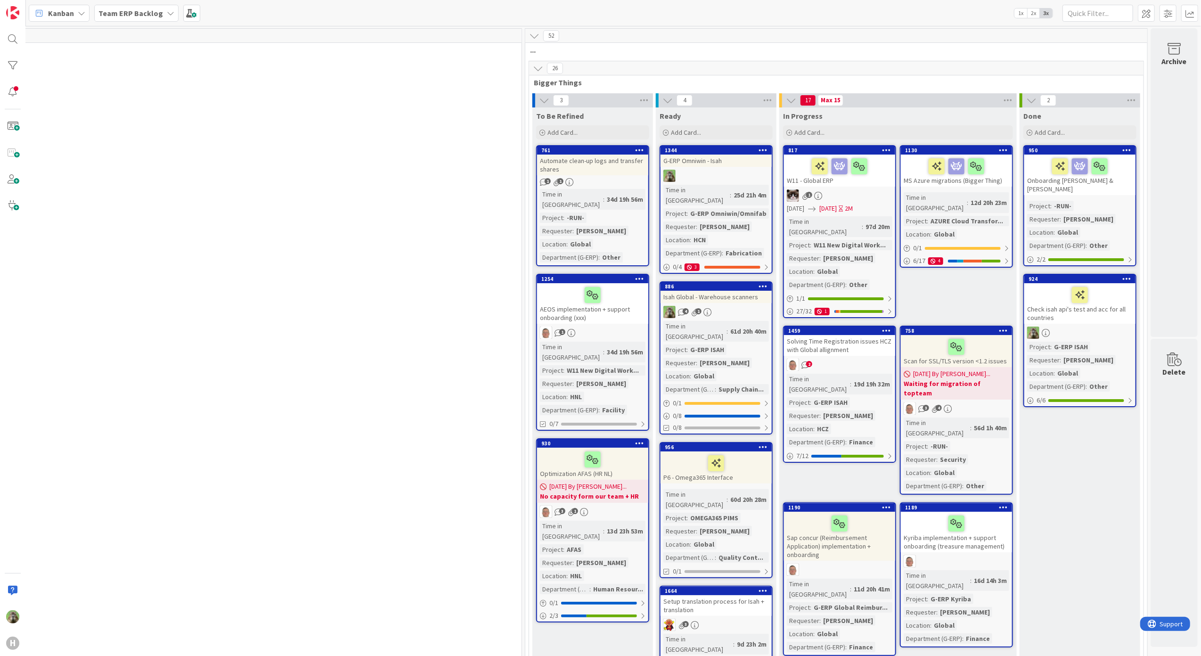
click at [533, 68] on icon at bounding box center [538, 68] width 10 height 10
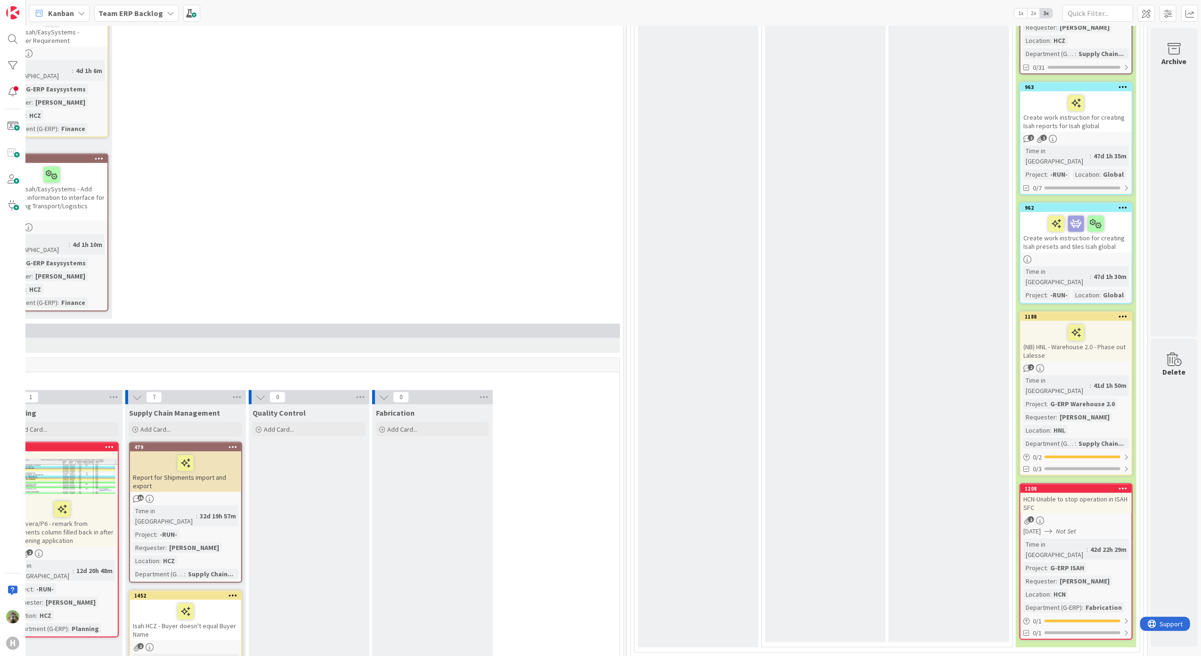
scroll to position [942, 424]
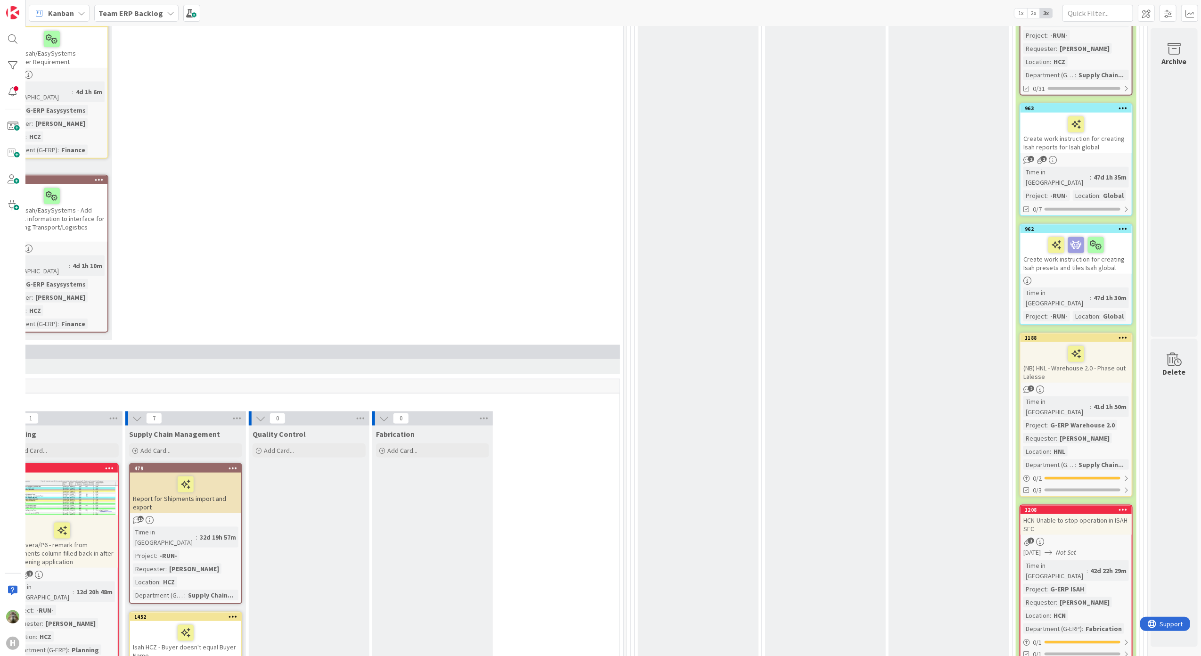
click at [1119, 506] on icon at bounding box center [1123, 509] width 9 height 7
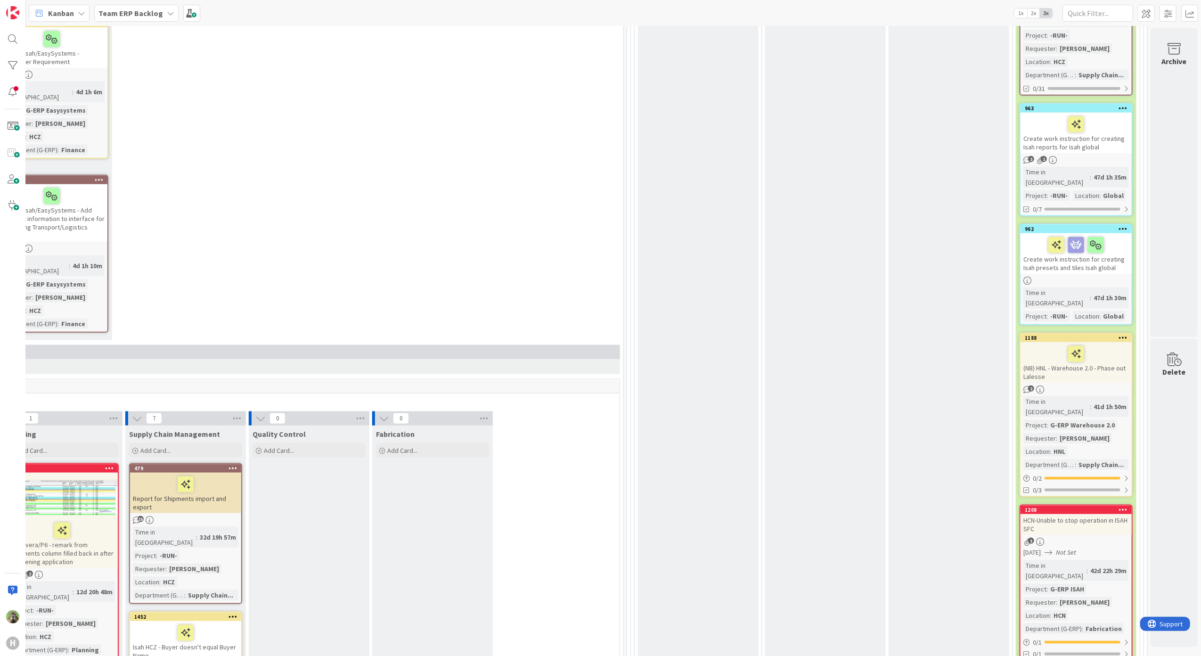
click at [1119, 506] on icon at bounding box center [1123, 509] width 9 height 7
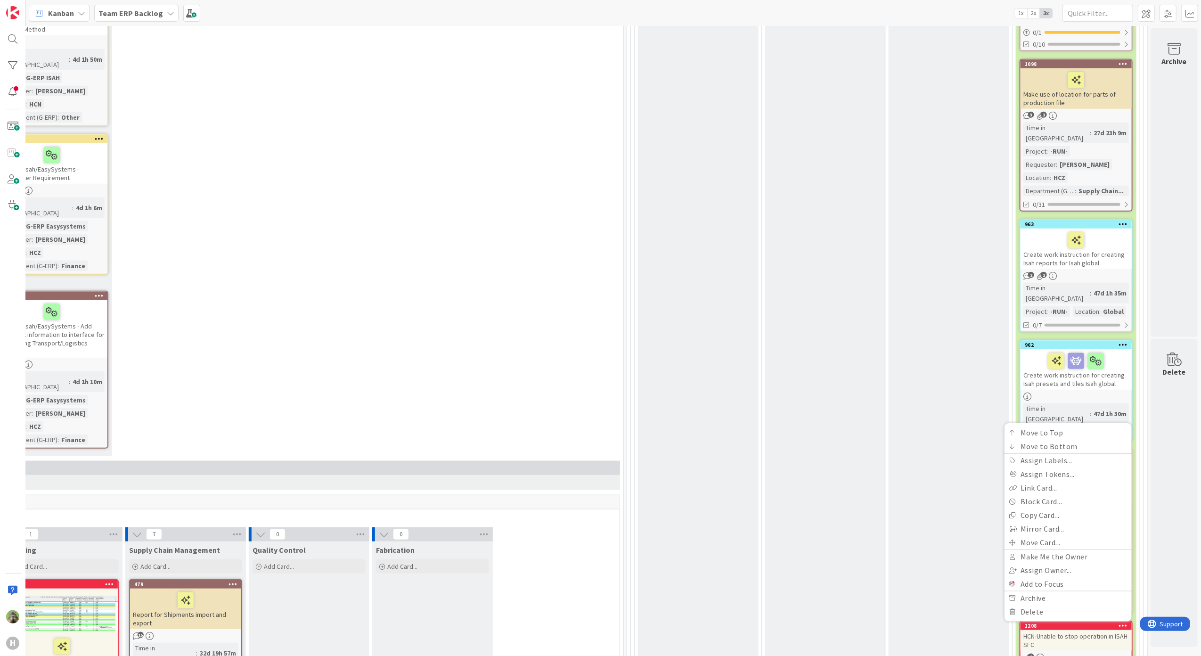
scroll to position [816, 424]
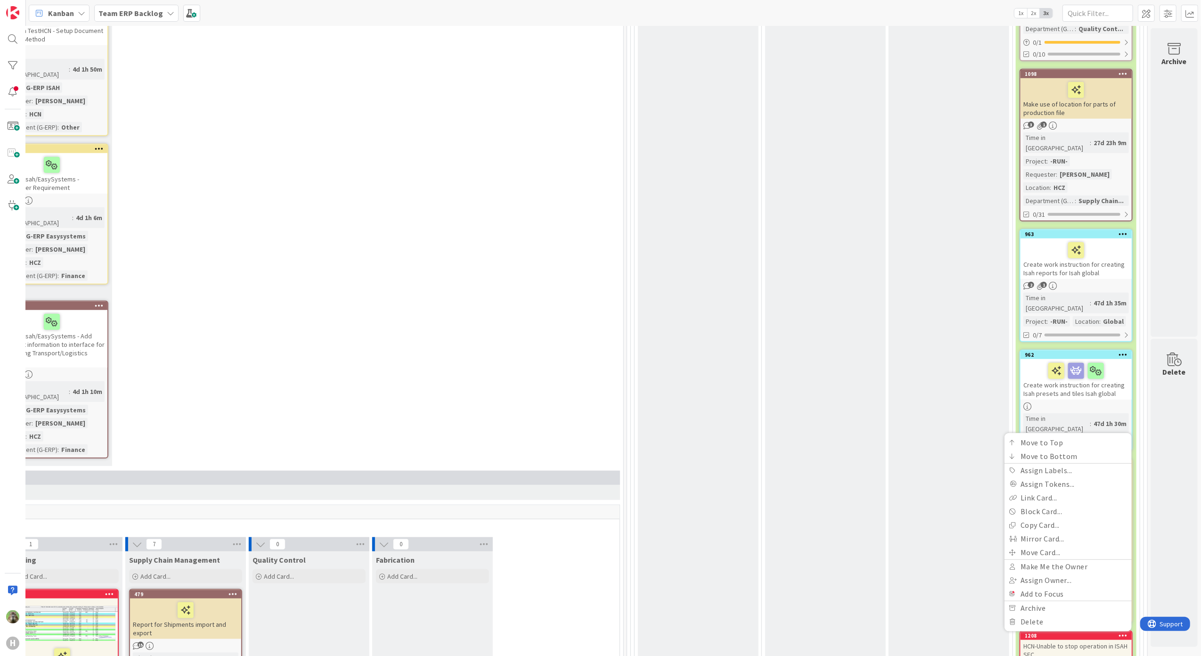
click at [864, 378] on div "Analysis Add Card..." at bounding box center [825, 94] width 121 height 1389
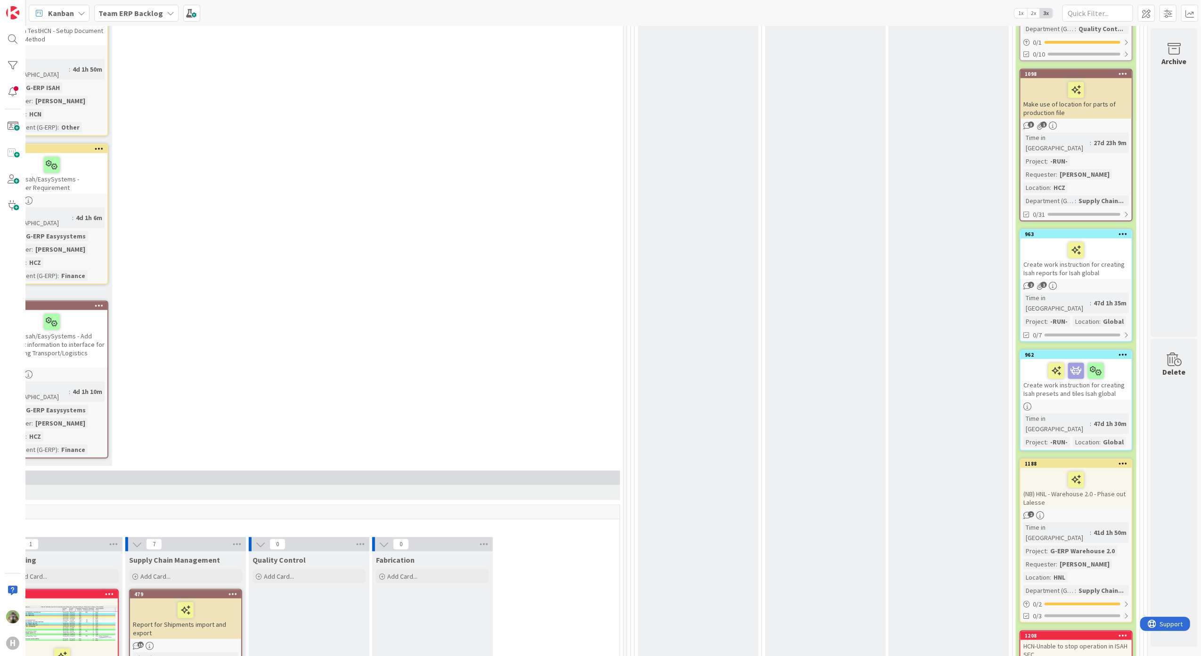
click at [1095, 238] on div "Create work instruction for creating Isah reports for Isah global" at bounding box center [1075, 258] width 111 height 41
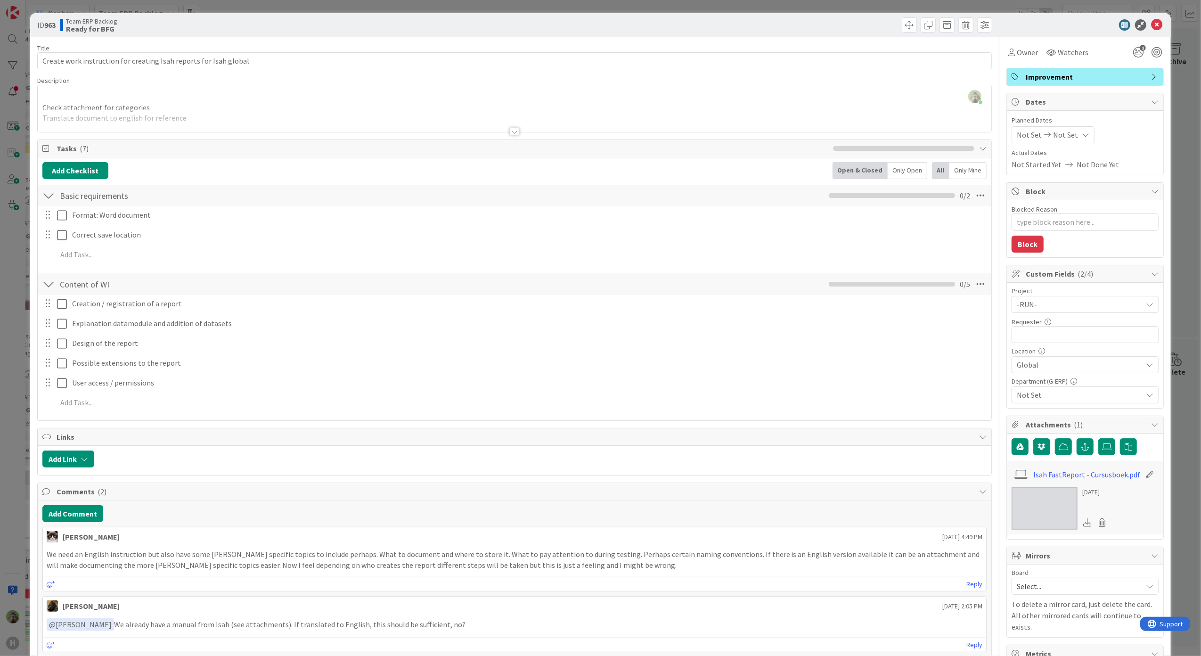
click at [347, 89] on div "Timothy Tjia just joined Check attachment for categories Translate document to …" at bounding box center [515, 108] width 954 height 47
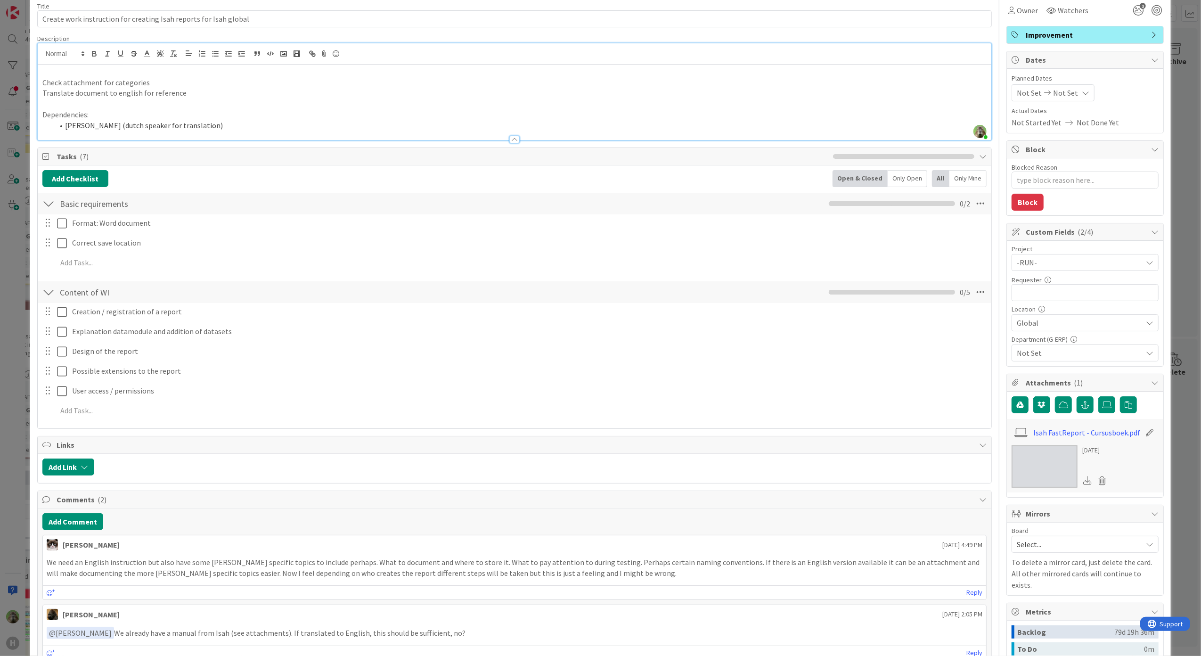
scroll to position [314, 0]
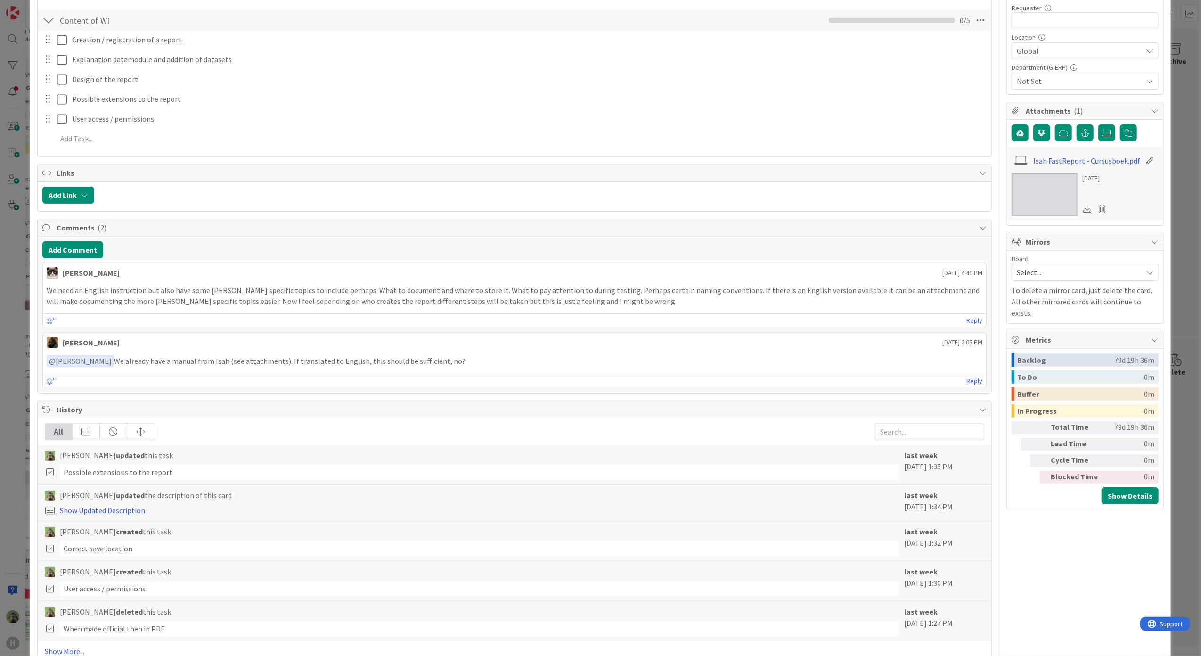
click at [26, 448] on div "ID 963 Team ERP Backlog Ready for BFG Title 65 / 128 Create work instruction fo…" at bounding box center [600, 328] width 1201 height 656
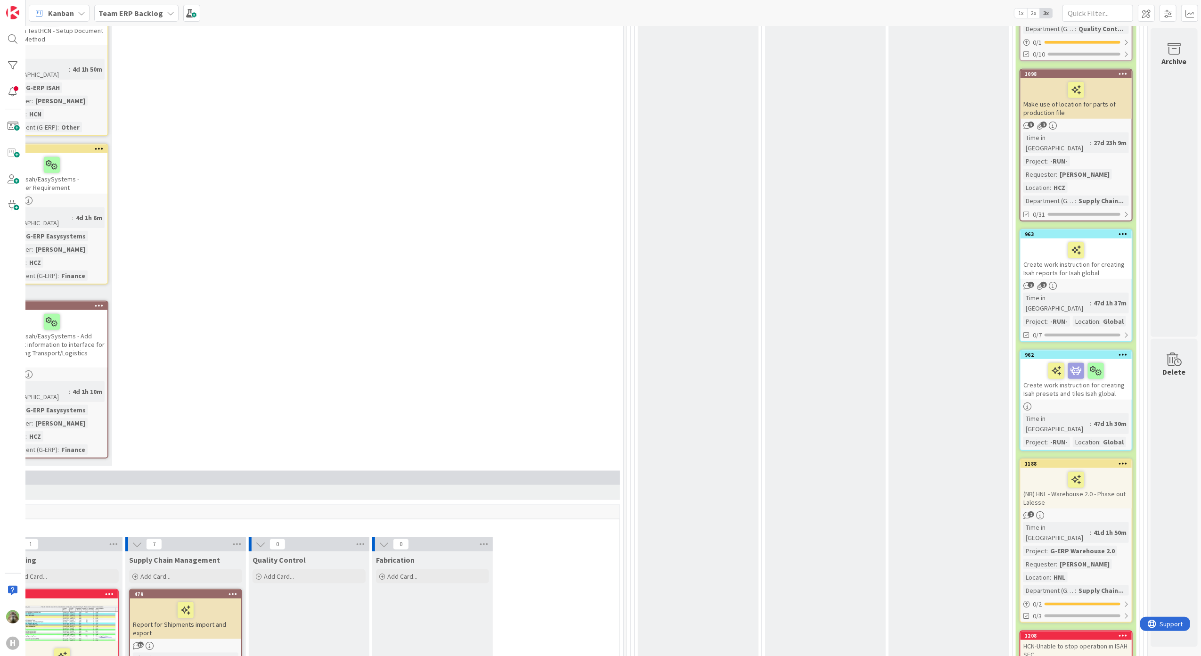
click at [1081, 359] on div "Create work instruction for creating Isah presets and tiles Isah global" at bounding box center [1075, 379] width 111 height 41
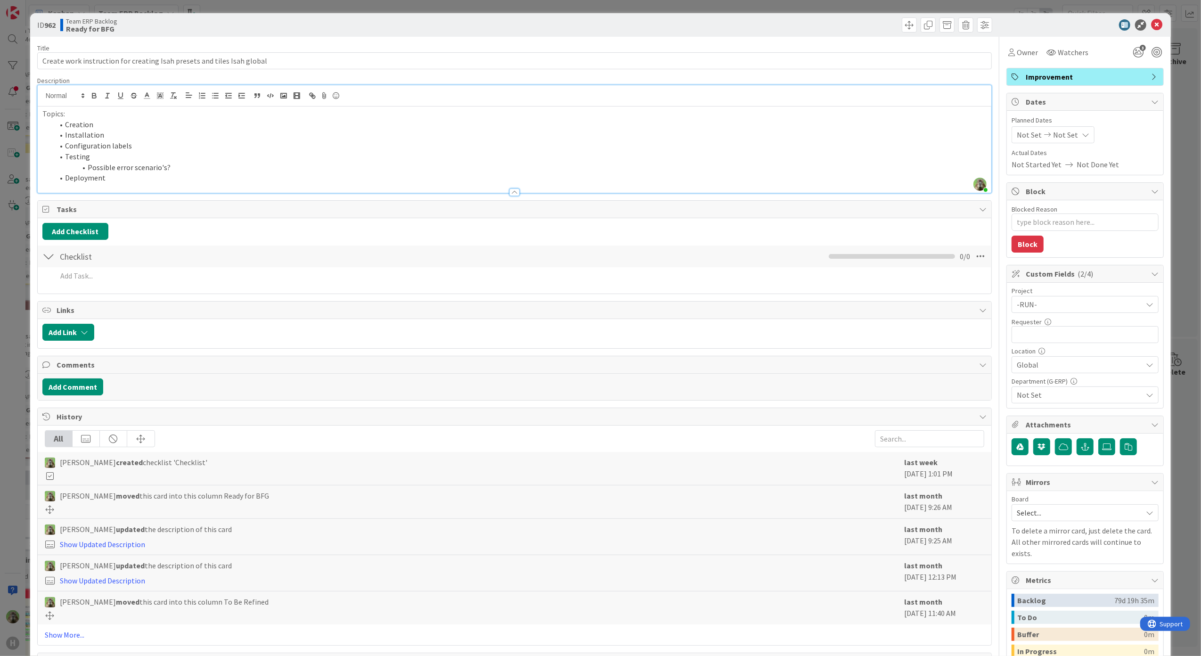
click at [225, 103] on div "Timothy Tjia just joined Topics: Creation Installation Configuration labels Tes…" at bounding box center [515, 138] width 954 height 107
click at [4, 353] on div "ID 962 Team ERP Backlog Ready for BFG Title 71 / 128 Create work instruction fo…" at bounding box center [600, 328] width 1201 height 656
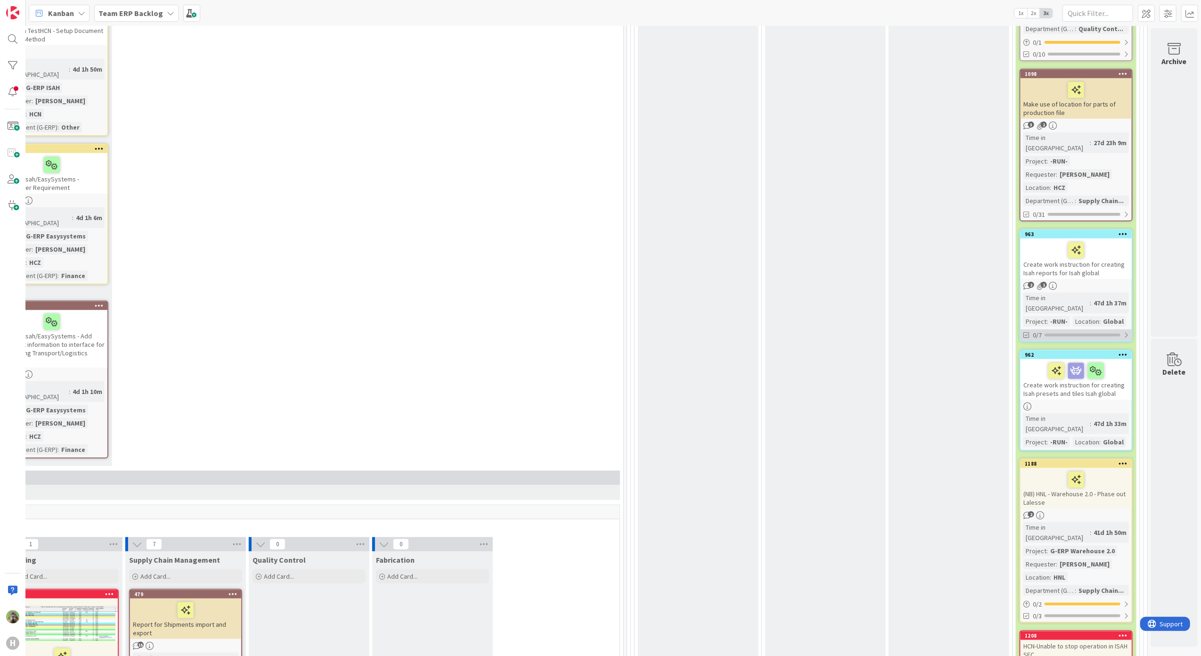
click at [1083, 329] on div "0/7" at bounding box center [1075, 335] width 111 height 12
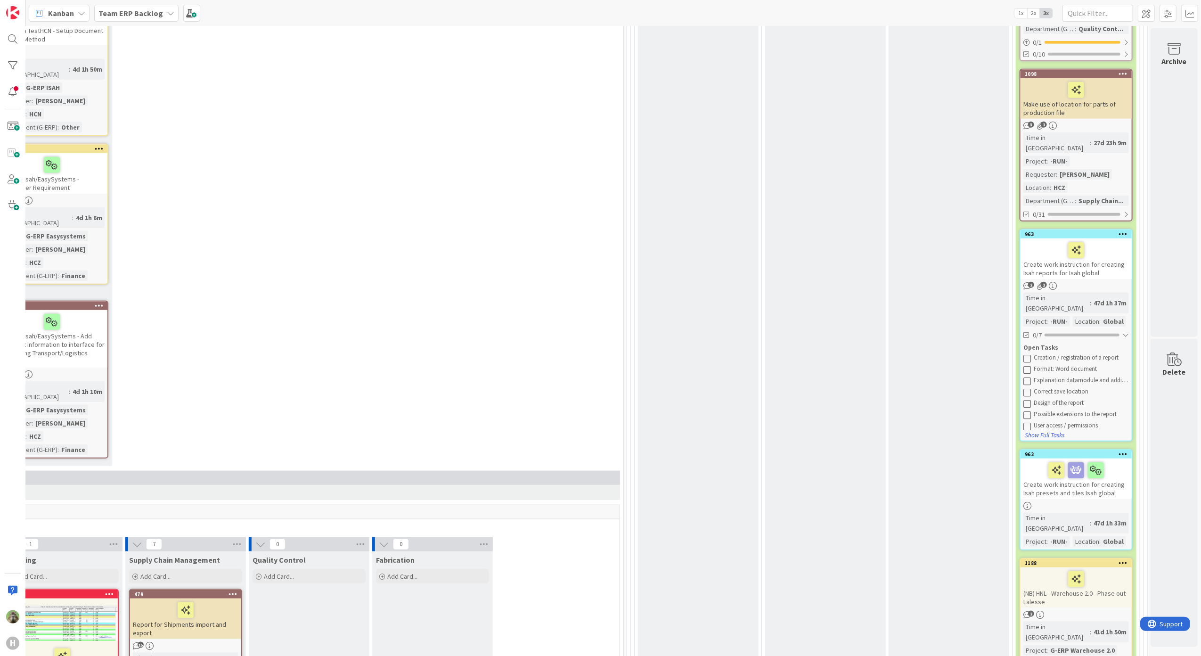
click at [1112, 240] on div at bounding box center [1076, 250] width 106 height 20
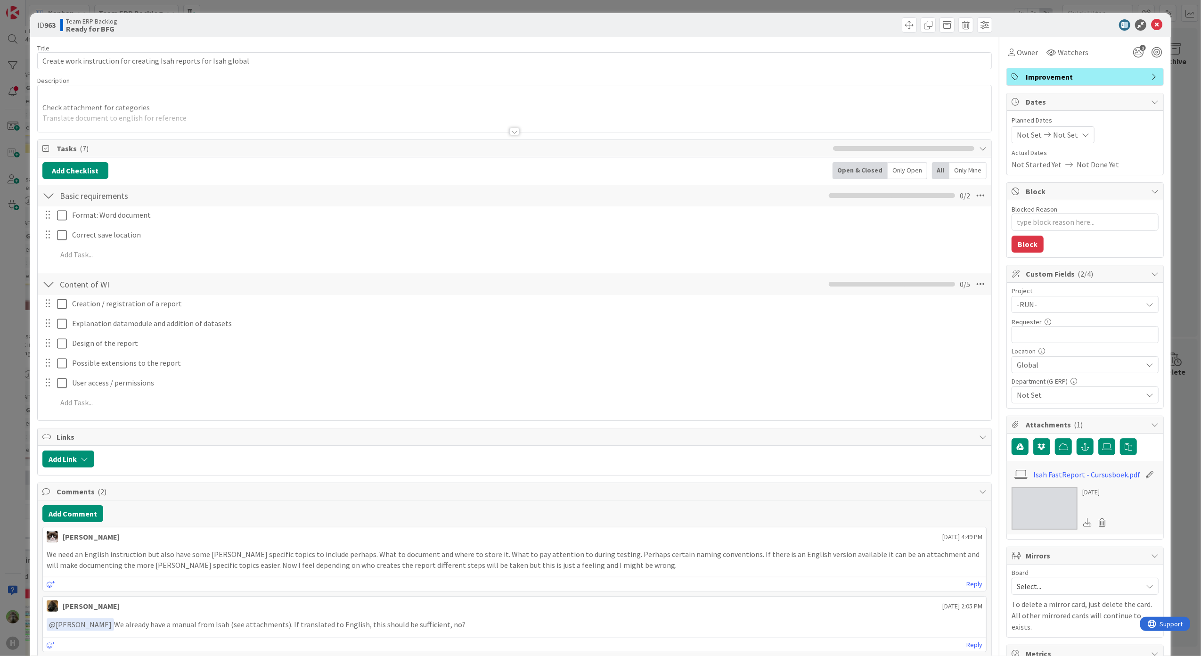
type textarea "x"
click at [511, 129] on div at bounding box center [514, 132] width 10 height 8
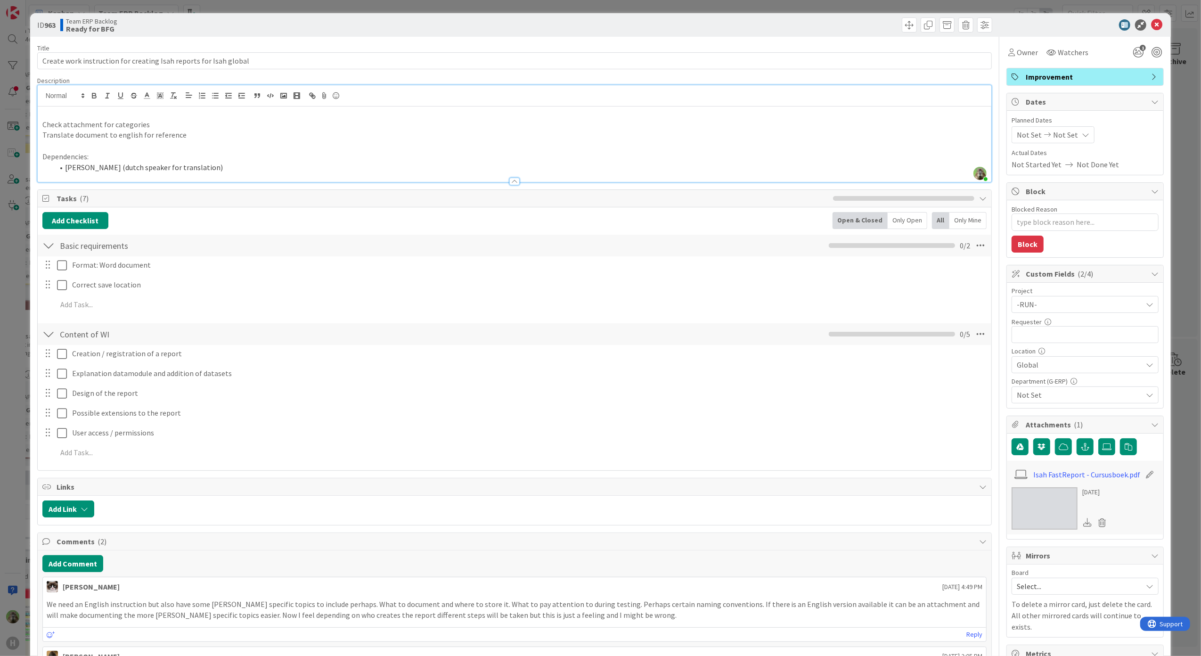
click at [98, 123] on p "Check attachment for categories" at bounding box center [514, 124] width 945 height 11
click at [11, 337] on div "ID 963 Team ERP Backlog Ready for BFG Title 65 / 128 Create work instruction fo…" at bounding box center [600, 328] width 1201 height 656
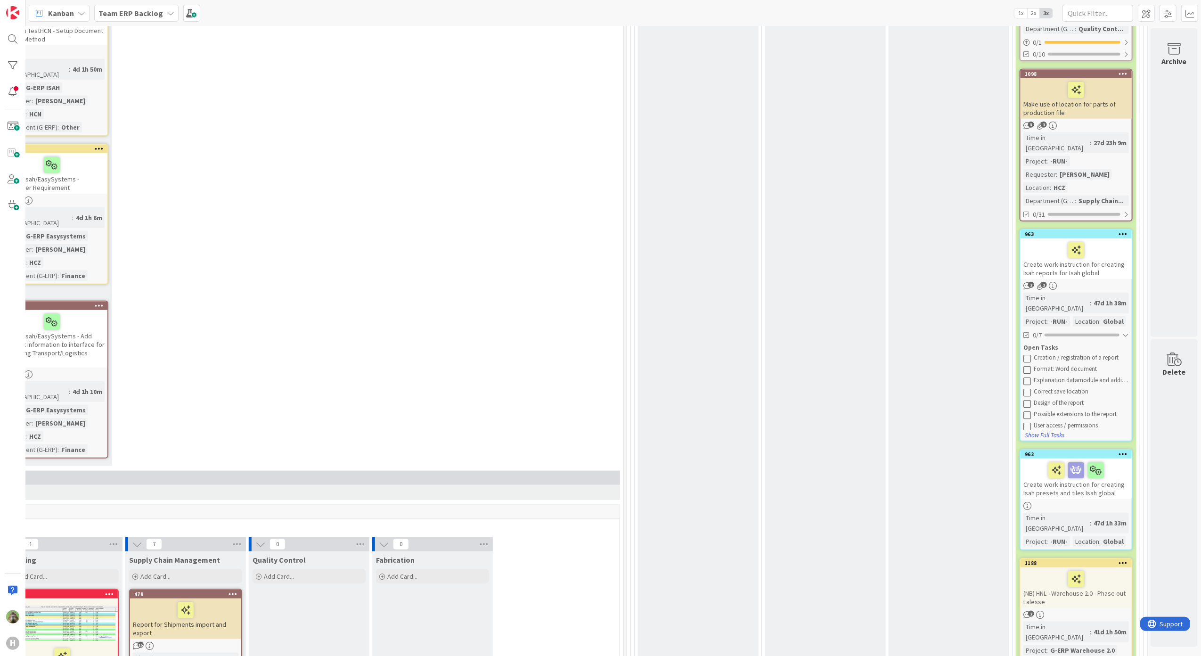
drag, startPoint x: 1045, startPoint y: 426, endPoint x: 1037, endPoint y: 428, distance: 8.2
click at [1045, 458] on div "Create work instruction for creating Isah presets and tiles Isah global" at bounding box center [1075, 478] width 111 height 41
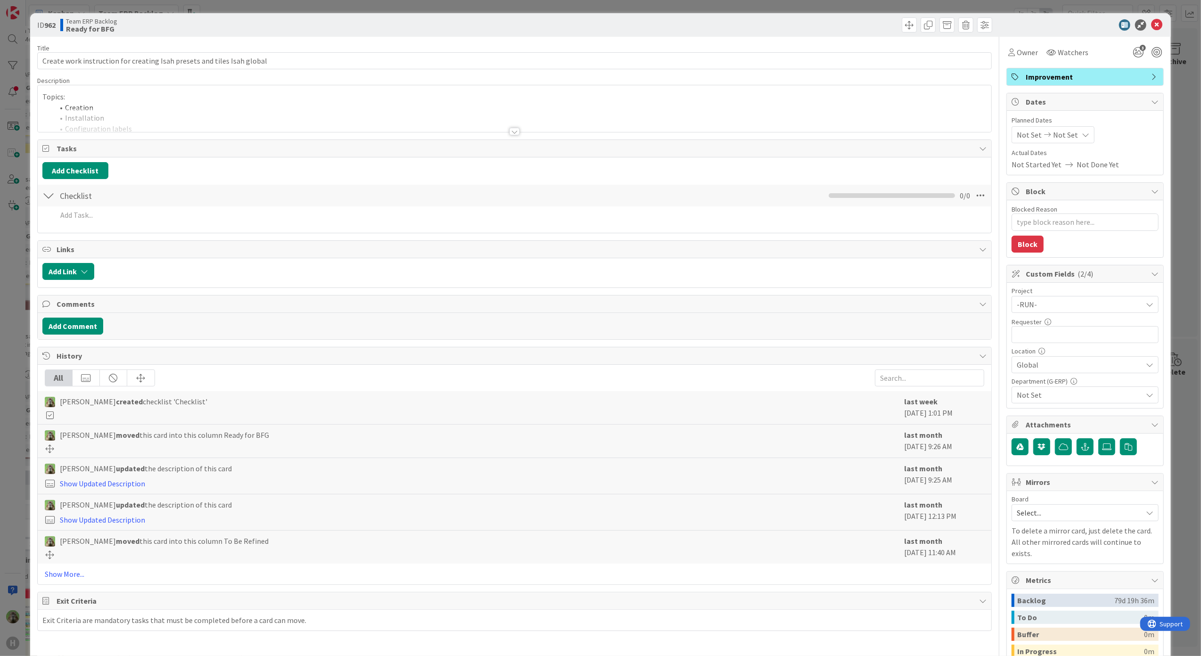
click at [279, 127] on div at bounding box center [515, 120] width 954 height 24
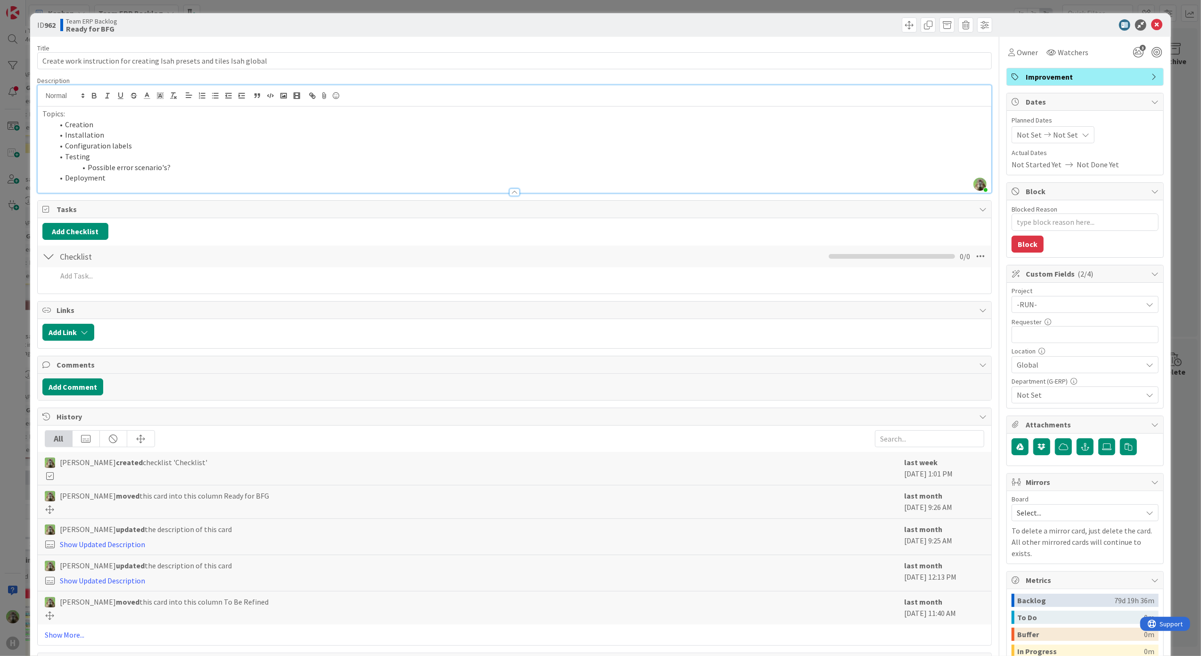
click at [14, 322] on div "ID 962 Team ERP Backlog Ready for BFG Title 71 / 128 Create work instruction fo…" at bounding box center [600, 328] width 1201 height 656
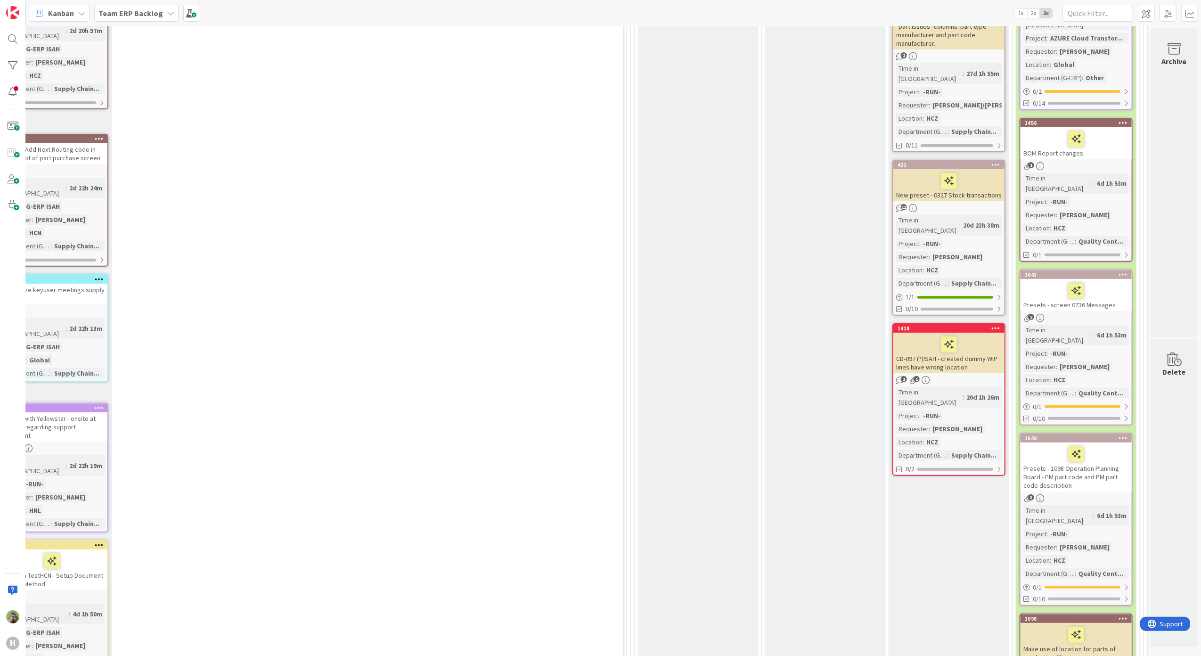
scroll to position [0, 424]
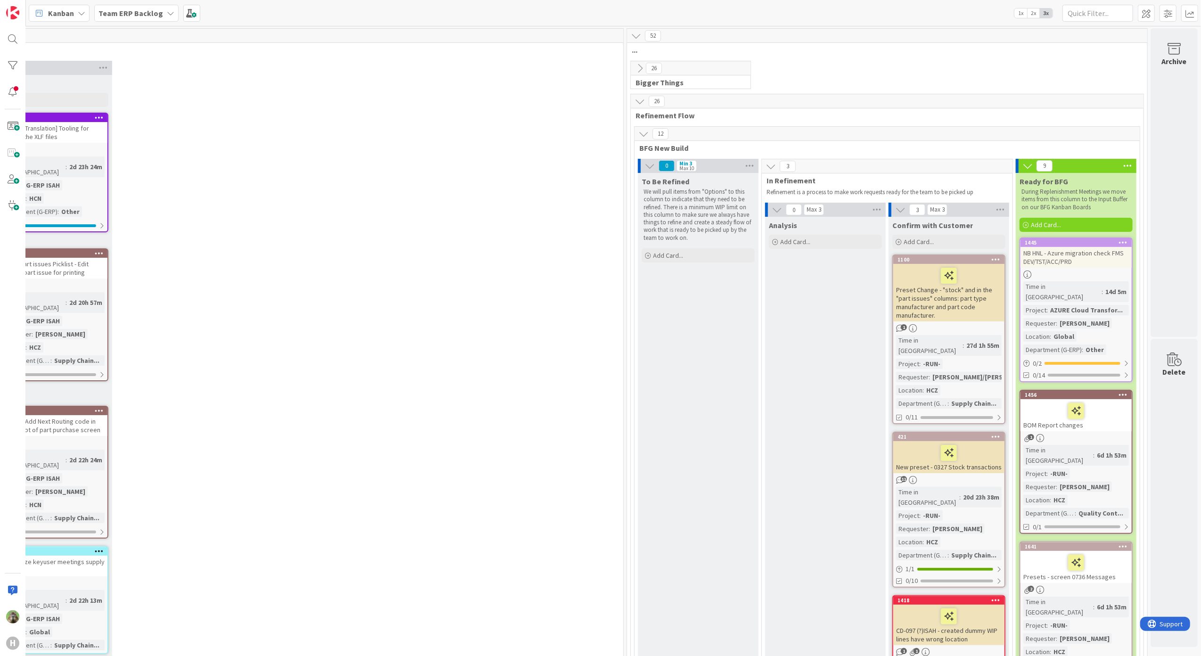
click at [122, 20] on div "Team ERP Backlog" at bounding box center [136, 13] width 84 height 17
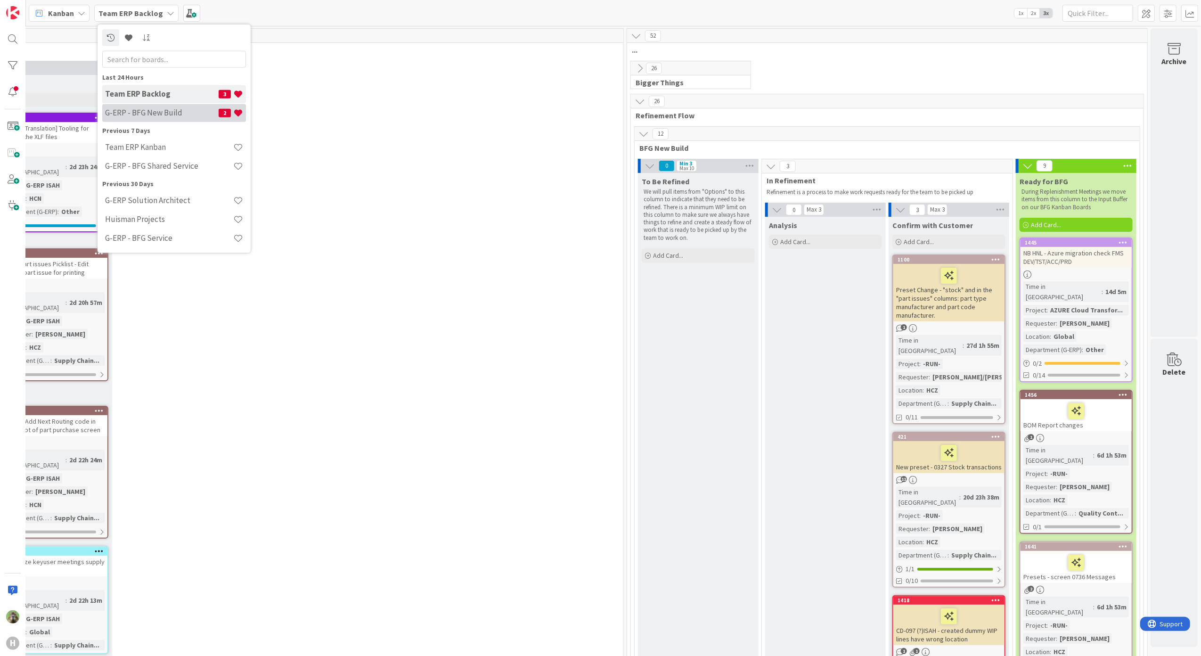
click at [154, 108] on h4 "G-ERP - BFG New Build" at bounding box center [162, 112] width 114 height 9
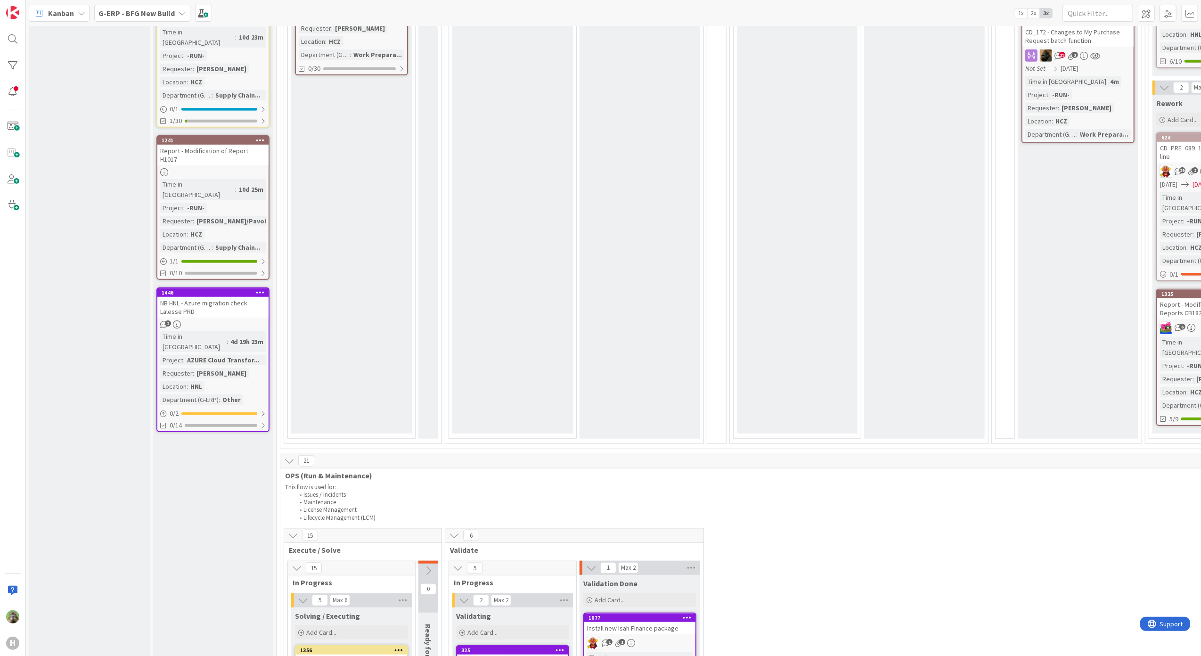
scroll to position [691, 0]
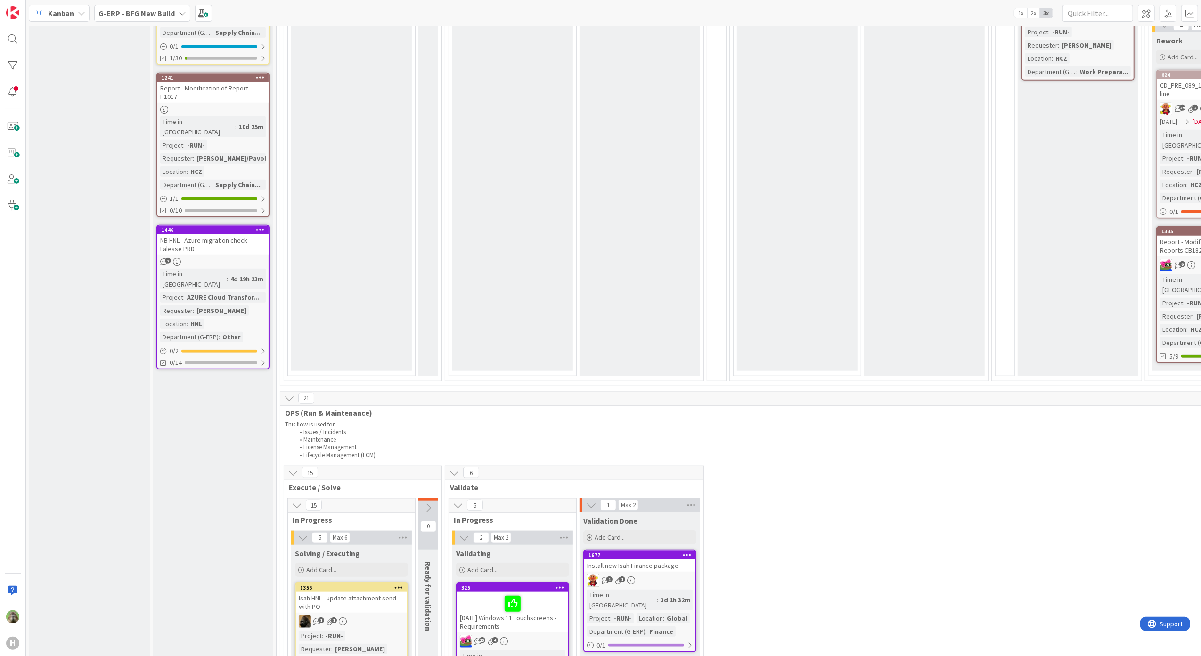
click at [155, 12] on b "G-ERP - BFG New Build" at bounding box center [136, 12] width 76 height 9
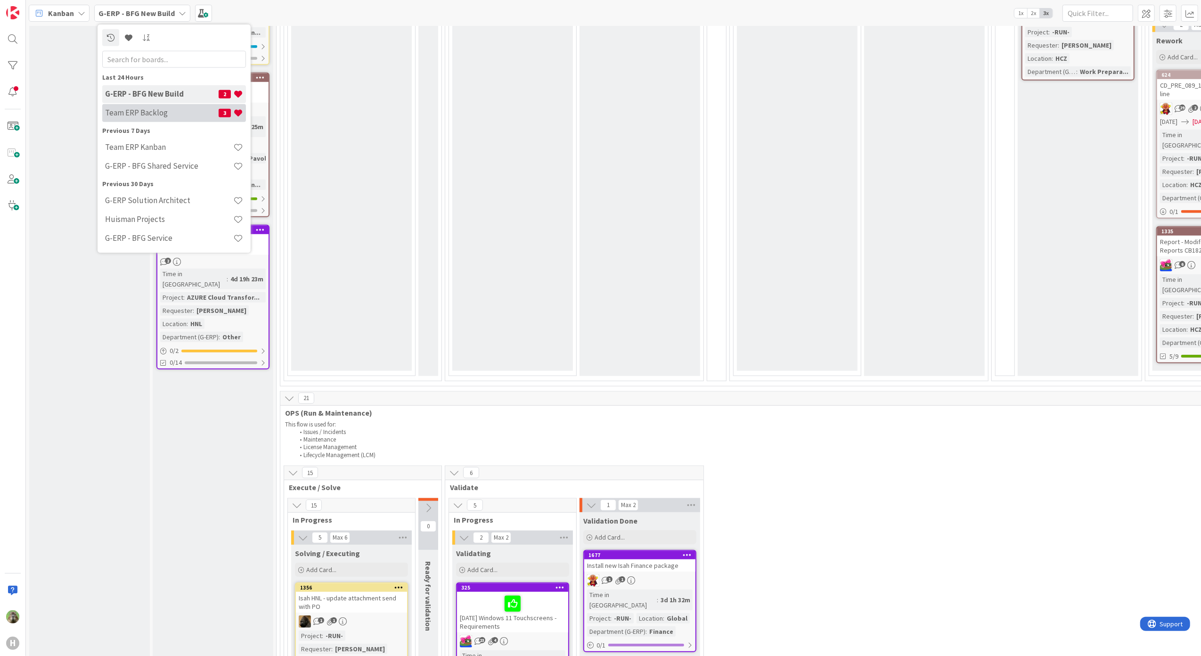
click at [133, 110] on h4 "Team ERP Backlog" at bounding box center [162, 112] width 114 height 9
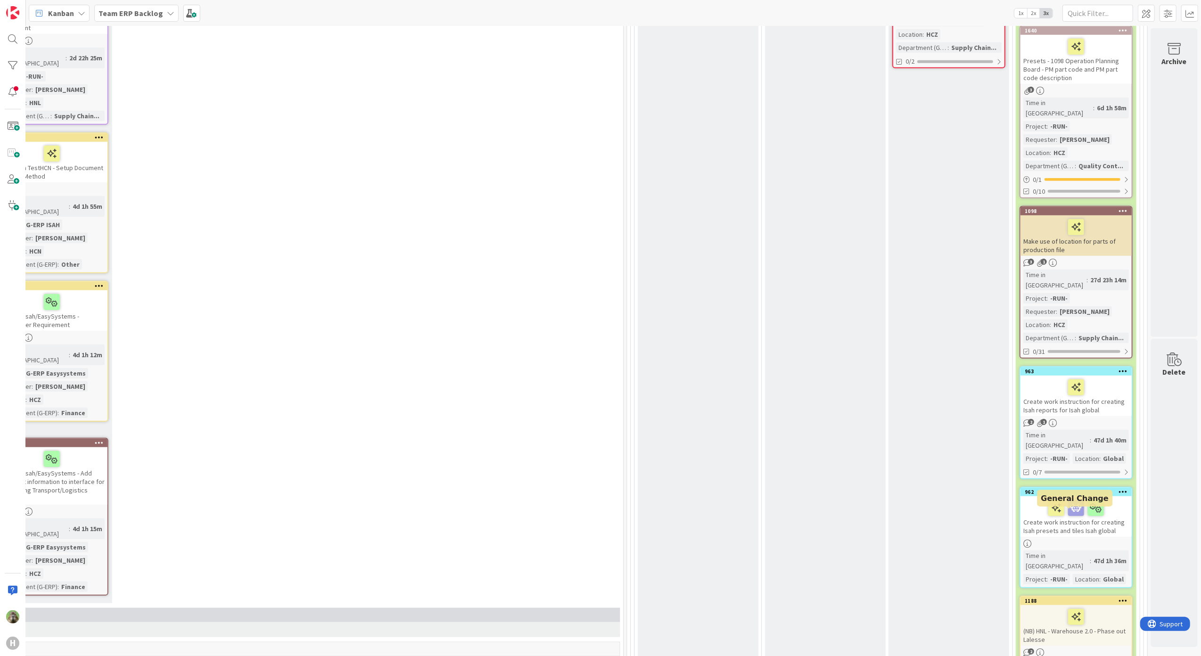
scroll to position [691, 424]
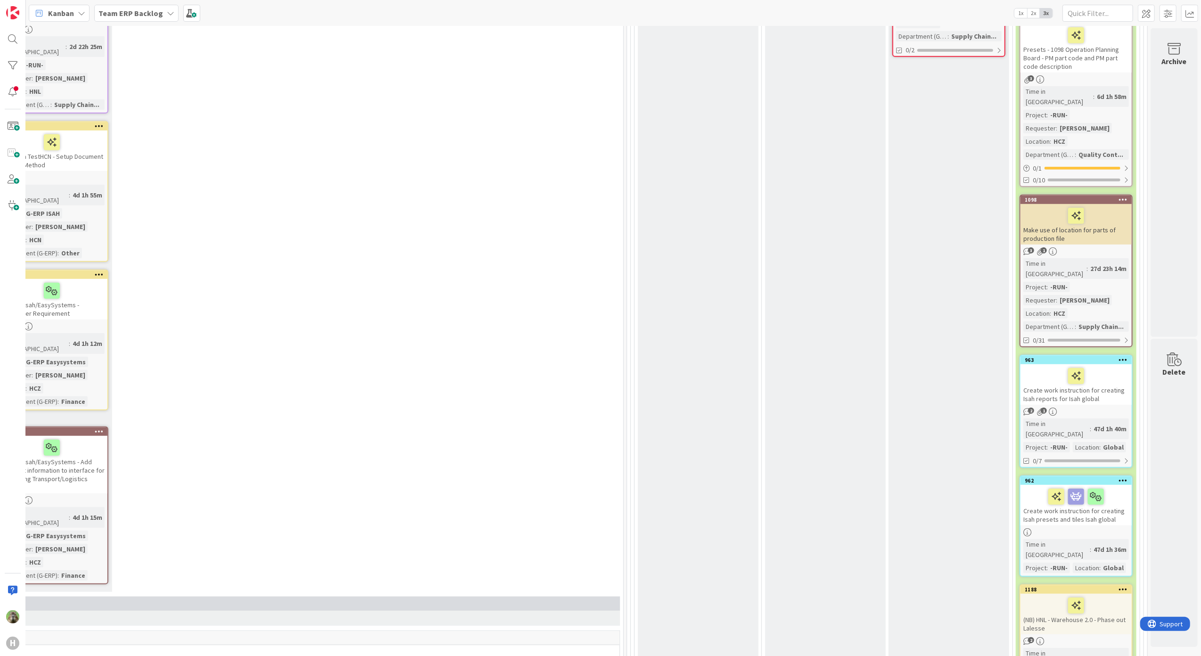
click at [1119, 356] on icon at bounding box center [1123, 359] width 9 height 7
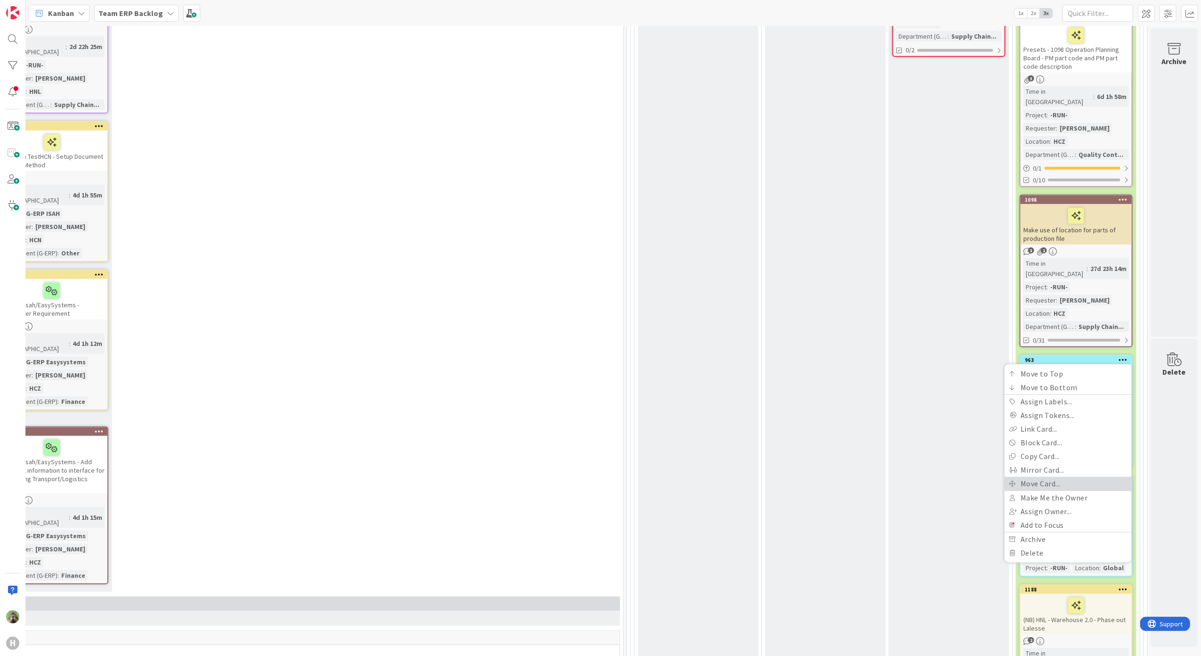
click at [1056, 477] on link "Move Card..." at bounding box center [1067, 484] width 127 height 14
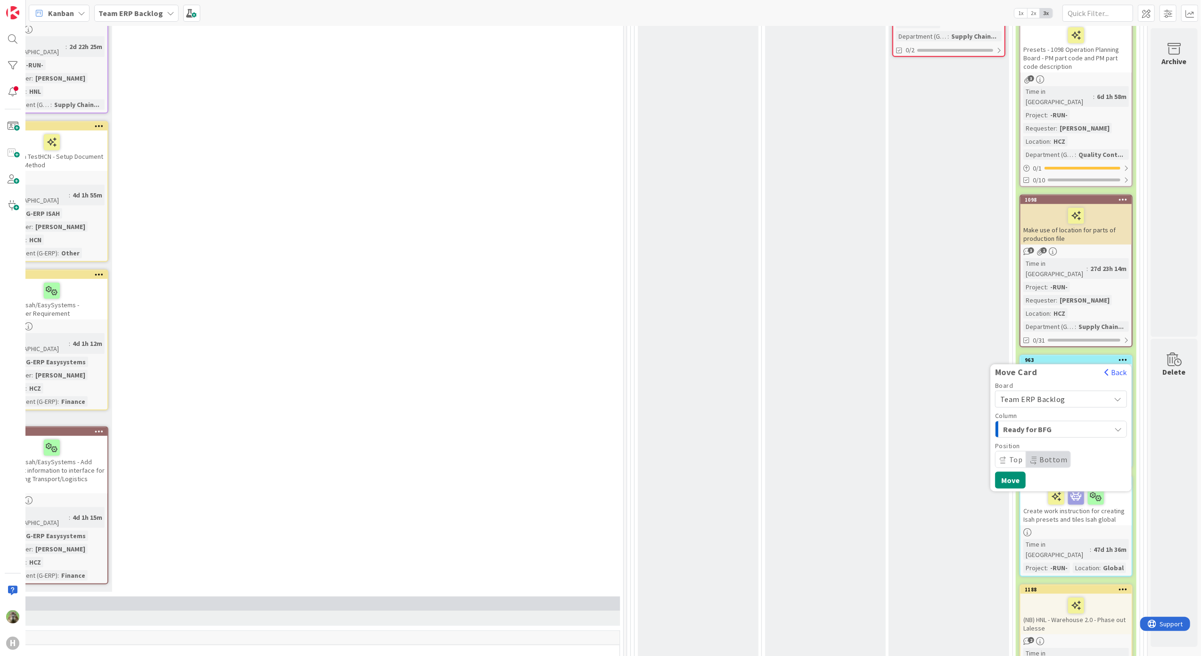
click at [1060, 421] on button "Ready for BFG" at bounding box center [1061, 429] width 132 height 17
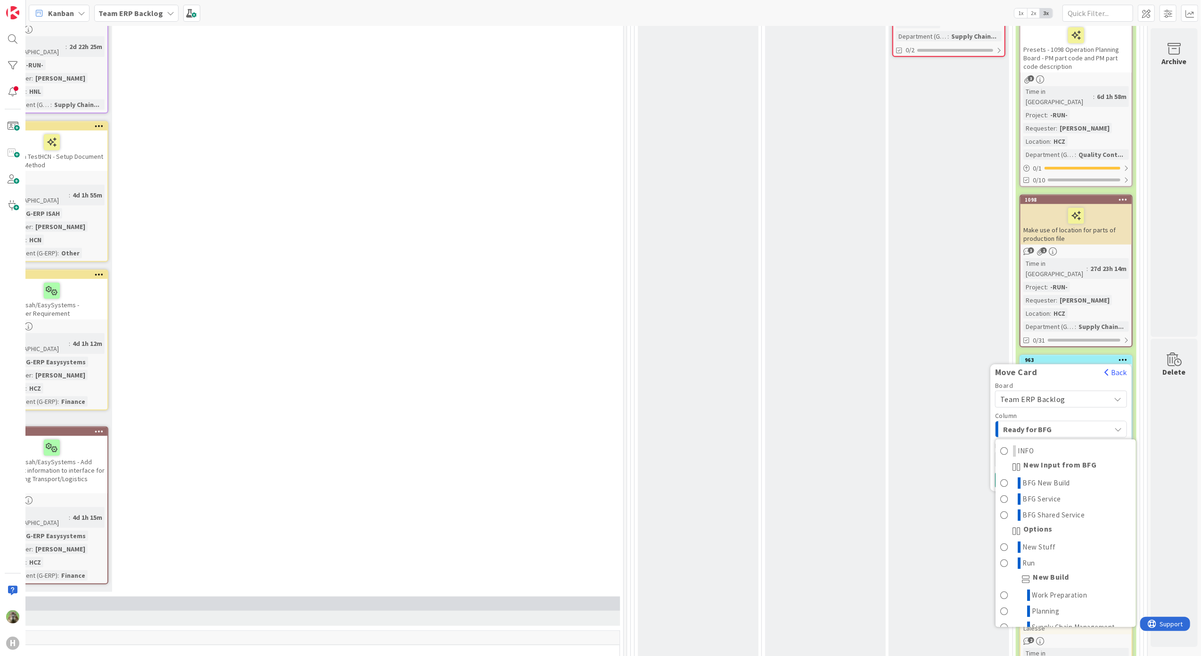
click at [1062, 392] on span "Team ERP Backlog" at bounding box center [1053, 398] width 106 height 13
click at [1058, 392] on span "Team ERP Backlog" at bounding box center [1053, 398] width 106 height 13
click at [1057, 383] on div "Board Team ERP Backlog Team ERP Backlog G-ERP - BFG New Build G-ERP - BFG Servi…" at bounding box center [1061, 425] width 132 height 86
drag, startPoint x: 1058, startPoint y: 375, endPoint x: 1091, endPoint y: 355, distance: 39.4
click at [1058, 423] on span "Ready for BFG" at bounding box center [1038, 429] width 71 height 12
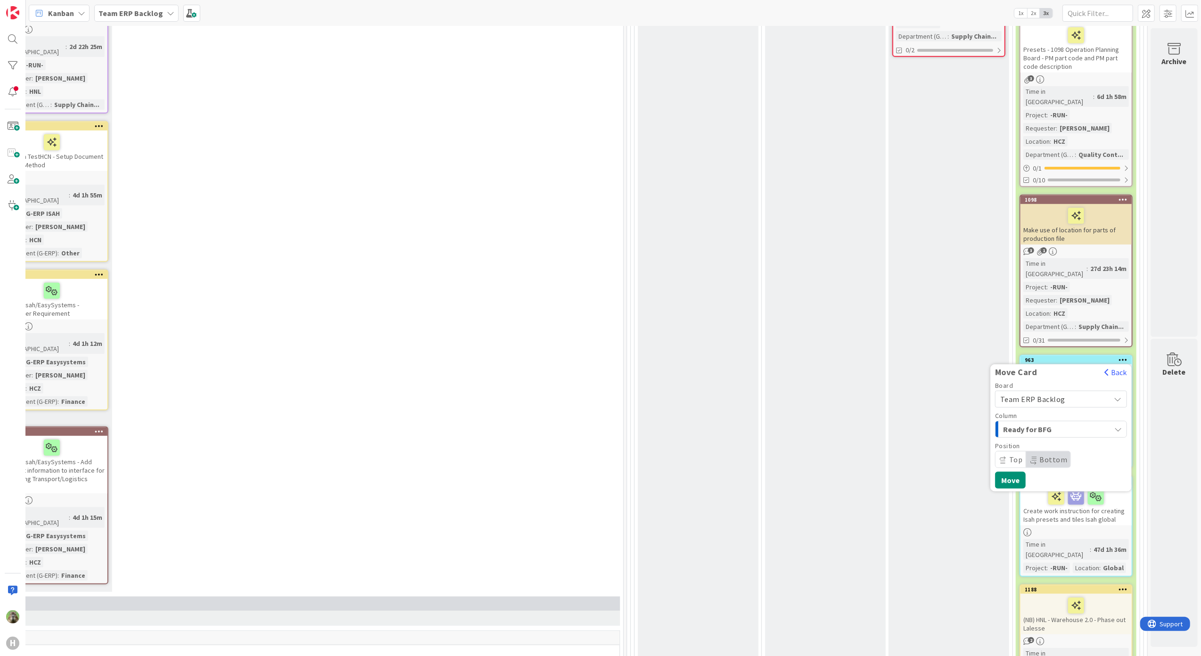
click at [1097, 391] on div "Team ERP Backlog" at bounding box center [1061, 399] width 132 height 17
click at [1043, 436] on span "G-ERP - BFG New Build" at bounding box center [1066, 443] width 109 height 14
click at [1043, 423] on span "INFO" at bounding box center [1038, 429] width 71 height 12
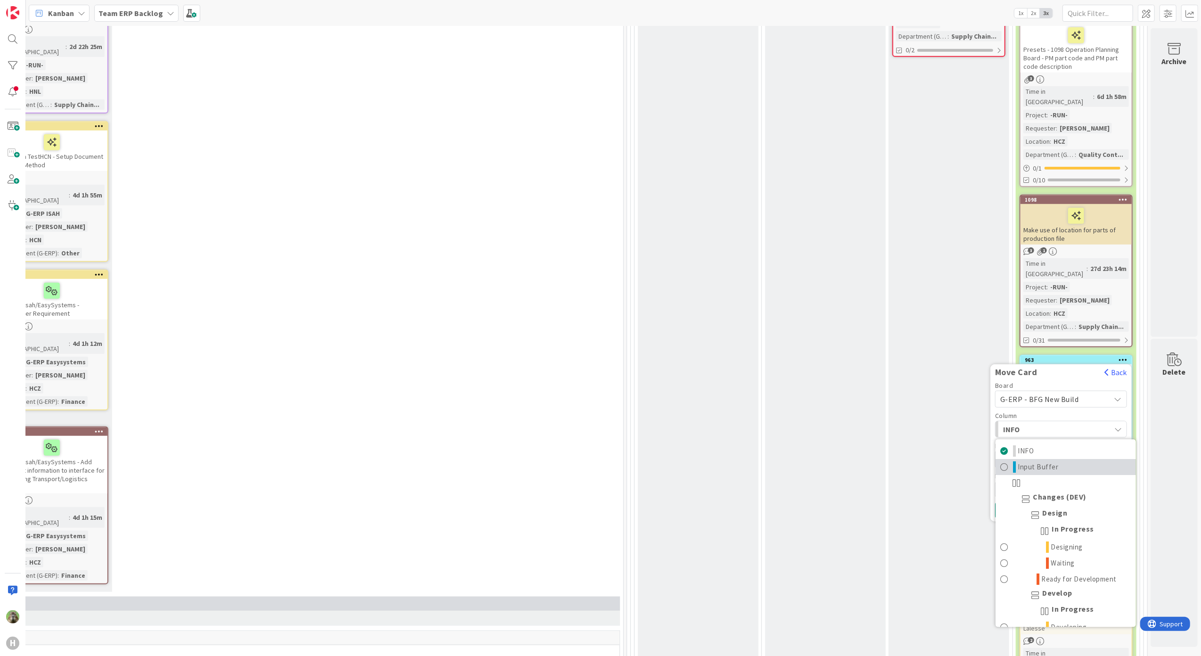
click at [1040, 461] on span "Input Buffer" at bounding box center [1038, 466] width 41 height 11
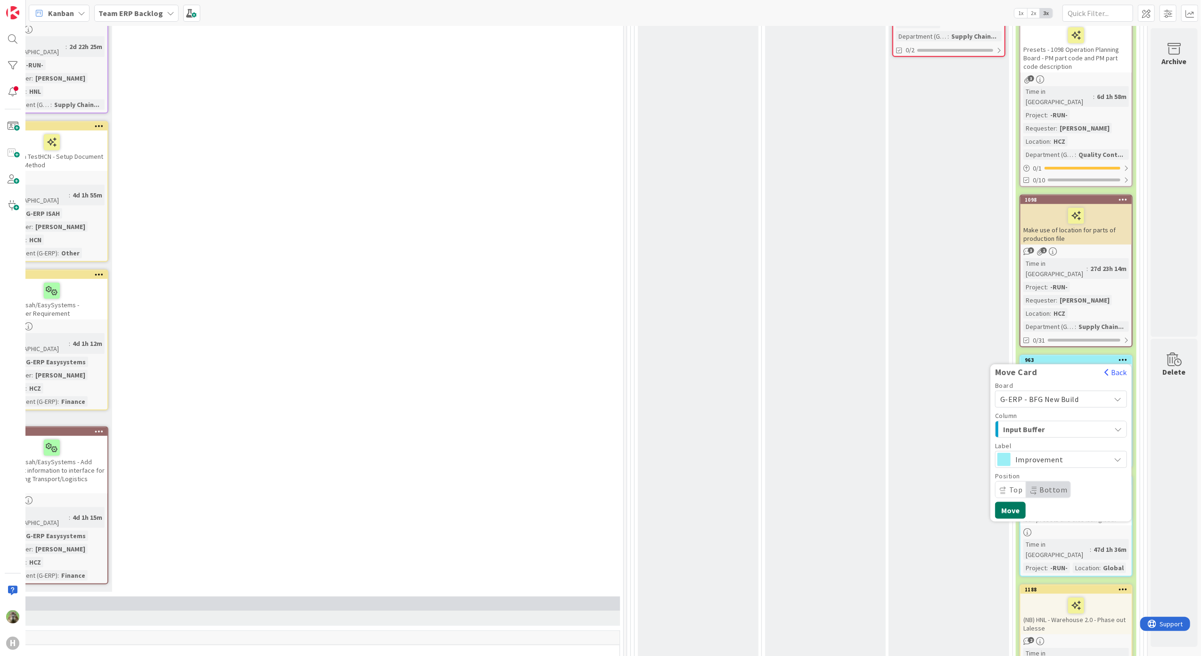
click at [1012, 502] on button "Move" at bounding box center [1010, 510] width 31 height 17
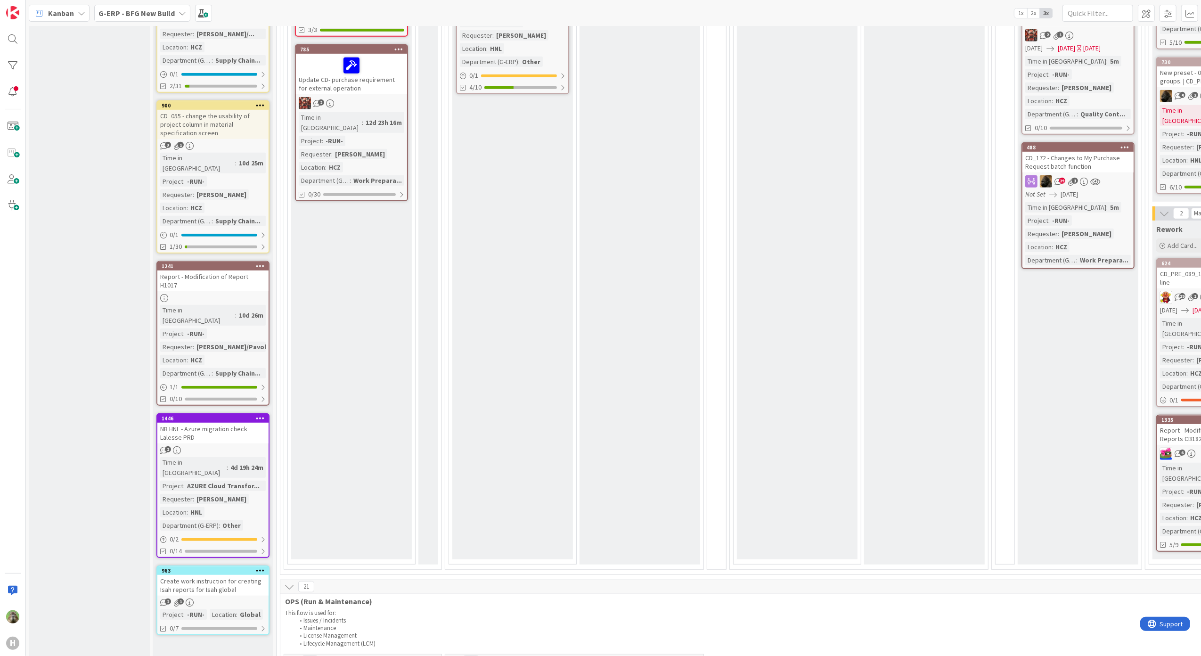
scroll to position [440, 0]
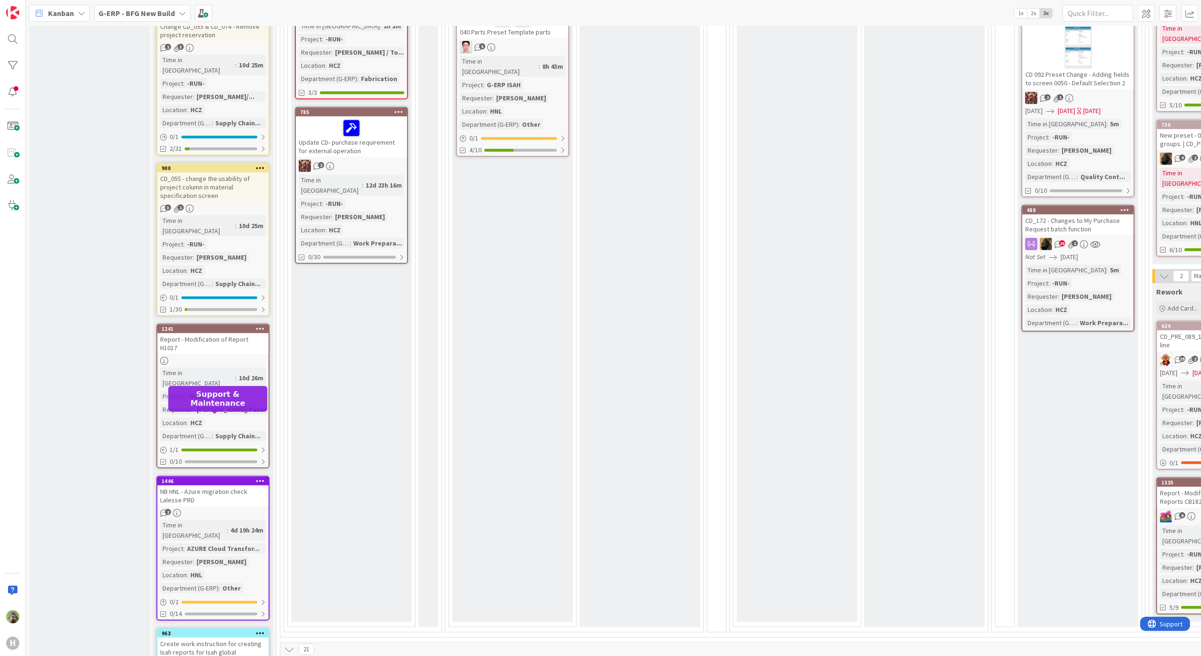
click at [206, 478] on div "1446" at bounding box center [215, 481] width 107 height 7
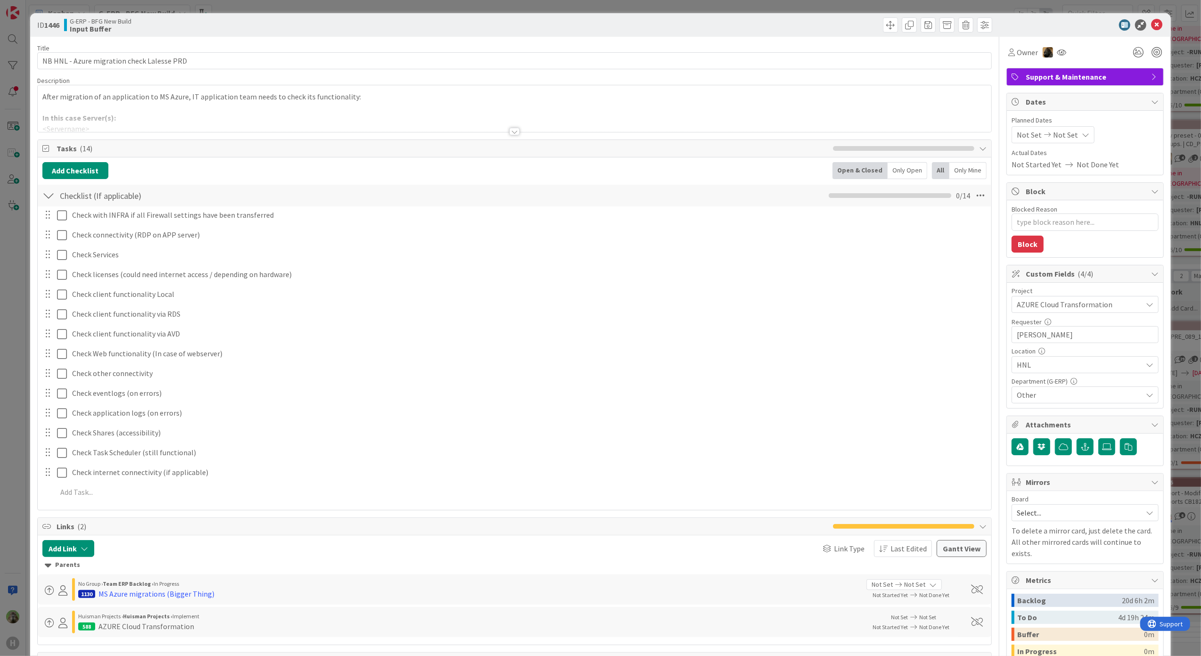
scroll to position [314, 0]
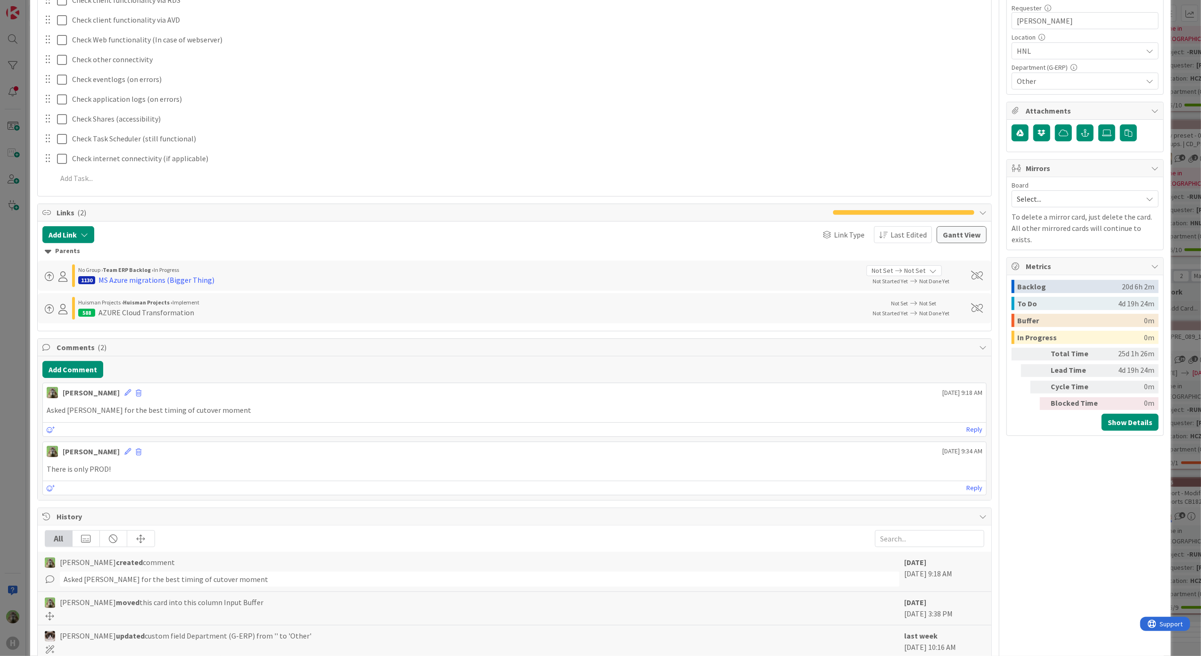
click at [25, 423] on div "ID 1446 G-ERP - BFG New Build Input Buffer Title 42 / 128 NB HNL - Azure migrat…" at bounding box center [600, 328] width 1201 height 656
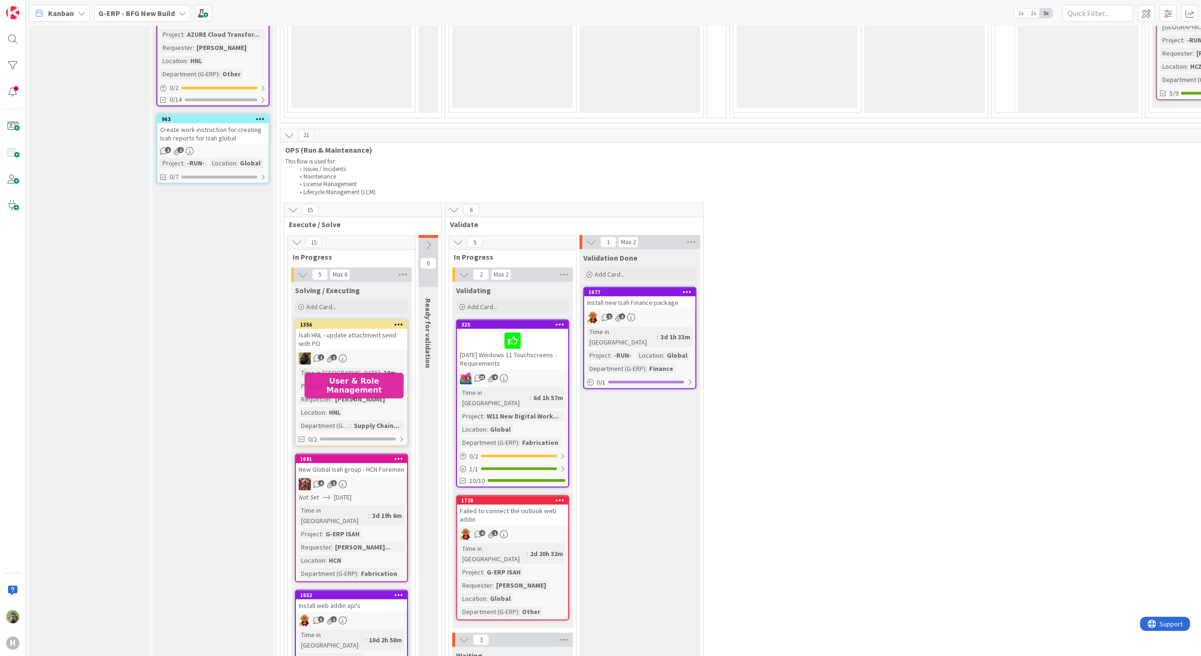
scroll to position [1038, 0]
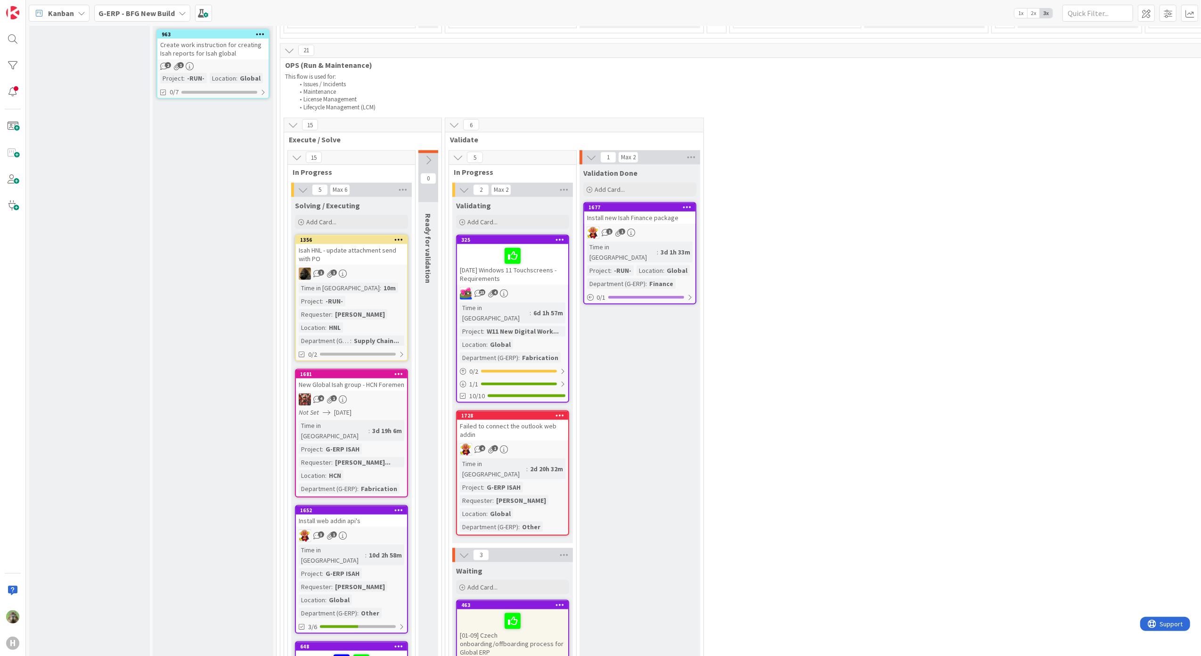
click at [386, 244] on div "Isah HNL - update attachment send with PO" at bounding box center [351, 254] width 111 height 21
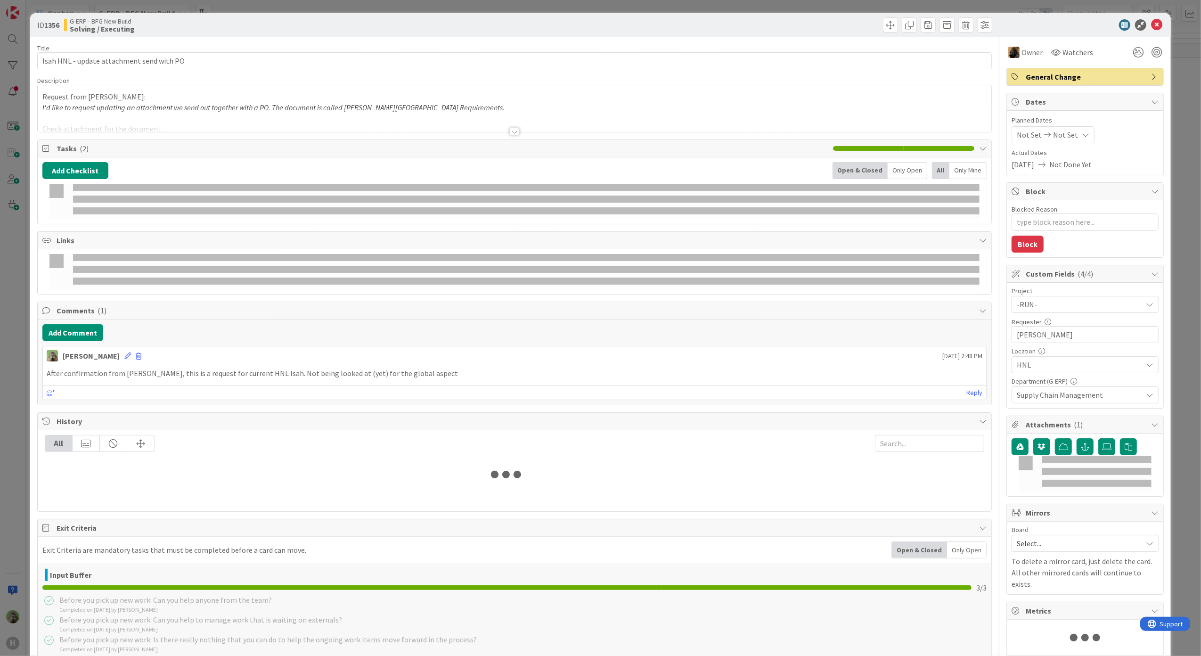
type textarea "x"
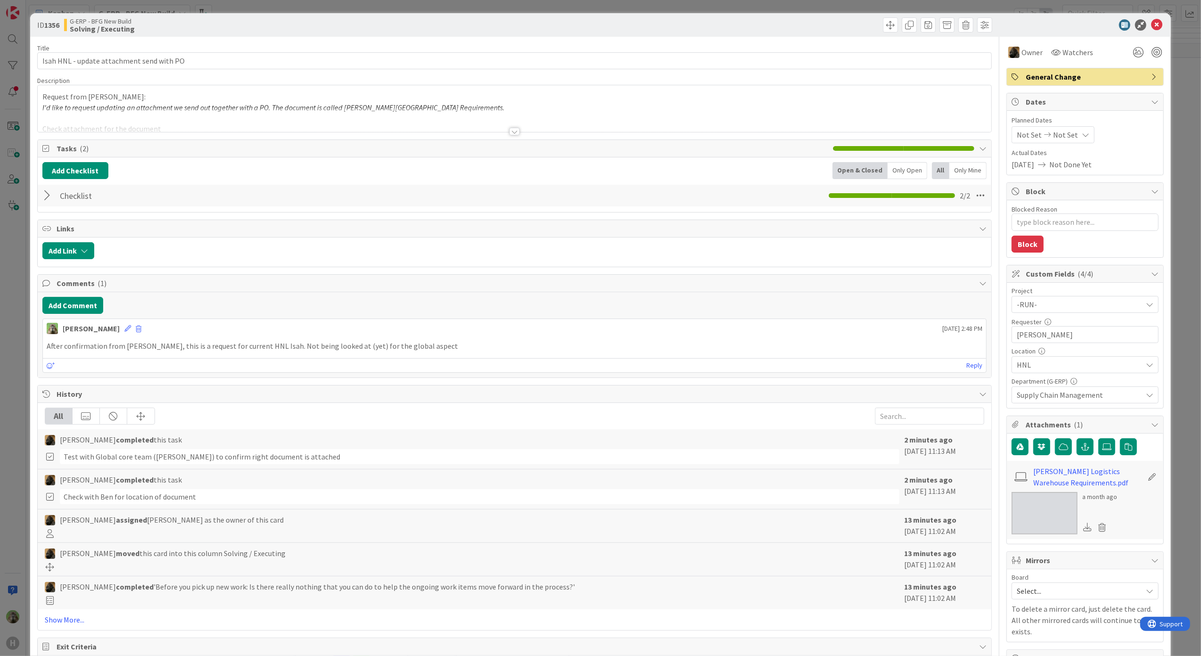
click at [287, 118] on div at bounding box center [515, 120] width 954 height 24
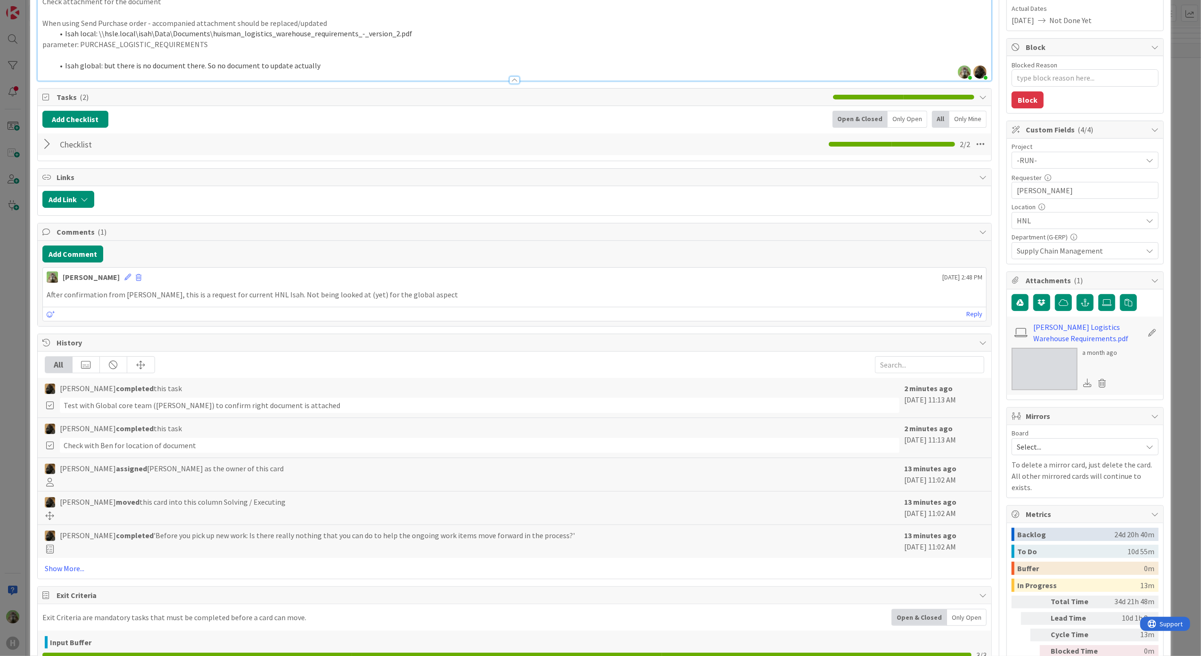
scroll to position [245, 0]
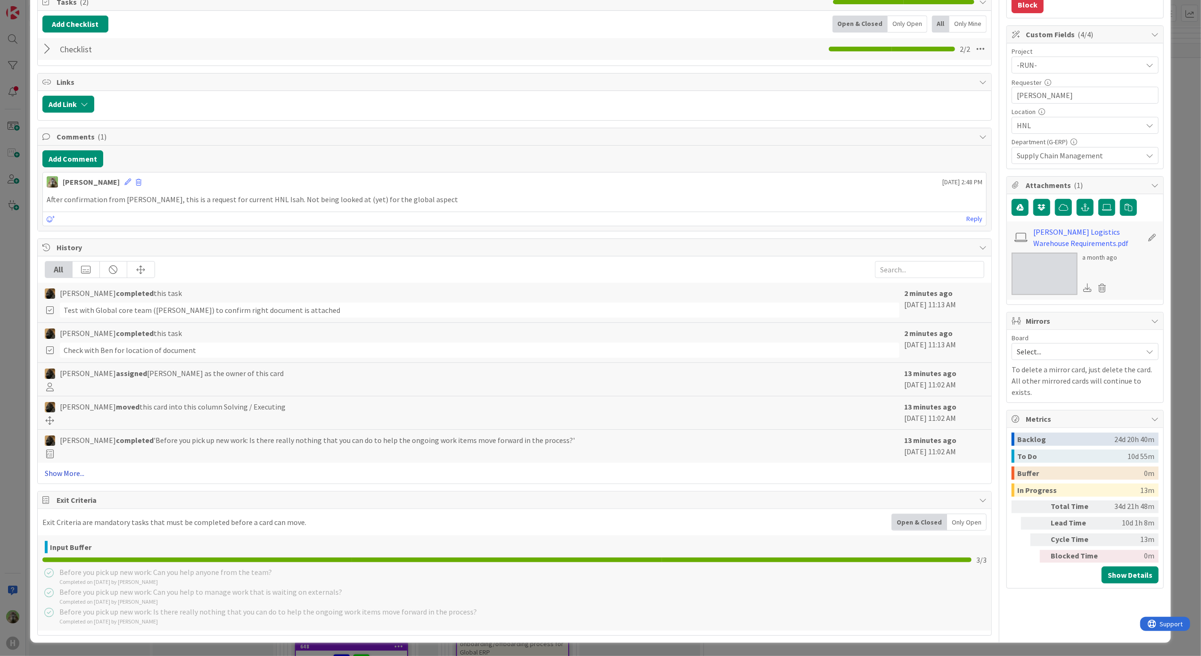
click at [58, 473] on link "Show More..." at bounding box center [515, 472] width 940 height 11
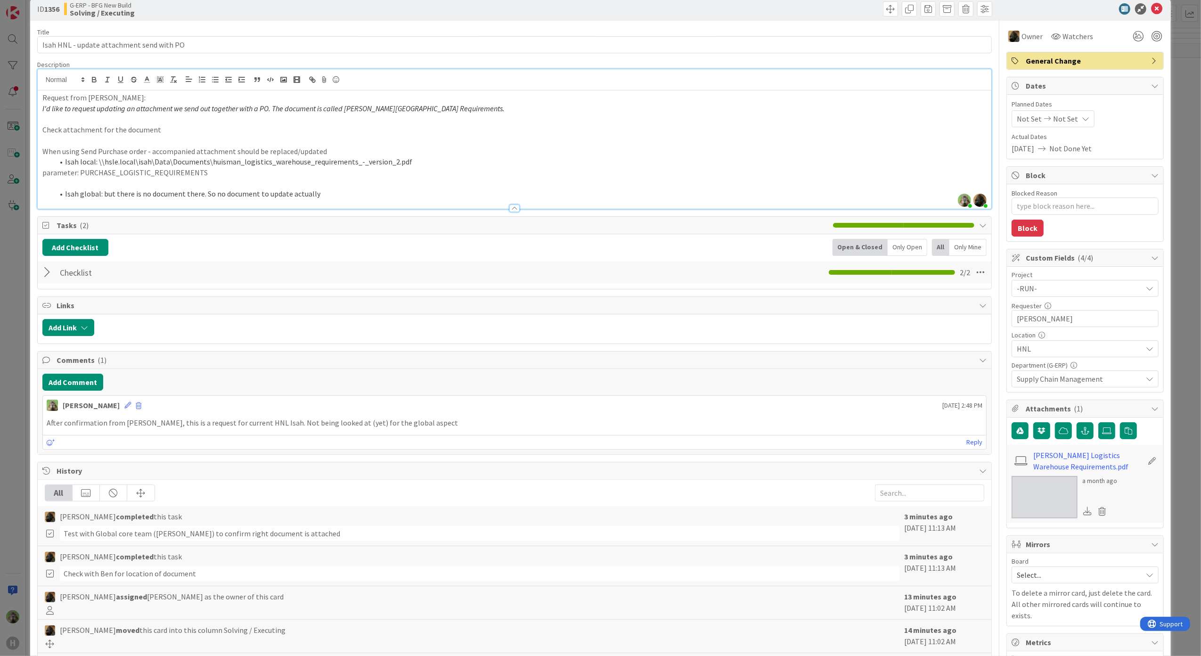
scroll to position [0, 0]
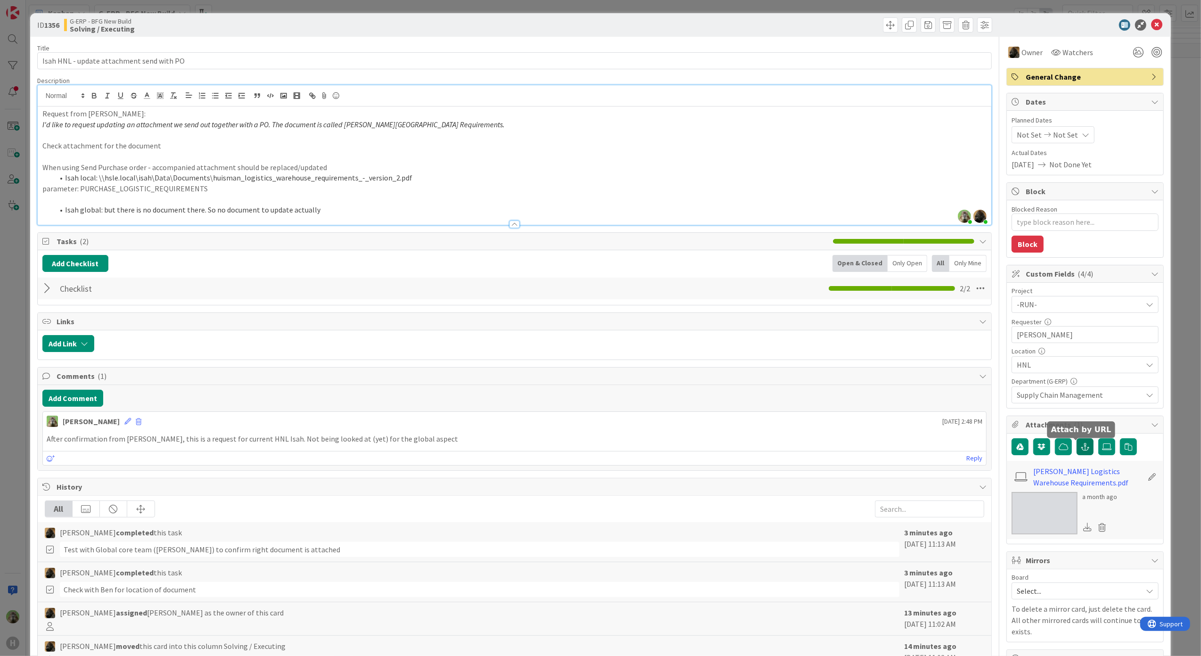
click at [1081, 449] on icon "button" at bounding box center [1085, 447] width 8 height 8
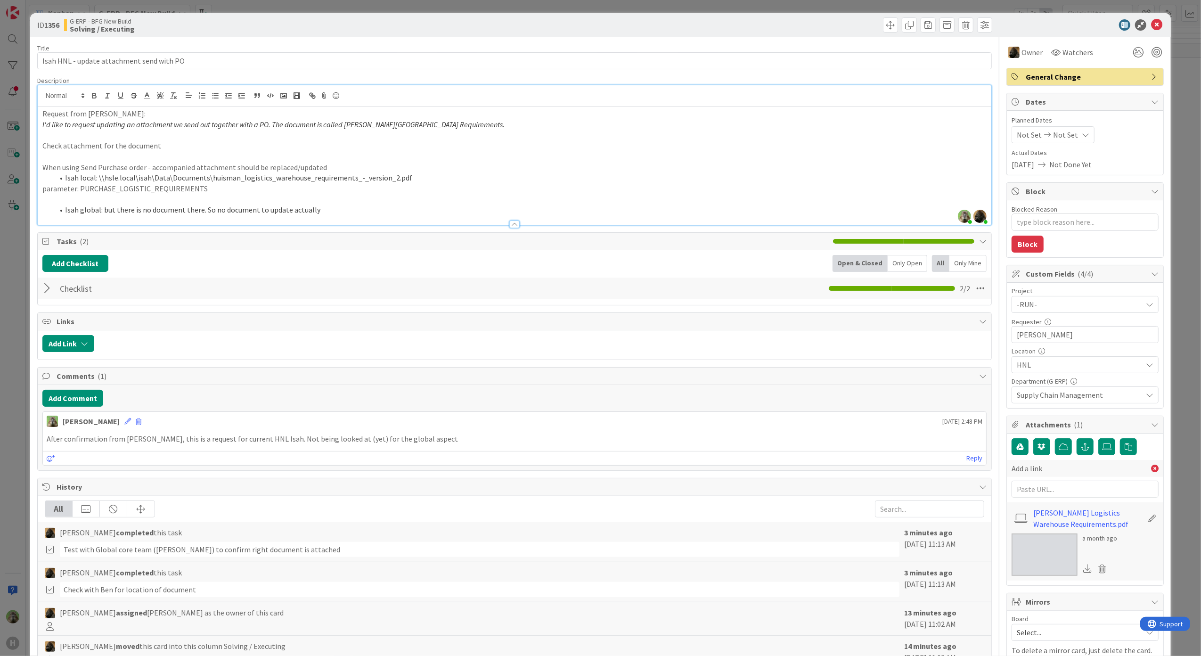
click at [1075, 500] on div "Add a link Huisman Logistics Warehouse Requirements.pdf a month ago" at bounding box center [1084, 509] width 147 height 142
click at [1075, 492] on input "text" at bounding box center [1084, 489] width 147 height 17
paste input "https://huisman-smartit.onbmc.com/smartit/app/#/incident/AGGGSPRFBRQVHASVHXCGSV…"
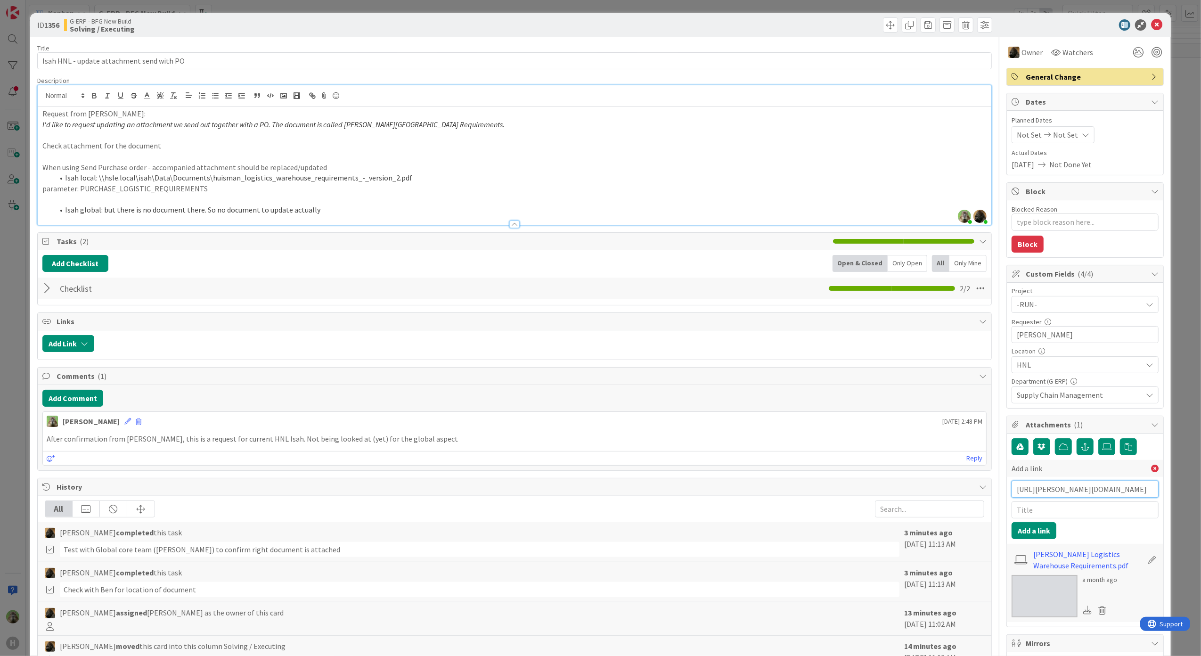
type input "https://huisman-smartit.onbmc.com/smartit/app/#/incident/AGGGSPRFBRQVHASVHXCGSV…"
click at [1068, 507] on input "text" at bounding box center [1084, 509] width 147 height 17
type input "BMC"
click at [1035, 538] on button "Add a link" at bounding box center [1033, 530] width 45 height 17
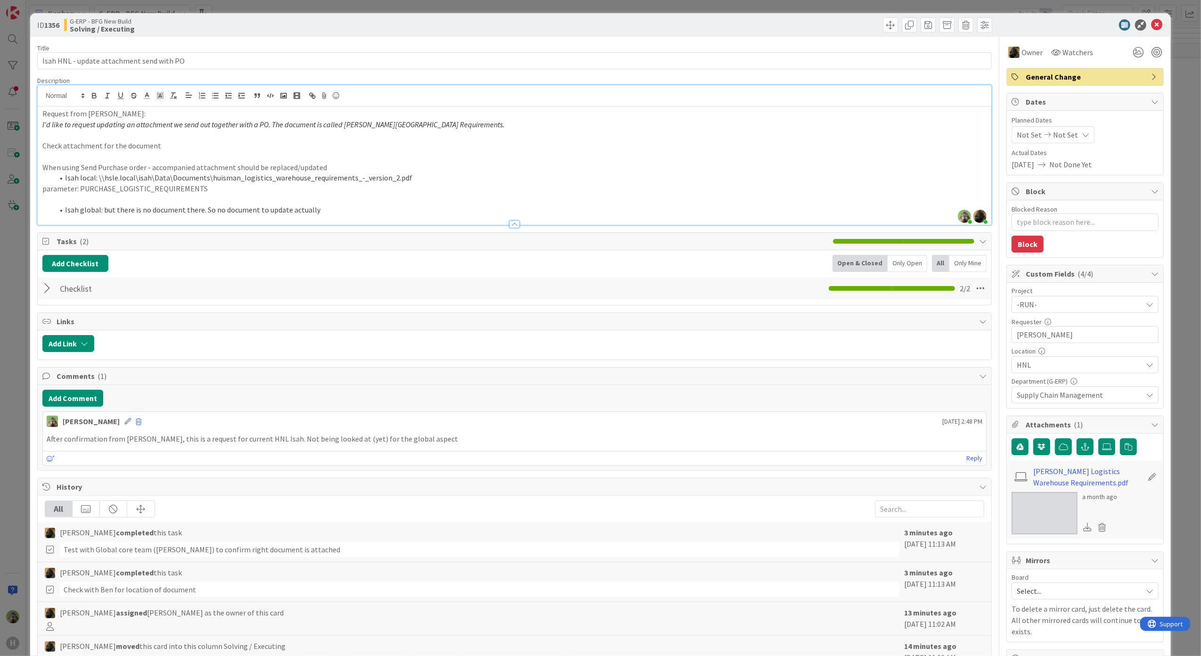
type textarea "x"
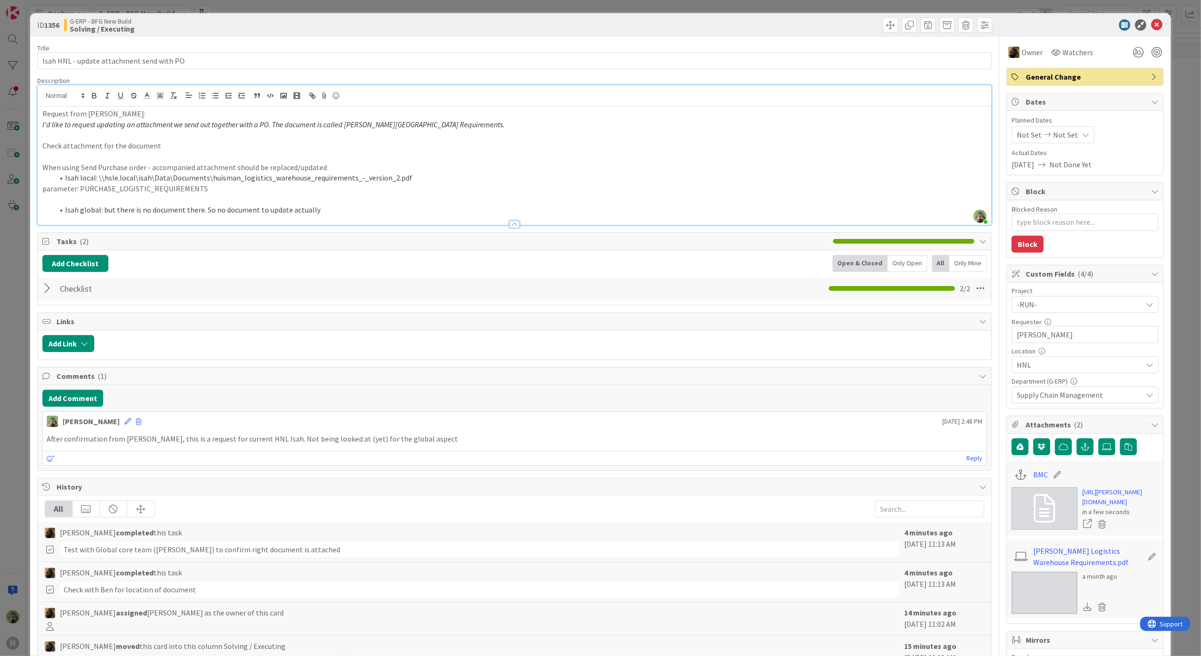
drag, startPoint x: 14, startPoint y: 243, endPoint x: 17, endPoint y: 238, distance: 5.8
click at [14, 243] on div "ID 1356 G-ERP - BFG New Build Solving / Executing Title 41 / 128 Isah HNL - upd…" at bounding box center [600, 328] width 1201 height 656
